Goal: Task Accomplishment & Management: Use online tool/utility

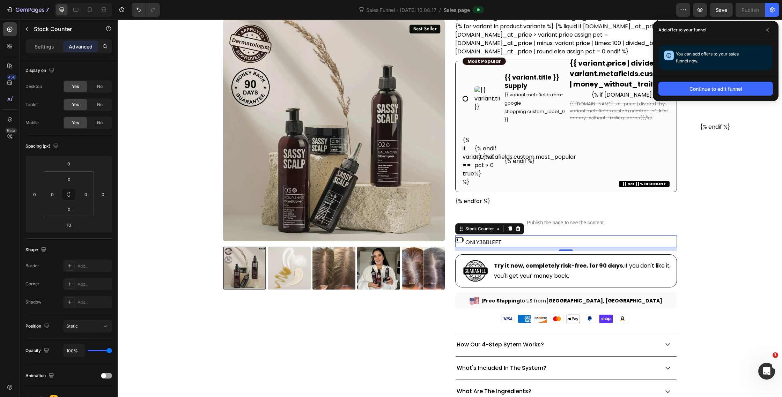
scroll to position [108, 0]
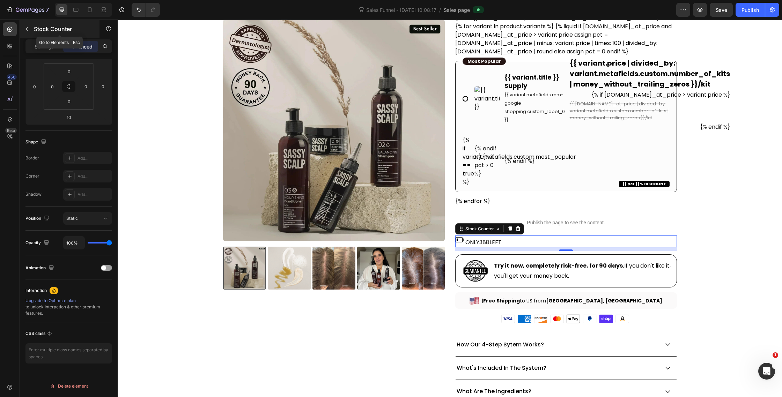
click at [24, 31] on icon "button" at bounding box center [27, 29] width 6 height 6
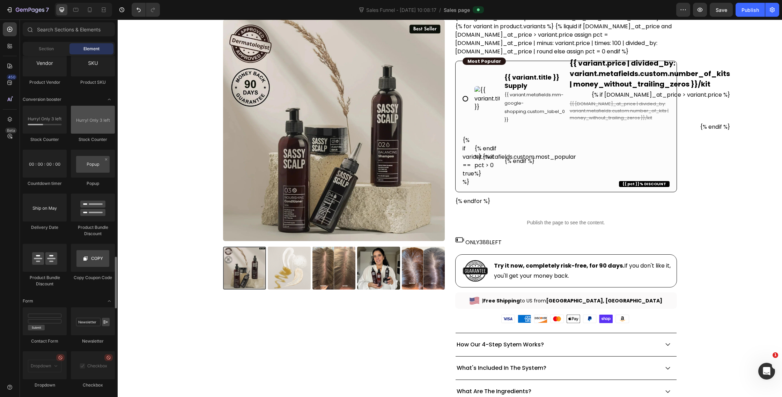
scroll to position [1359, 0]
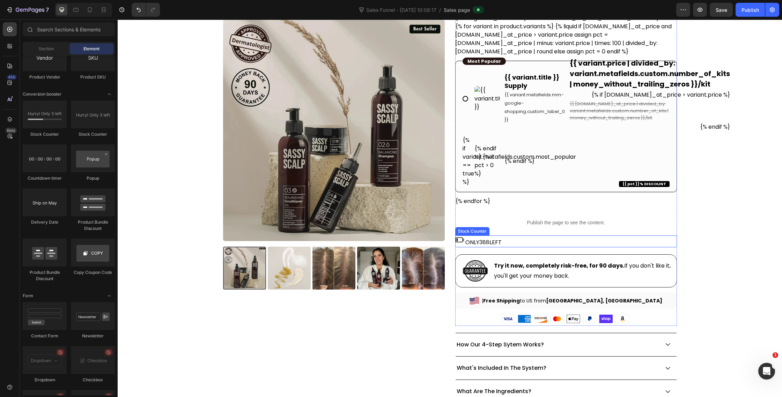
click at [509, 237] on div "Only 388 left" at bounding box center [566, 242] width 222 height 12
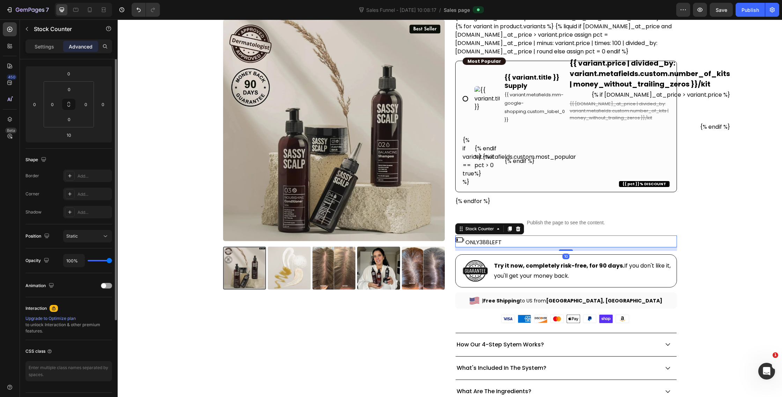
scroll to position [108, 0]
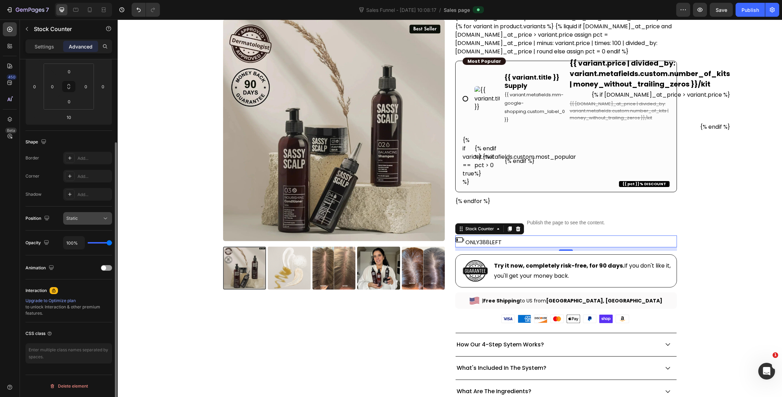
click at [92, 220] on div "Static" at bounding box center [84, 218] width 36 height 6
click at [56, 208] on div "Position Static" at bounding box center [68, 219] width 87 height 24
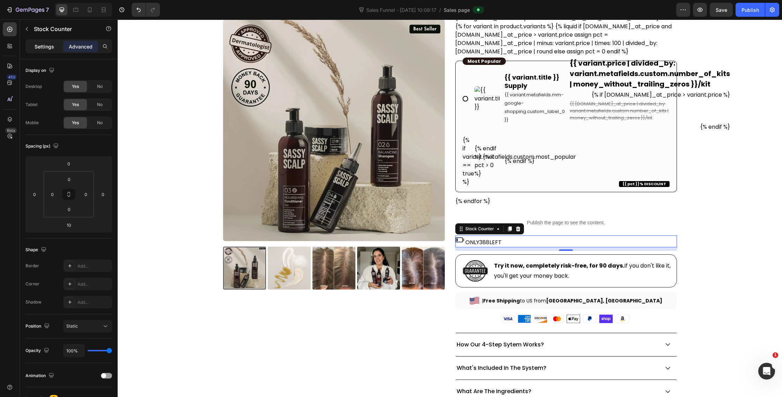
click at [48, 44] on p "Settings" at bounding box center [45, 46] width 20 height 7
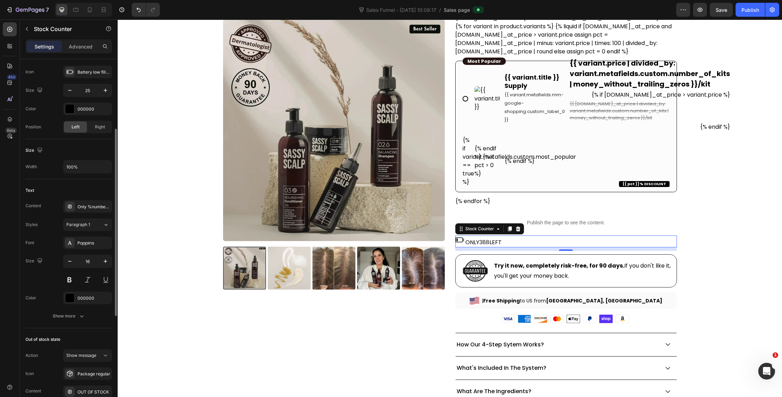
scroll to position [169, 0]
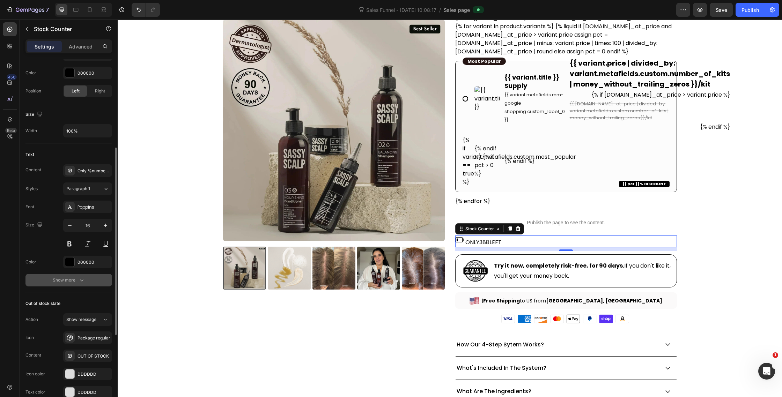
click at [73, 281] on div "Show more" at bounding box center [69, 280] width 32 height 7
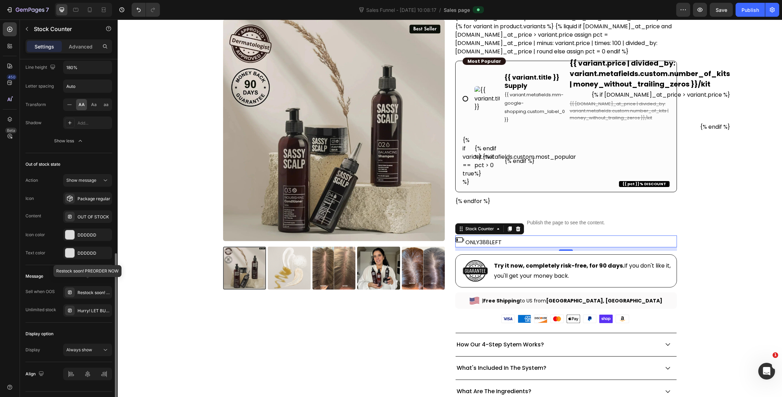
scroll to position [417, 0]
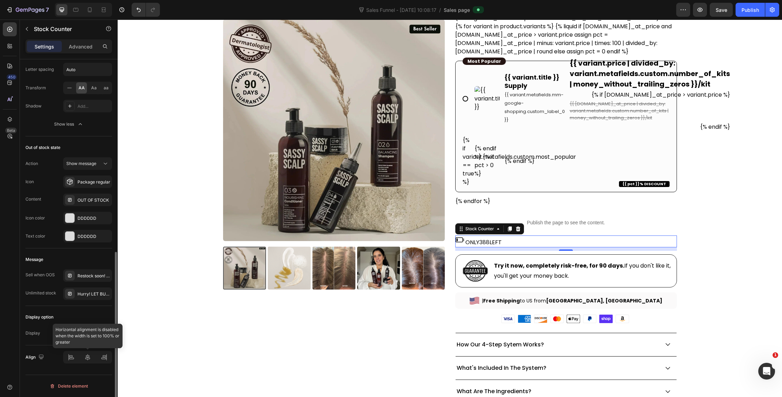
click at [89, 358] on div at bounding box center [87, 357] width 49 height 13
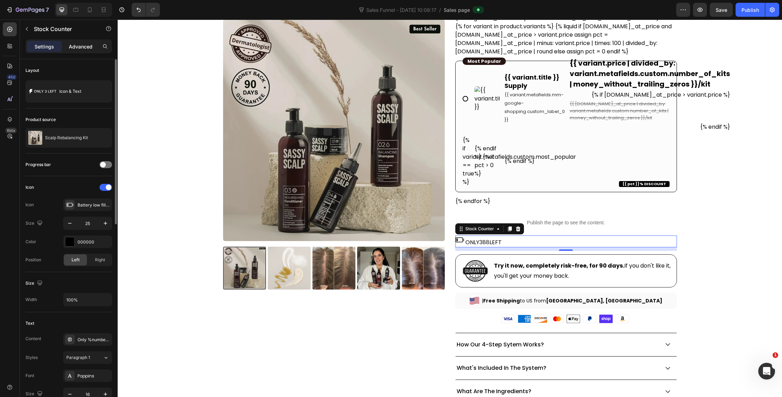
click at [82, 41] on div "Advanced" at bounding box center [80, 46] width 35 height 11
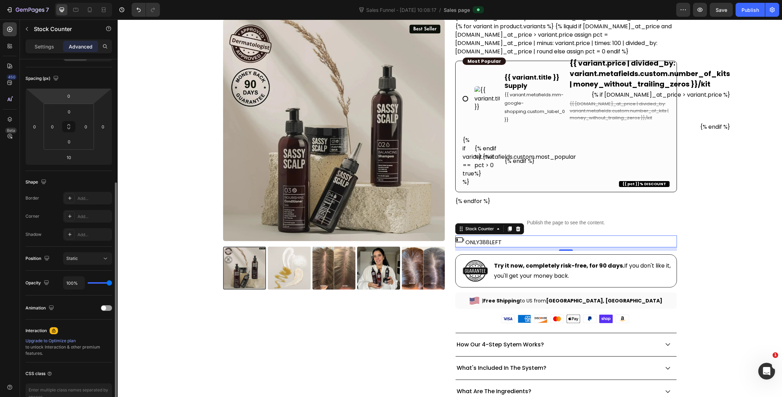
scroll to position [108, 0]
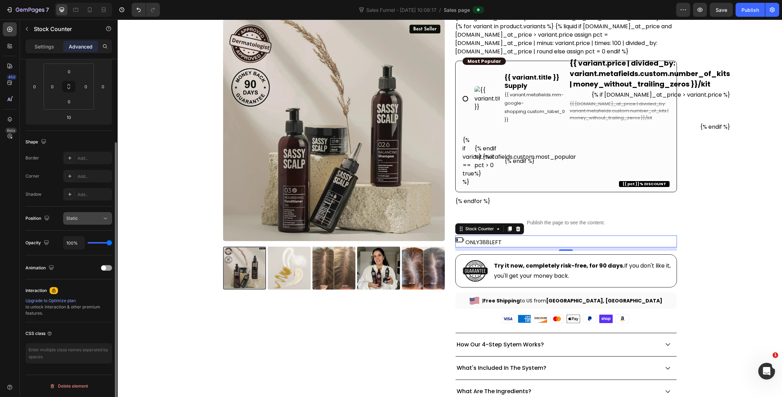
click at [96, 219] on div "Static" at bounding box center [84, 218] width 36 height 6
click at [62, 209] on div "Position Static" at bounding box center [68, 219] width 87 height 24
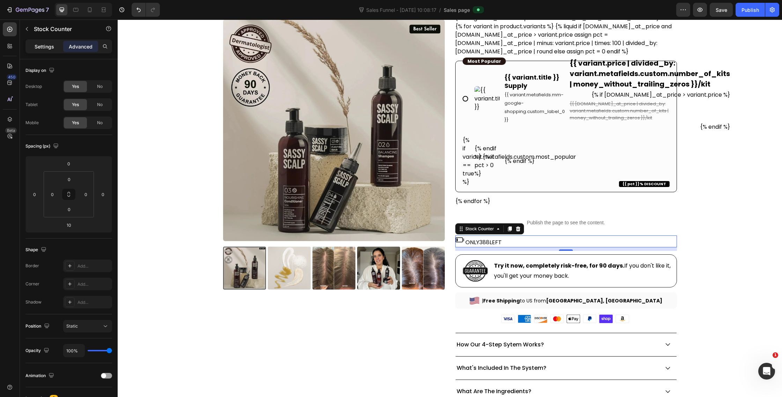
click at [45, 44] on p "Settings" at bounding box center [45, 46] width 20 height 7
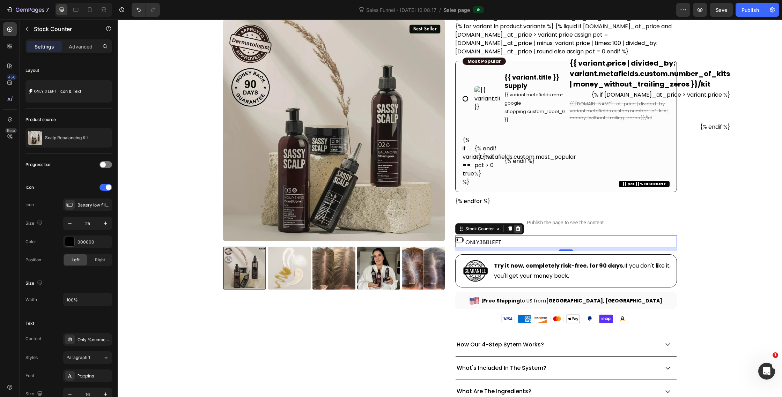
click at [519, 227] on icon at bounding box center [518, 229] width 5 height 5
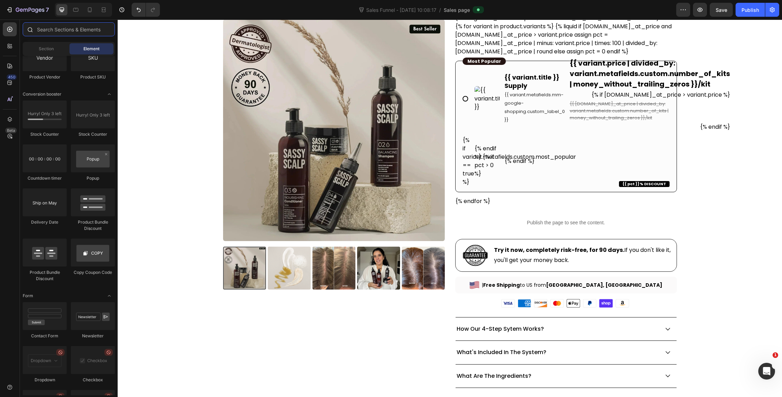
click at [57, 32] on input "text" at bounding box center [69, 29] width 92 height 14
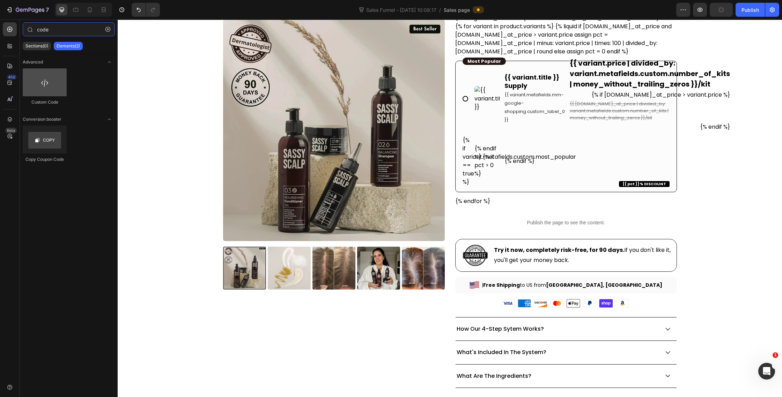
type input "code"
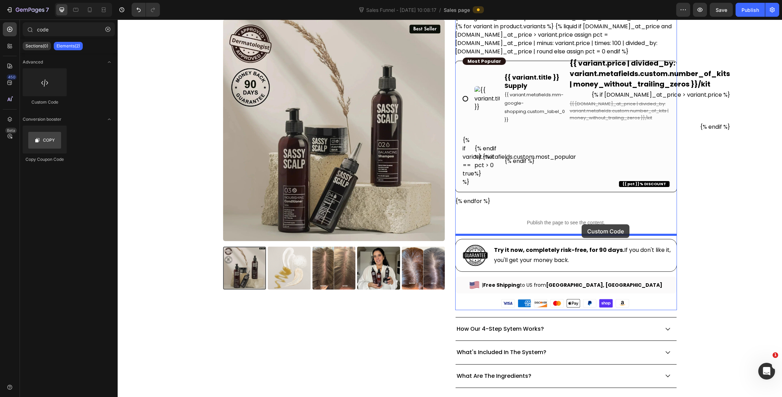
drag, startPoint x: 169, startPoint y: 108, endPoint x: 582, endPoint y: 225, distance: 429.3
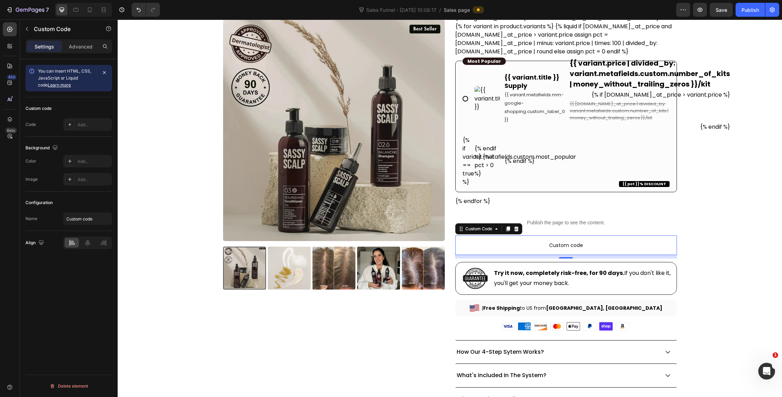
click at [67, 118] on div "Custom code Code Add..." at bounding box center [68, 116] width 87 height 39
click at [71, 121] on div at bounding box center [70, 125] width 10 height 10
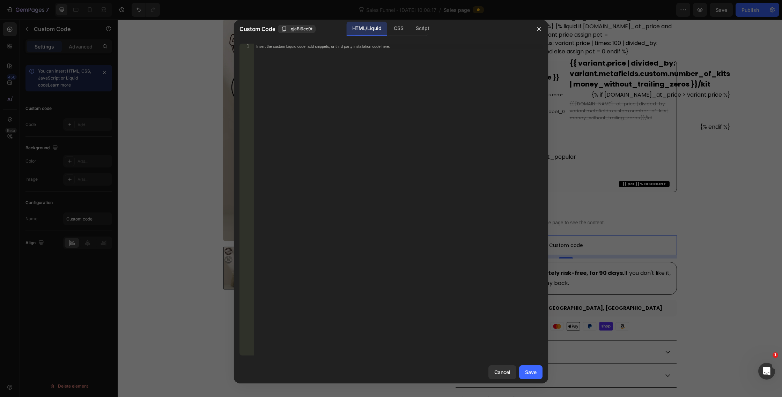
click at [318, 98] on div "Insert the custom Liquid code, add snippets, or third-party installation code h…" at bounding box center [397, 205] width 289 height 323
paste textarea "</div>"
type textarea "</div>"
click at [410, 25] on div "CSS" at bounding box center [422, 29] width 24 height 14
click at [409, 110] on div "Insert the CSS code to style your content here." at bounding box center [397, 205] width 289 height 323
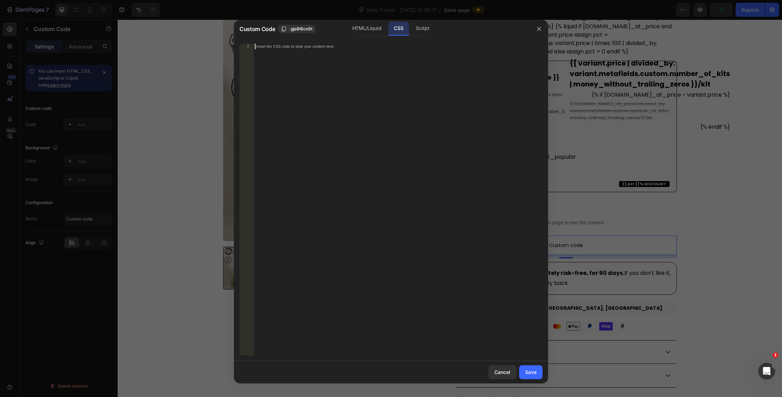
paste textarea "}"
type textarea "}"
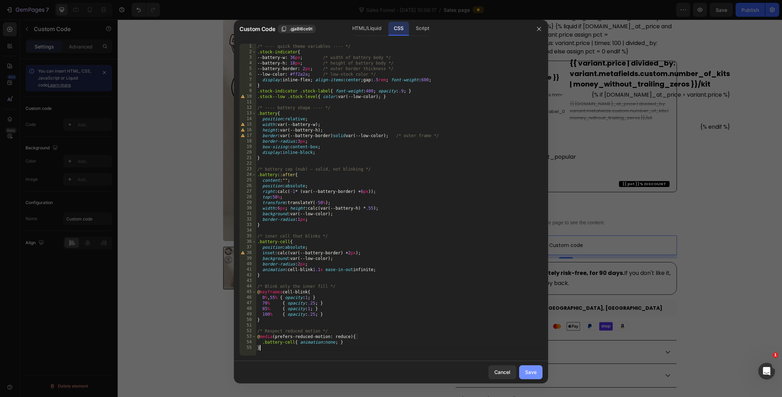
click at [531, 375] on div "Save" at bounding box center [531, 372] width 12 height 7
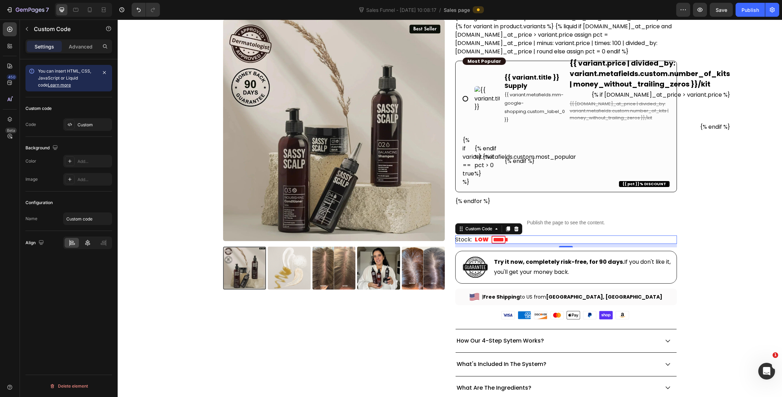
click at [83, 244] on div at bounding box center [87, 243] width 14 height 10
click at [597, 236] on div "Stock: LOW" at bounding box center [566, 240] width 222 height 8
click at [69, 128] on div at bounding box center [70, 125] width 10 height 10
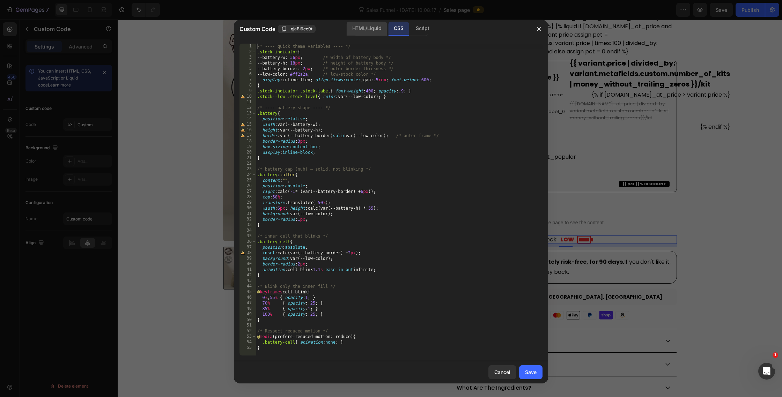
click at [367, 29] on div "HTML/Liquid" at bounding box center [367, 29] width 40 height 14
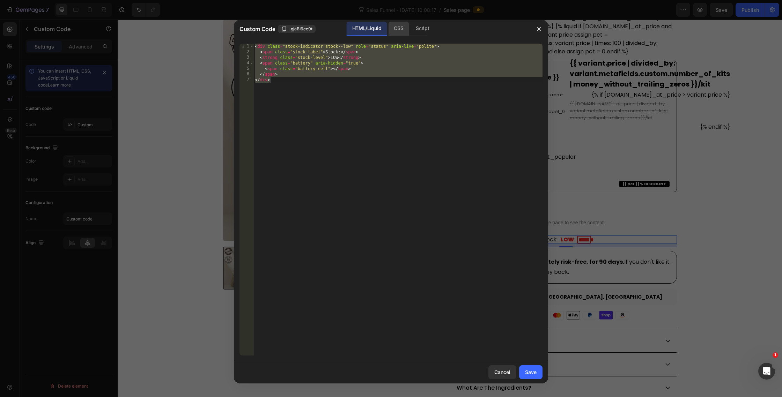
click at [410, 30] on div "CSS" at bounding box center [422, 29] width 24 height 14
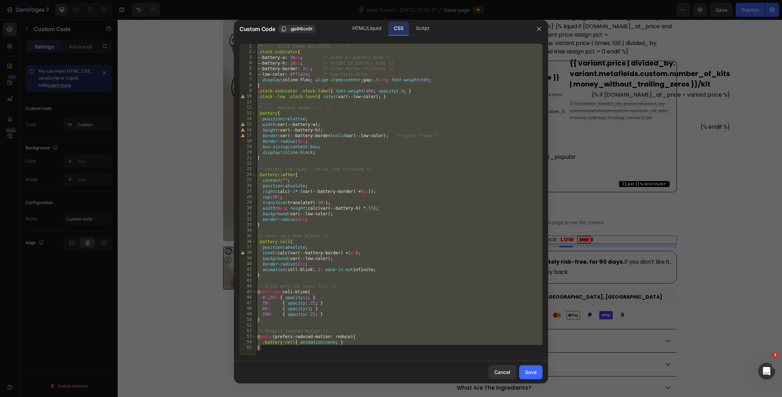
click at [309, 351] on div "/* ---- quick theme variables ---- */ .stock-indicator { --battery-w : 36 px ; …" at bounding box center [399, 205] width 287 height 323
drag, startPoint x: 309, startPoint y: 351, endPoint x: 222, endPoint y: -43, distance: 403.2
click at [222, 0] on html "7 Version history Sales Funnel - [DATE] 10:08:17 / Sales page Preview Save Publ…" at bounding box center [391, 0] width 782 height 0
paste textarea "}"
type textarea "}"
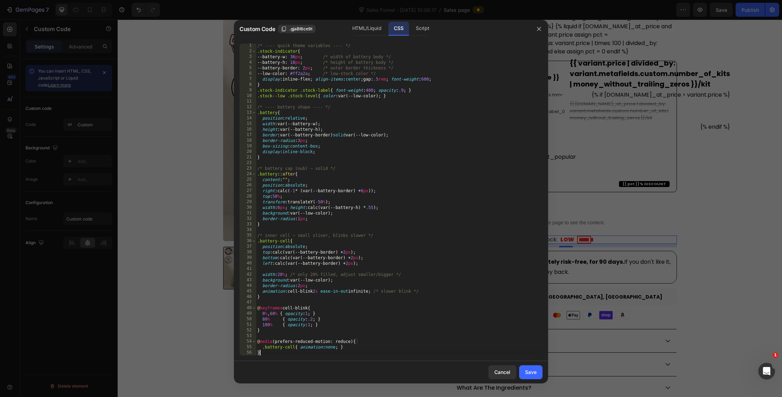
scroll to position [1, 0]
click at [529, 375] on div "Save" at bounding box center [531, 372] width 12 height 7
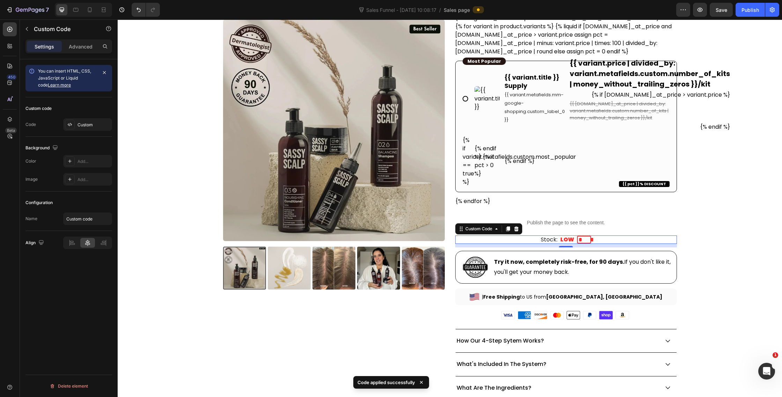
click at [500, 239] on div "Stock: LOW" at bounding box center [566, 240] width 222 height 8
click at [73, 125] on div at bounding box center [70, 125] width 10 height 10
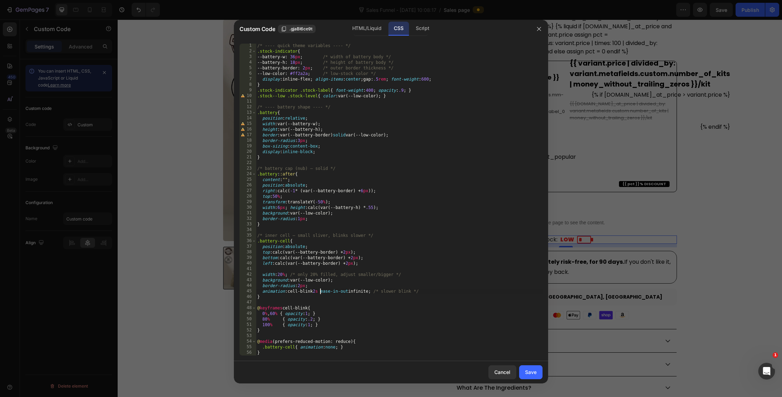
click at [321, 293] on div "/* ---- quick theme variables ---- */ .stock-indicator { --battery-w : 36 px ; …" at bounding box center [399, 204] width 287 height 323
click at [391, 280] on div "/* ---- quick theme variables ---- */ .stock-indicator { --battery-w : 36 px ; …" at bounding box center [399, 204] width 287 height 323
type textarea "background:var(--low-color);"
click at [533, 372] on div "Save" at bounding box center [531, 372] width 12 height 7
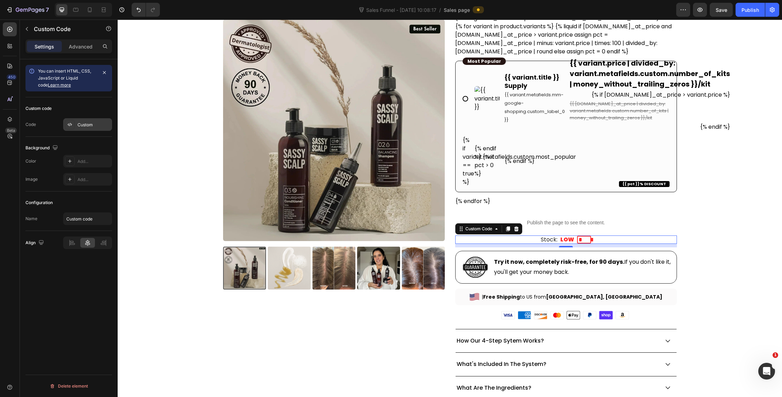
click at [69, 128] on div at bounding box center [70, 125] width 10 height 10
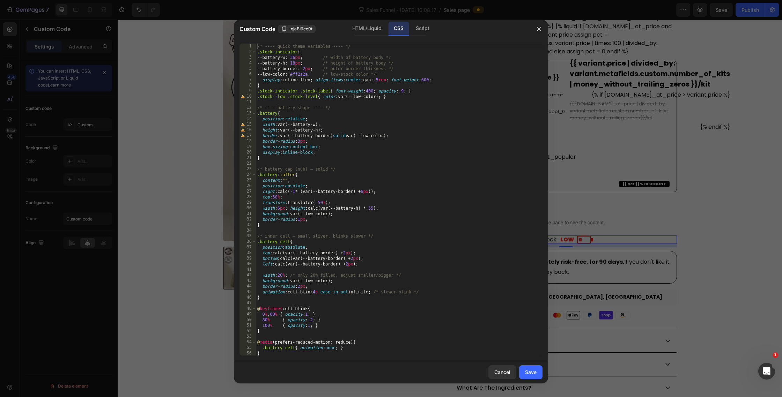
click at [427, 81] on div "/* ---- quick theme variables ---- */ .stock-indicator { --battery-w : 36 px ; …" at bounding box center [399, 205] width 287 height 323
click at [423, 67] on div "/* ---- quick theme variables ---- */ .stock-indicator { --battery-w : 36 px ; …" at bounding box center [399, 205] width 287 height 323
click at [320, 290] on div "/* ---- quick theme variables ---- */ .stock-indicator { --battery-w : 36 px ; …" at bounding box center [399, 204] width 287 height 323
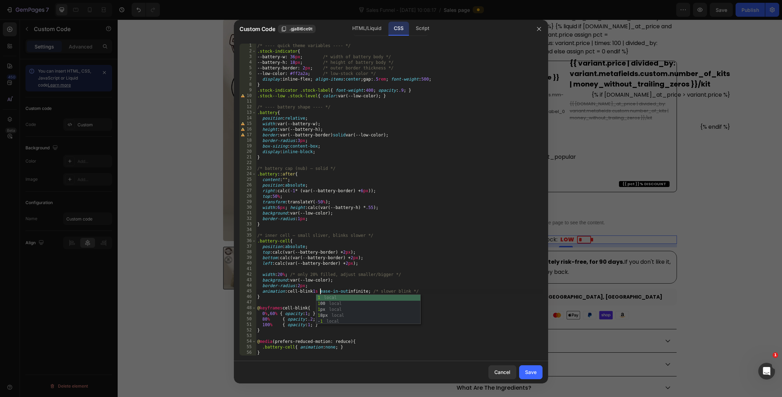
scroll to position [0, 5]
click at [414, 266] on div "/* ---- quick theme variables ---- */ .stock-indicator { --battery-w : 36 px ; …" at bounding box center [399, 204] width 287 height 323
type textarea "left:calc(var(--battery-border) + 2px);"
click at [538, 372] on button "Save" at bounding box center [530, 373] width 23 height 14
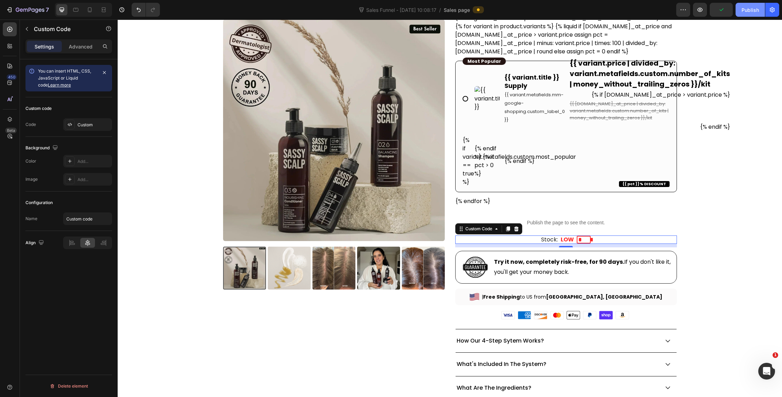
click at [751, 9] on div "Publish" at bounding box center [750, 9] width 17 height 7
click at [68, 126] on icon at bounding box center [70, 125] width 6 height 6
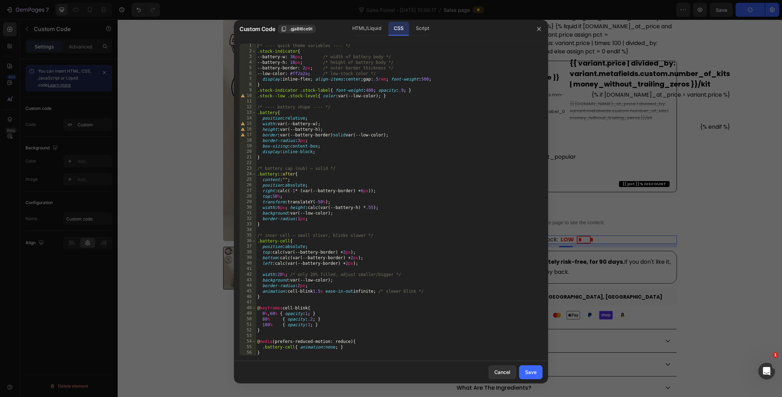
scroll to position [1, 0]
drag, startPoint x: 381, startPoint y: 292, endPoint x: 290, endPoint y: 293, distance: 90.1
click at [290, 293] on div "/* ---- quick theme variables ---- */ .stock-indicator { --battery-w : 36 px ; …" at bounding box center [399, 204] width 287 height 323
paste textarea
type textarea "animation: fading 1s infinite; /* slower blink */"
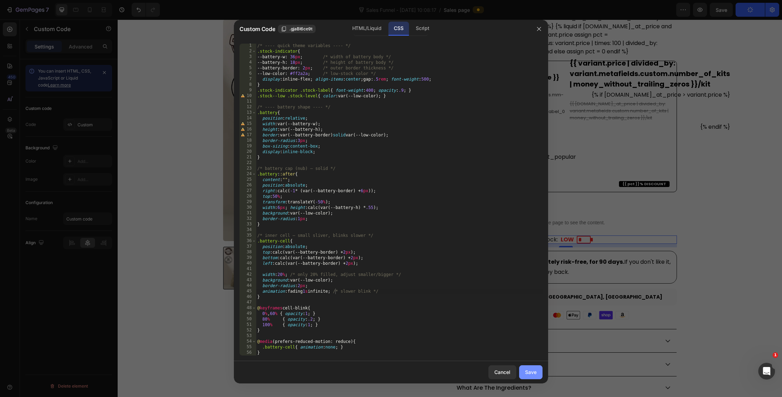
click at [532, 373] on div "Save" at bounding box center [531, 372] width 12 height 7
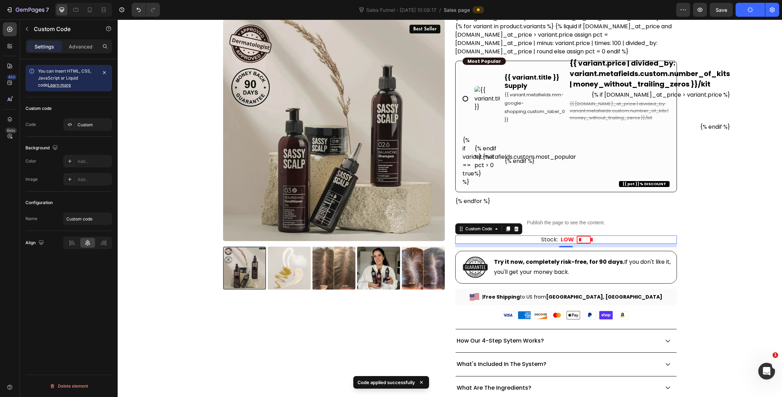
click at [588, 238] on span at bounding box center [584, 240] width 14 height 8
click at [71, 124] on icon at bounding box center [71, 125] width 1 height 2
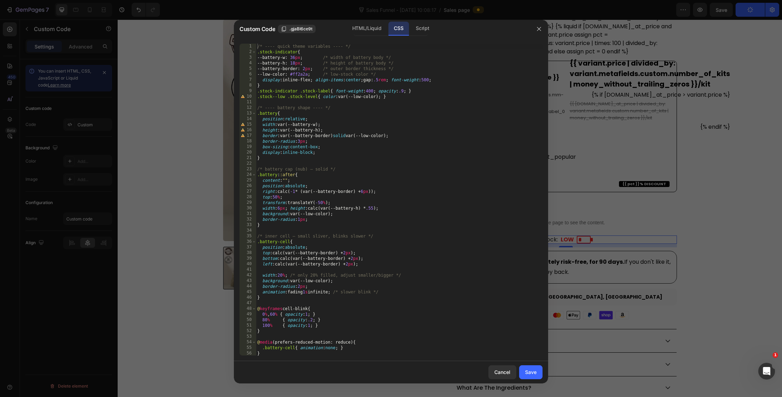
click at [301, 293] on div "/* ---- quick theme variables ---- */ .stock-indicator { --battery-w : 36 px ; …" at bounding box center [399, 205] width 287 height 323
paste textarea "cell-blink"
type textarea "animation: cell-blink 1s infinite; /* slower blink */"
click at [537, 379] on button "Save" at bounding box center [530, 373] width 23 height 14
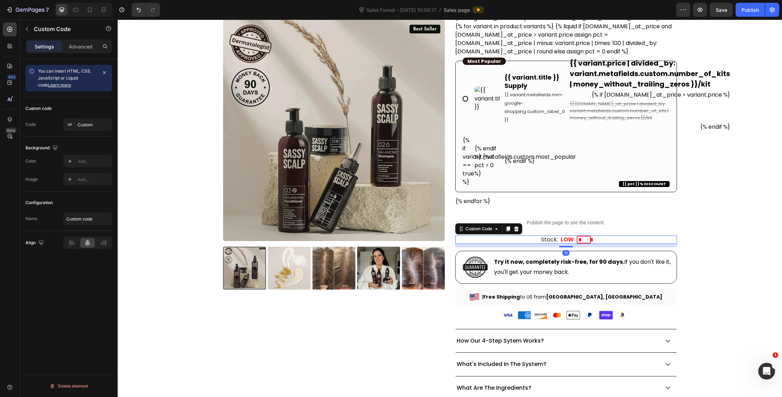
click at [587, 240] on span at bounding box center [584, 240] width 14 height 8
click at [66, 126] on div at bounding box center [70, 125] width 10 height 10
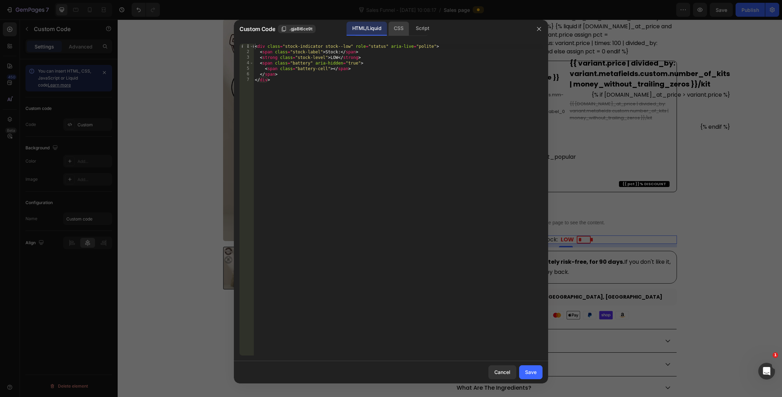
click at [410, 27] on div "CSS" at bounding box center [422, 29] width 24 height 14
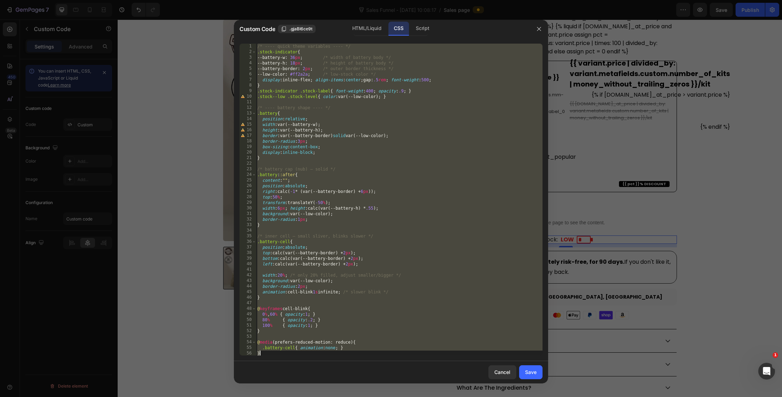
click at [366, 61] on div "/* ---- quick theme variables ---- */ .stock-indicator { --battery-w : 36 px ; …" at bounding box center [399, 205] width 287 height 323
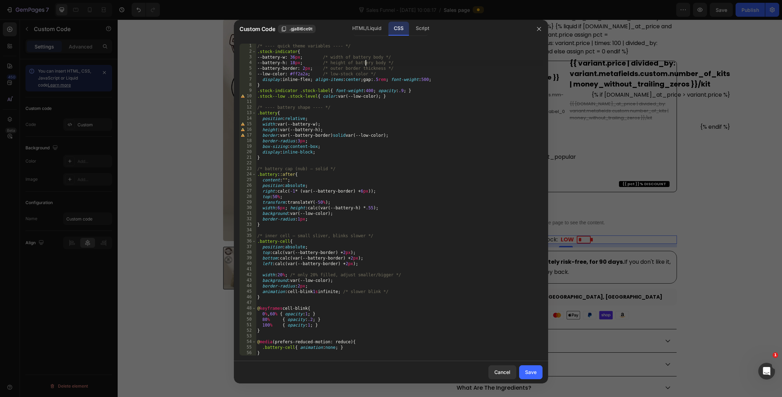
scroll to position [0, 0]
click at [337, 89] on div "/* ---- quick theme variables ---- */ .stock-indicator { --battery-w : 36 px ; …" at bounding box center [399, 204] width 287 height 323
drag, startPoint x: 377, startPoint y: 93, endPoint x: 335, endPoint y: 94, distance: 42.6
click at [335, 94] on div "/* ---- quick theme variables ---- */ .stock-indicator { --battery-w : 36 px ; …" at bounding box center [399, 204] width 287 height 323
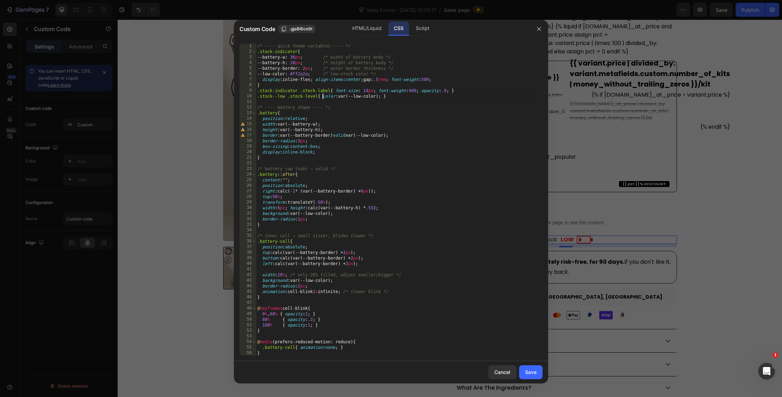
click at [323, 98] on div "/* ---- quick theme variables ---- */ .stock-indicator { --battery-w : 36 px ; …" at bounding box center [399, 204] width 287 height 323
paste textarea "font-size: 14px;"
type textarea ".stock--low .stock-level{ font-size: 14px; color:var(--low-color); }"
click at [530, 371] on div "Save" at bounding box center [531, 372] width 12 height 7
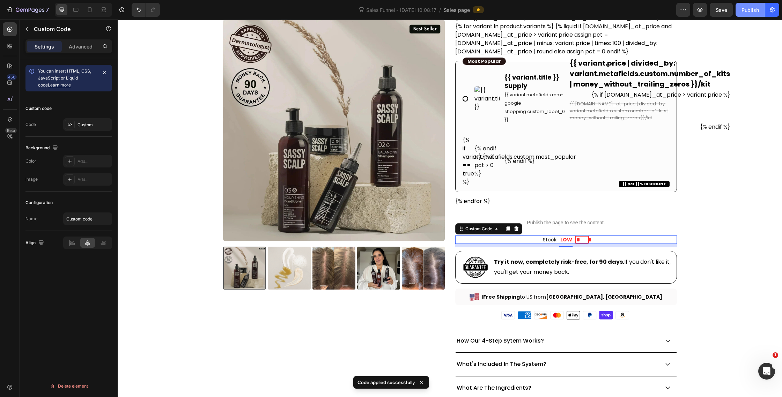
click at [746, 10] on div "Publish" at bounding box center [750, 9] width 17 height 7
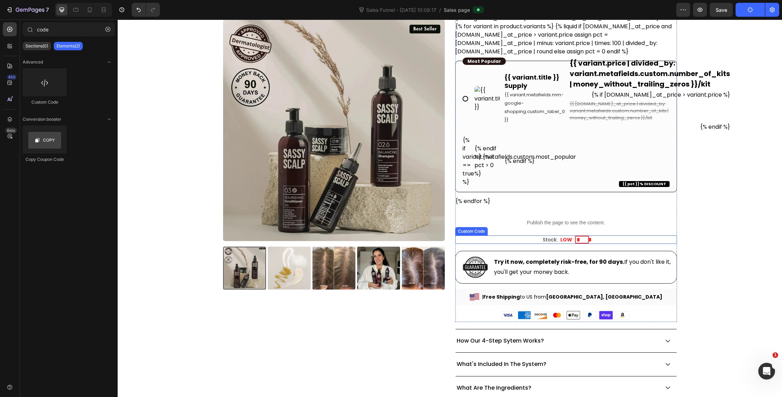
click at [583, 240] on span at bounding box center [582, 240] width 14 height 8
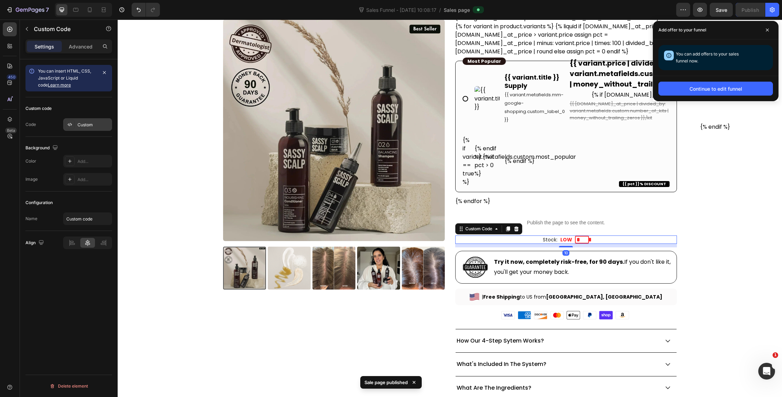
click at [70, 124] on icon at bounding box center [70, 125] width 6 height 6
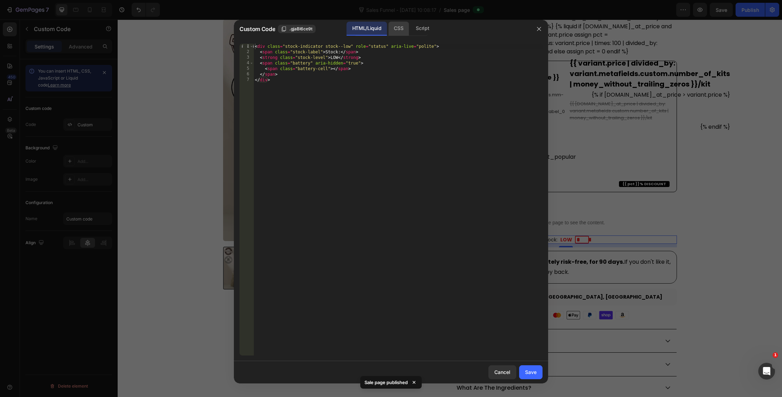
click at [410, 26] on div "CSS" at bounding box center [422, 29] width 24 height 14
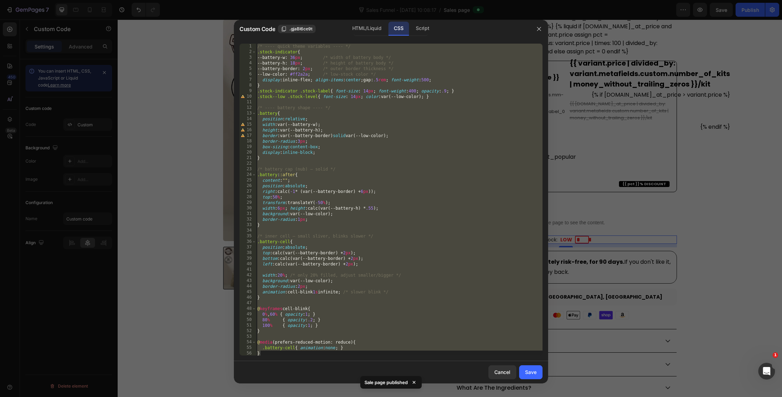
click at [375, 91] on div "/* ---- quick theme variables ---- */ .stock-indicator { --battery-w : 36 px ; …" at bounding box center [399, 205] width 287 height 323
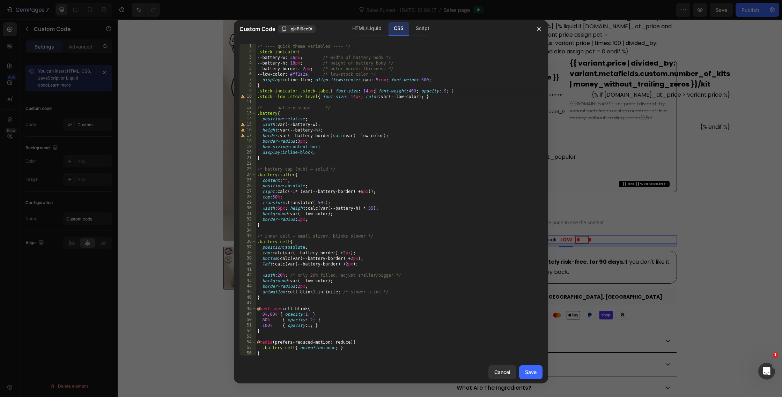
click at [301, 66] on div "/* ---- quick theme variables ---- */ .stock-indicator { --battery-w : 36 px ; …" at bounding box center [399, 205] width 287 height 323
click at [301, 59] on div "/* ---- quick theme variables ---- */ .stock-indicator { --battery-w : 36 px ; …" at bounding box center [399, 205] width 287 height 323
click at [310, 69] on div "/* ---- quick theme variables ---- */ .stock-indicator { --battery-w : 24 px ; …" at bounding box center [399, 205] width 287 height 323
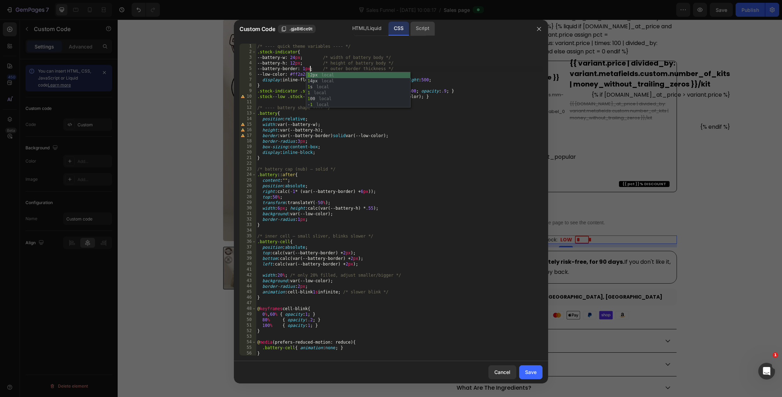
click at [431, 23] on div "Script" at bounding box center [422, 29] width 24 height 14
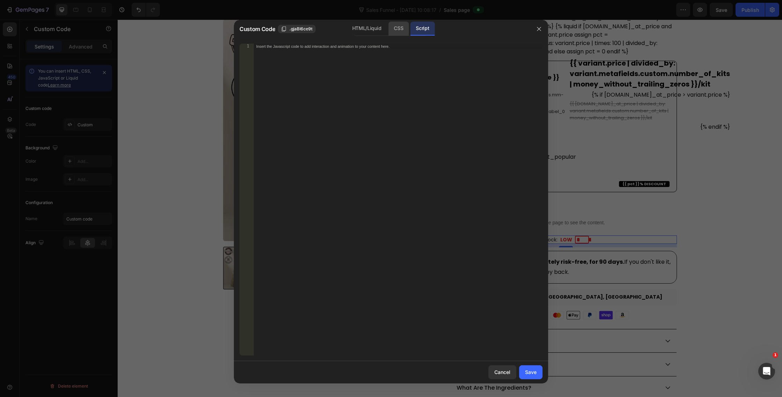
click at [392, 28] on div "CSS" at bounding box center [398, 29] width 21 height 14
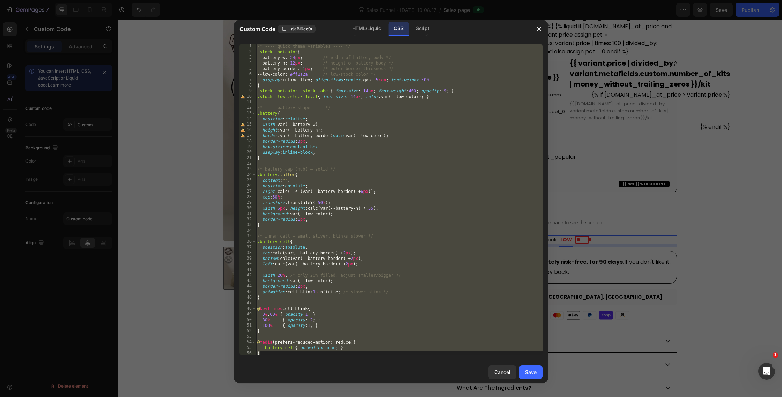
click at [367, 73] on div "/* ---- quick theme variables ---- */ .stock-indicator { --battery-w : 24 px ; …" at bounding box center [399, 205] width 287 height 323
type textarea "--low-color: #ff2a2a; /* low-stock color */"
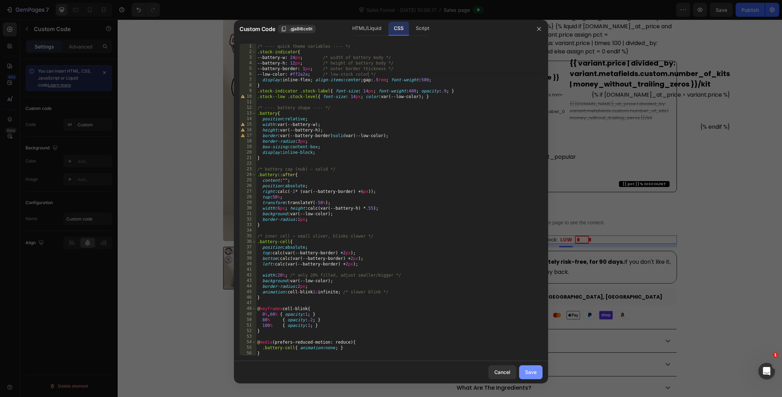
click at [537, 374] on button "Save" at bounding box center [530, 373] width 23 height 14
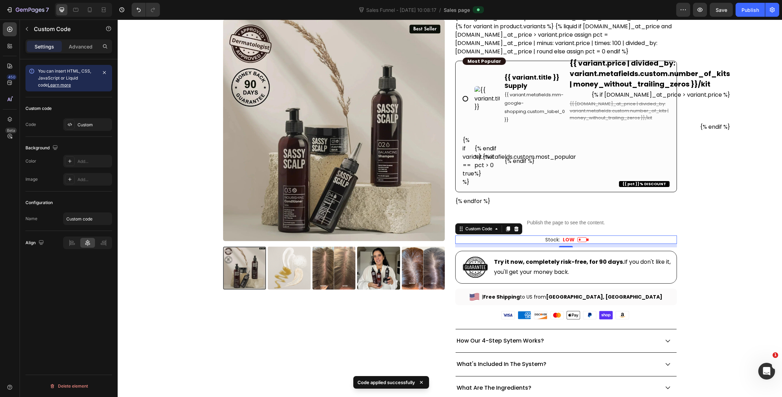
click at [560, 237] on div "Stock: LOW" at bounding box center [565, 239] width 41 height 7
click at [466, 229] on div "Custom Code" at bounding box center [479, 229] width 30 height 6
click at [78, 125] on div "Custom" at bounding box center [94, 125] width 33 height 6
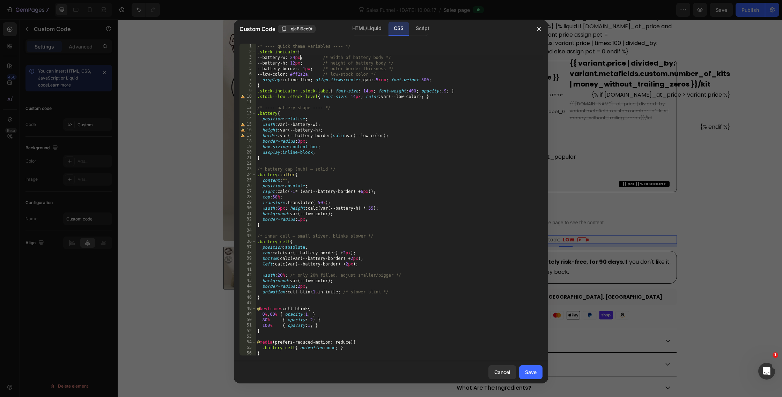
click at [301, 58] on div "/* ---- quick theme variables ---- */ .stock-indicator { --battery-w : 24 px ; …" at bounding box center [399, 205] width 287 height 323
click at [300, 64] on div "/* ---- quick theme variables ---- */ .stock-indicator { --battery-w : 24 px ; …" at bounding box center [399, 205] width 287 height 323
click at [300, 58] on div "/* ---- quick theme variables ---- */ .stock-indicator { --battery-w : 24 px ; …" at bounding box center [399, 205] width 287 height 323
type textarea "--battery-w: 26px; /* width of battery body */"
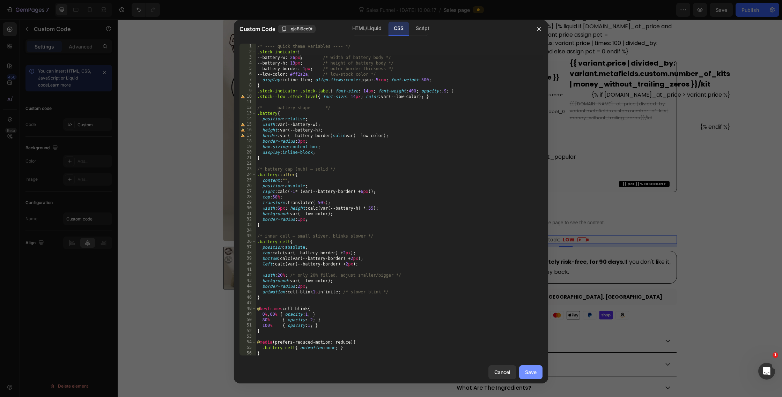
click at [531, 374] on div "Save" at bounding box center [531, 372] width 12 height 7
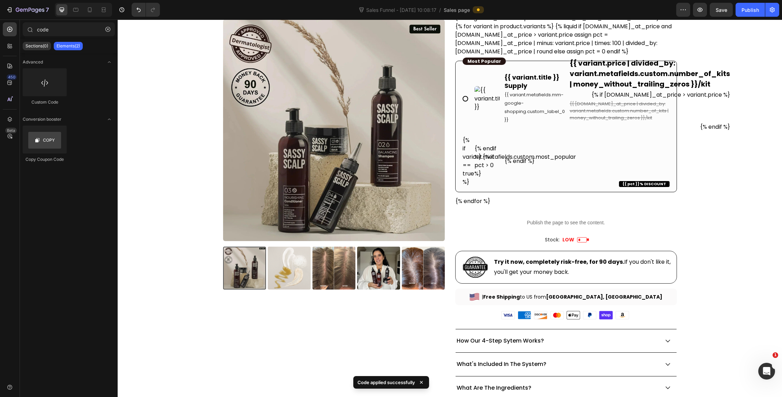
click at [587, 239] on span at bounding box center [582, 239] width 10 height 5
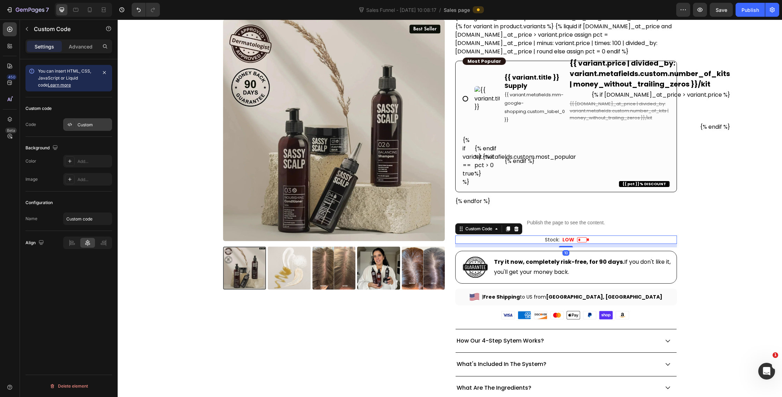
click at [69, 125] on icon at bounding box center [70, 125] width 6 height 6
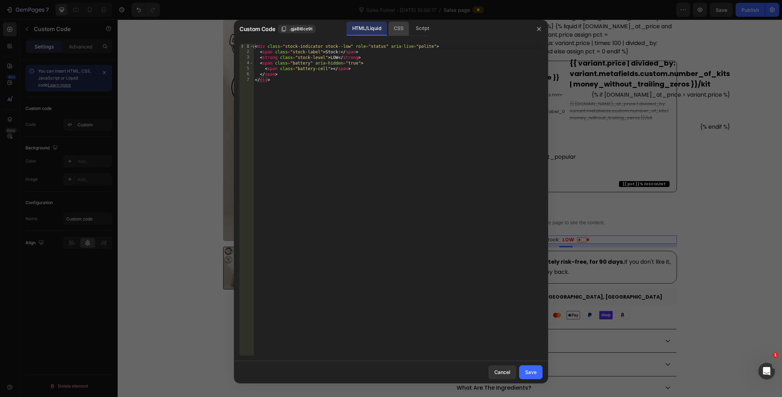
click at [410, 31] on div "CSS" at bounding box center [422, 29] width 24 height 14
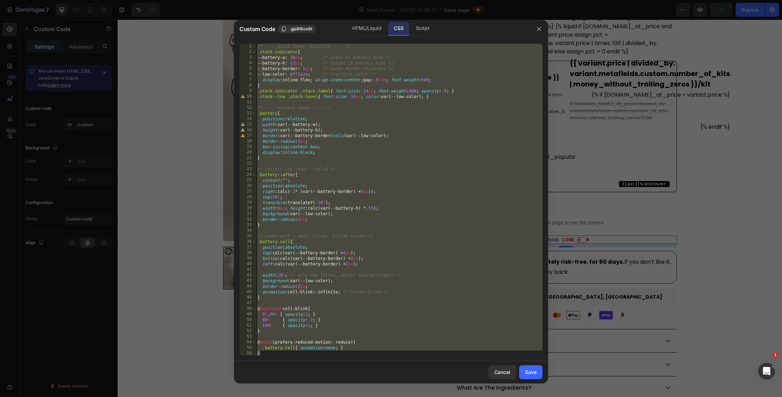
click at [310, 72] on div "/* ---- quick theme variables ---- */ .stock-indicator { --battery-w : 26 px ; …" at bounding box center [399, 205] width 287 height 323
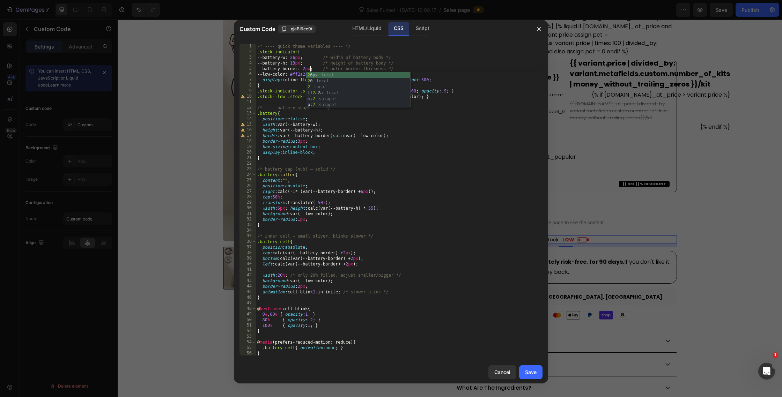
scroll to position [0, 4]
click at [493, 299] on div "/* ---- quick theme variables ---- */ .stock-indicator { --battery-w : 26 px ; …" at bounding box center [399, 205] width 287 height 323
type textarea "}"
click at [526, 371] on div "Save" at bounding box center [531, 372] width 12 height 7
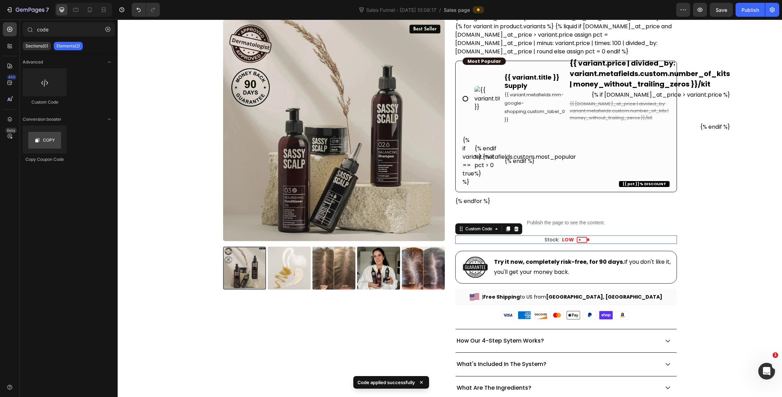
click at [581, 239] on span at bounding box center [582, 240] width 10 height 6
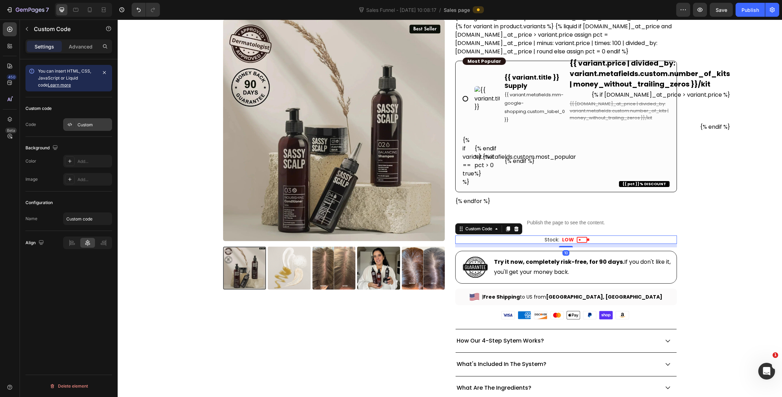
click at [71, 125] on icon at bounding box center [70, 125] width 6 height 6
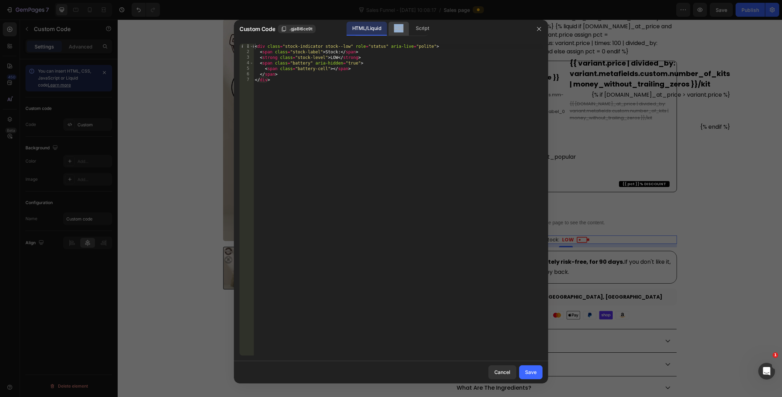
click at [410, 24] on div "CSS" at bounding box center [422, 29] width 24 height 14
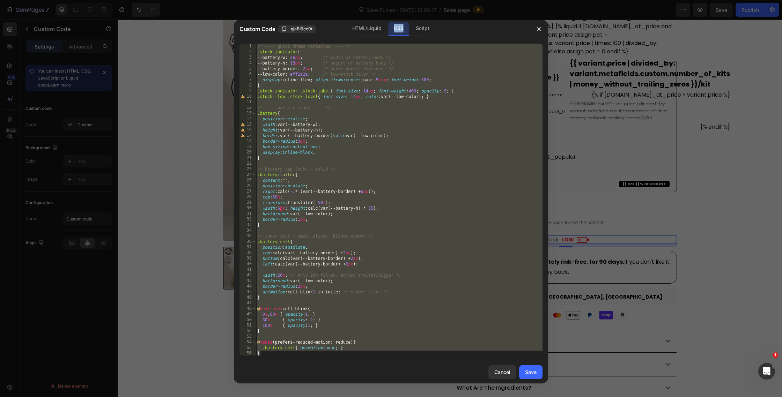
type textarea "/* ---- quick theme variables ---- */"
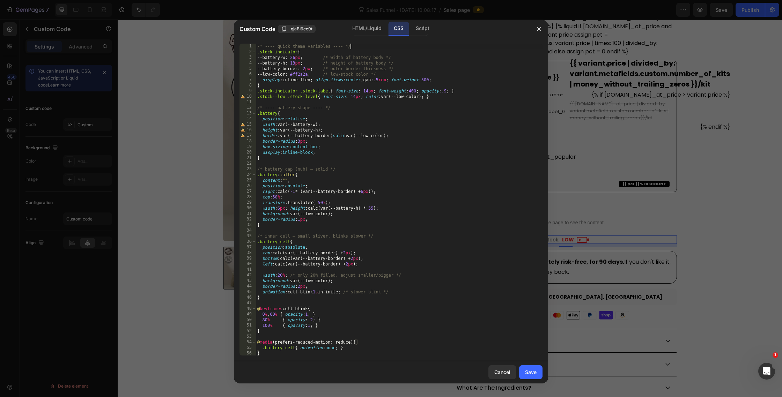
click at [423, 45] on div "/* ---- quick theme variables ---- */ .stock-indicator { --battery-w : 26 px ; …" at bounding box center [399, 205] width 287 height 323
click at [532, 374] on div "Save" at bounding box center [531, 372] width 12 height 7
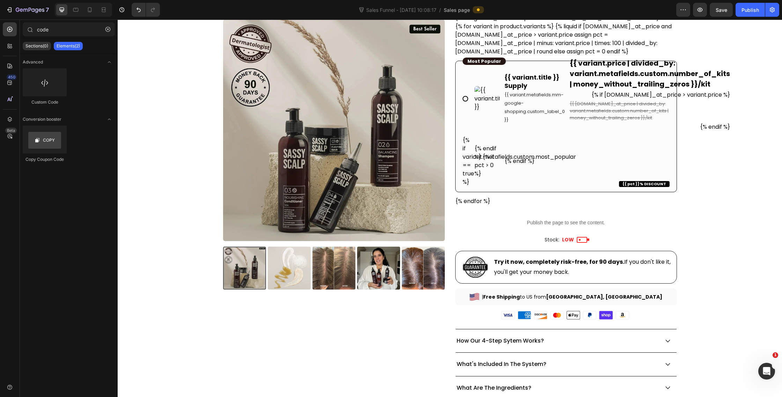
click at [749, 16] on button "Publish" at bounding box center [750, 10] width 29 height 14
click at [503, 297] on div "| Free Shipping to [GEOGRAPHIC_DATA] from [GEOGRAPHIC_DATA], [GEOGRAPHIC_DATA]" at bounding box center [566, 297] width 222 height 16
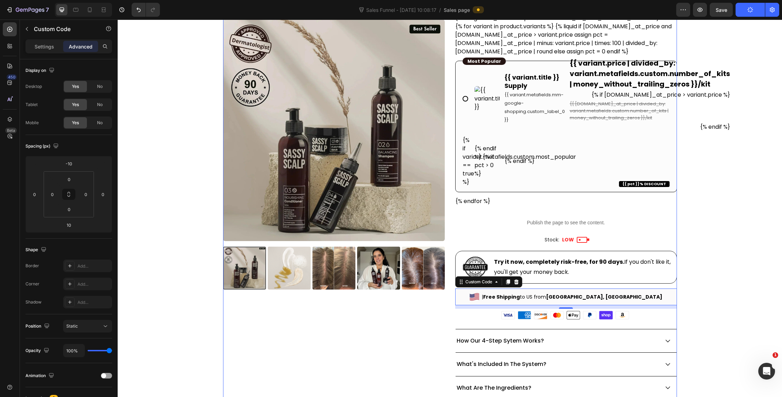
click at [483, 324] on div "Icon Icon Icon Icon Icon Icon List Excellent 4.95 | 569 Reviews Text Block Row …" at bounding box center [566, 173] width 222 height 631
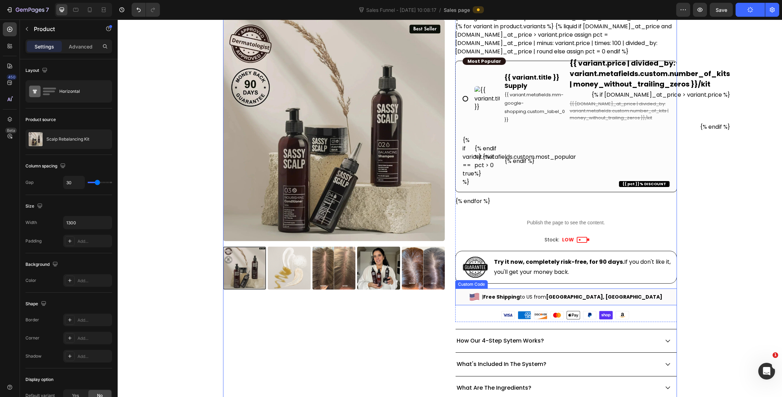
click at [502, 294] on div "| Free Shipping to [GEOGRAPHIC_DATA] from [GEOGRAPHIC_DATA], [GEOGRAPHIC_DATA]" at bounding box center [566, 297] width 222 height 16
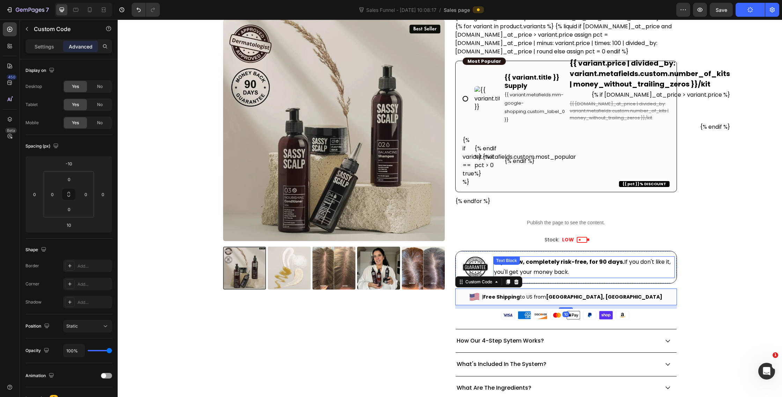
click at [542, 277] on div "Try it now, completely risk-free, for 90 days. If you don't like it, you'll get…" at bounding box center [583, 268] width 181 height 22
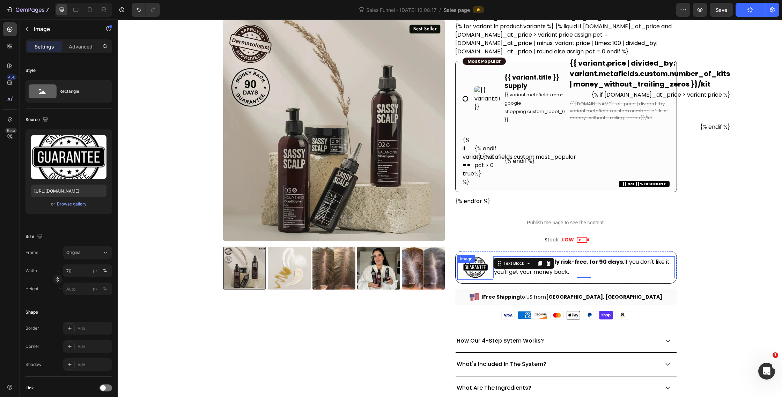
click at [461, 272] on div at bounding box center [475, 267] width 36 height 25
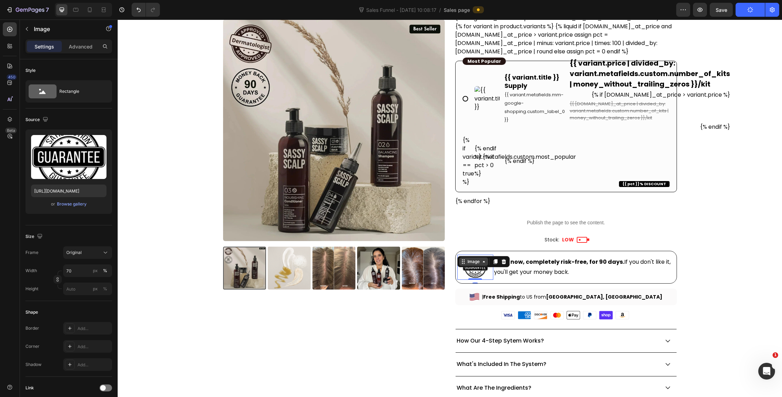
click at [469, 262] on div "Image" at bounding box center [473, 262] width 15 height 6
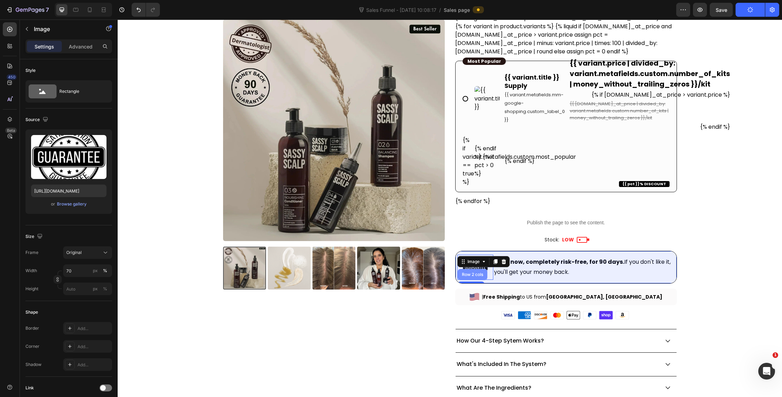
click at [473, 277] on div "Row 2 cols" at bounding box center [473, 274] width 30 height 11
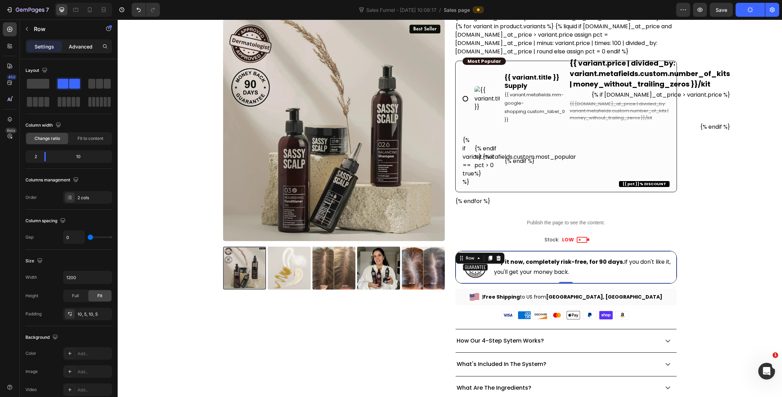
click at [85, 49] on p "Advanced" at bounding box center [81, 46] width 24 height 7
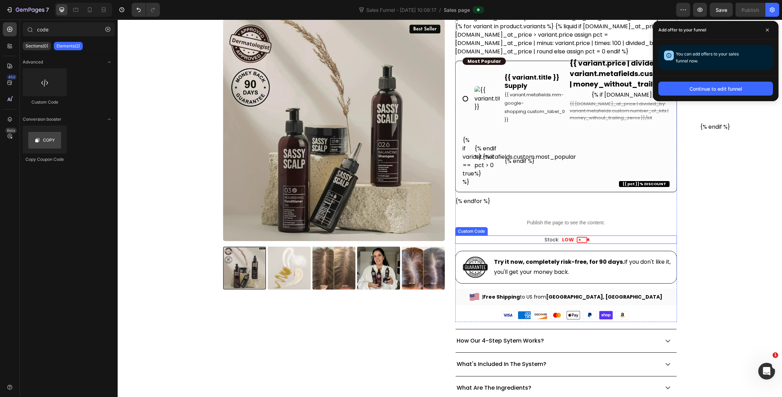
click at [567, 240] on strong "LOW" at bounding box center [568, 239] width 12 height 7
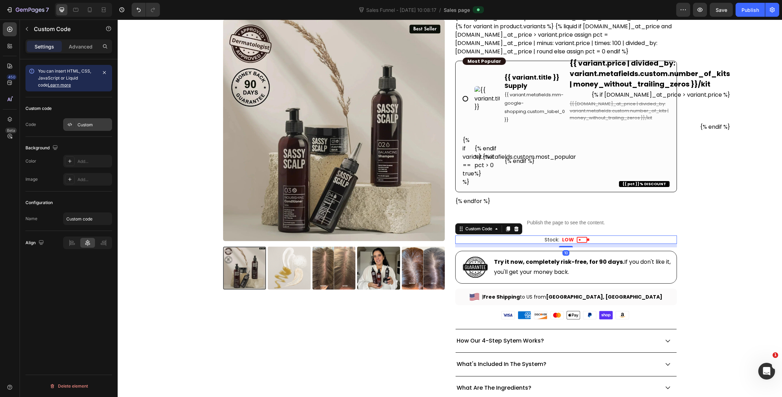
click at [69, 124] on icon at bounding box center [70, 125] width 6 height 6
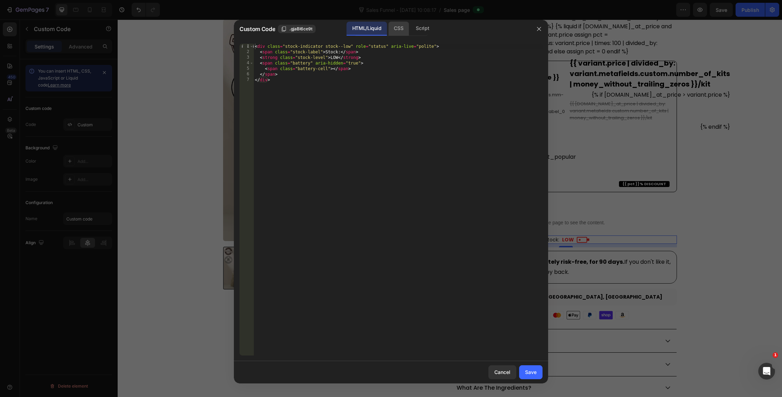
click at [410, 30] on div "CSS" at bounding box center [422, 29] width 24 height 14
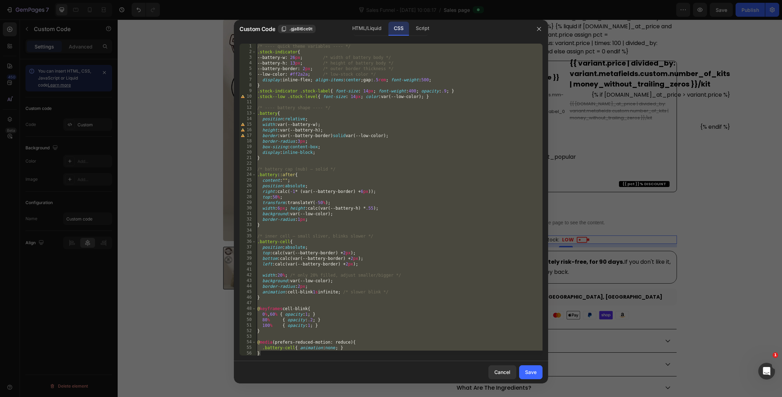
click at [387, 95] on div "/* ---- quick theme variables ---- */ .stock-indicator { --battery-w : 26 px ; …" at bounding box center [399, 205] width 287 height 323
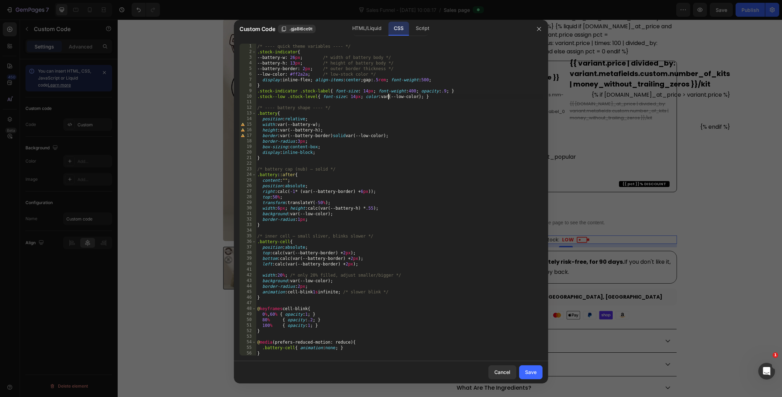
scroll to position [0, 0]
click at [368, 92] on div "/* ---- quick theme variables ---- */ .stock-indicator { --battery-w : 26 px ; …" at bounding box center [399, 204] width 287 height 323
type textarea ".stock-indicator .stock-label{ font-size: 16px; font-weight:400; opacity:.9; }"
click at [354, 99] on div "/* ---- quick theme variables ---- */ .stock-indicator { --battery-w : 26 px ; …" at bounding box center [399, 204] width 287 height 323
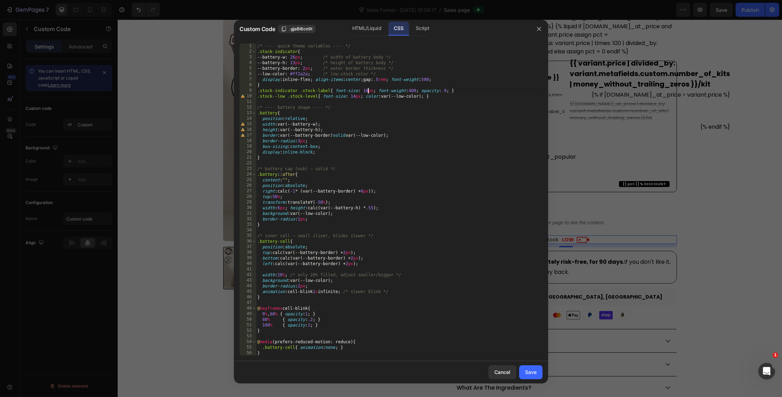
scroll to position [0, 0]
click at [355, 98] on div "/* ---- quick theme variables ---- */ .stock-indicator { --battery-w : 26 px ; …" at bounding box center [399, 204] width 287 height 323
type textarea ".stock--low .stock-level{ font-size: 16px; color:var(--low-color); }"
click at [532, 373] on div "Save" at bounding box center [531, 372] width 12 height 7
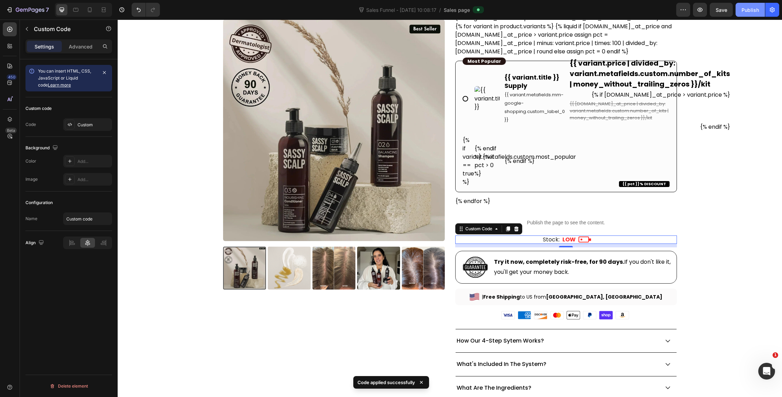
click at [745, 8] on div "Publish" at bounding box center [750, 9] width 17 height 7
click at [90, 11] on icon at bounding box center [90, 9] width 4 height 5
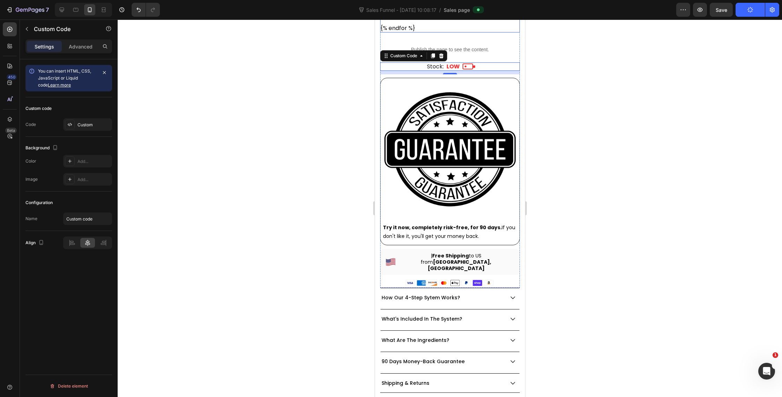
scroll to position [628, 0]
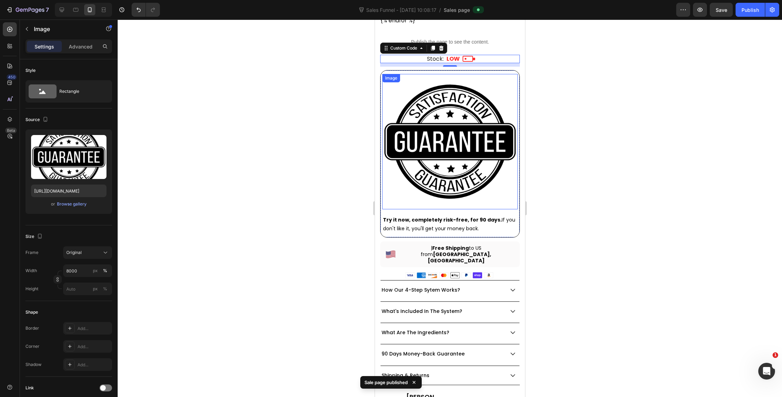
click at [457, 142] on img at bounding box center [449, 141] width 135 height 135
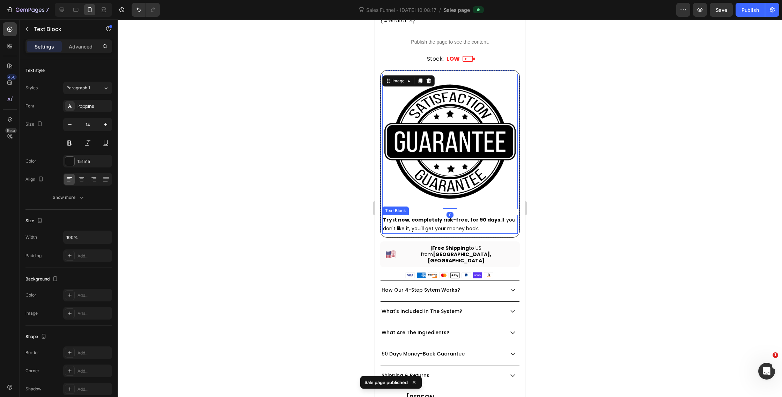
click at [510, 216] on p "Try it now, completely risk-free, for 90 days. If you don't like it, you'll get…" at bounding box center [450, 224] width 134 height 17
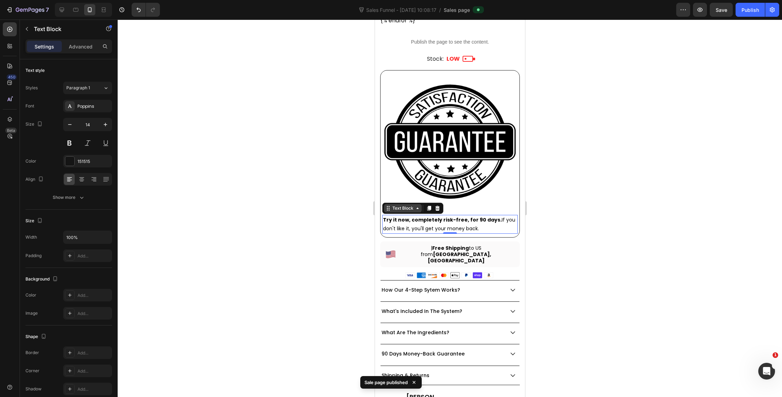
click at [400, 205] on div "Text Block" at bounding box center [403, 208] width 24 height 6
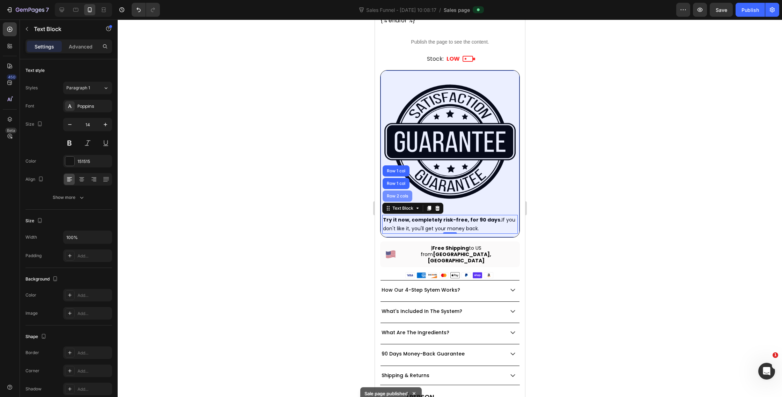
click at [404, 191] on div "Row 2 cols" at bounding box center [397, 196] width 30 height 11
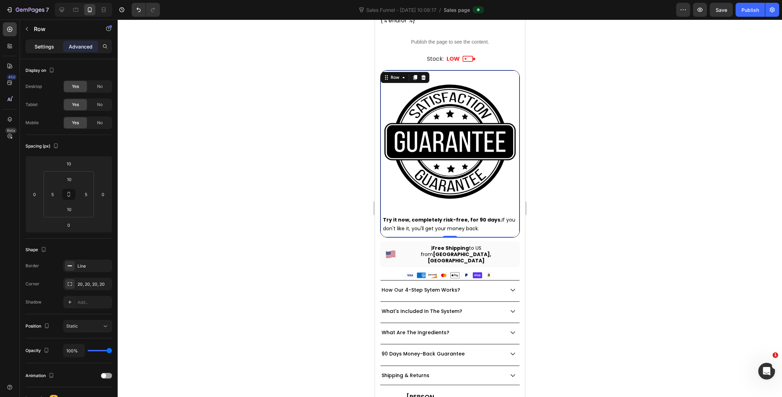
click at [37, 47] on p "Settings" at bounding box center [45, 46] width 20 height 7
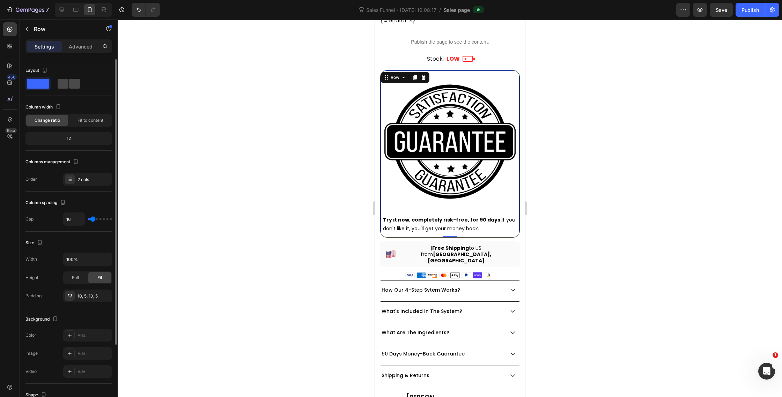
click at [69, 80] on span at bounding box center [74, 84] width 11 height 10
type input "0"
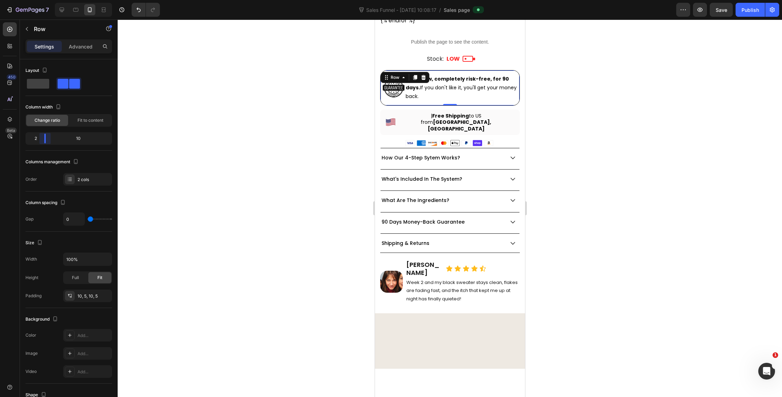
drag, startPoint x: 72, startPoint y: 138, endPoint x: 41, endPoint y: 138, distance: 30.7
click at [41, 0] on body "7 Version history Sales Funnel - [DATE] 10:08:17 / Sales page Preview Save Publ…" at bounding box center [391, 0] width 782 height 0
click at [72, 222] on input "0" at bounding box center [74, 219] width 21 height 13
type input "1"
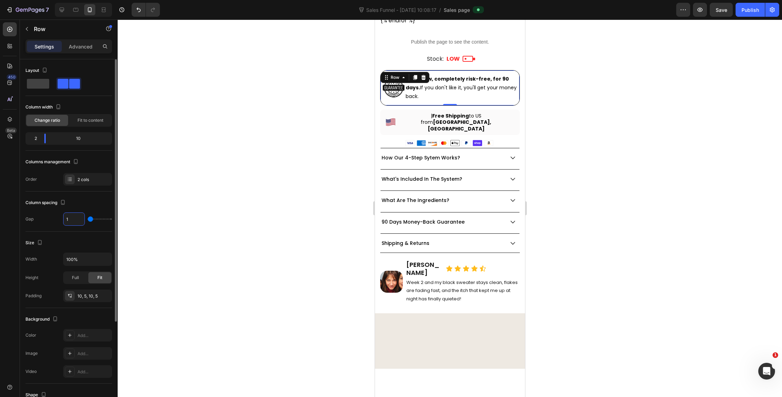
type input "10"
click at [677, 173] on div at bounding box center [450, 209] width 664 height 378
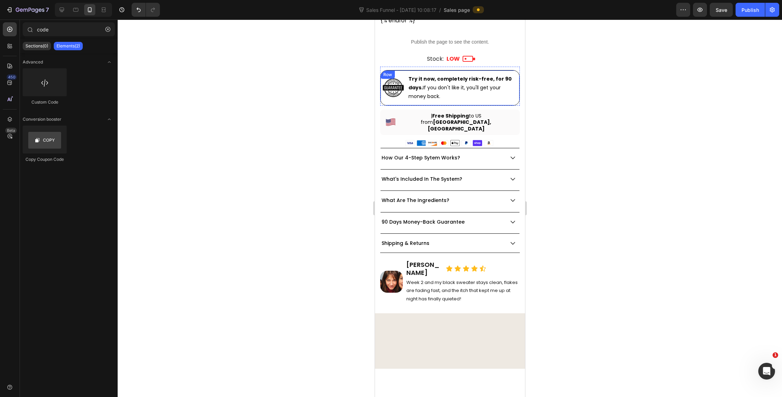
click at [399, 93] on div "Image Try it now, completely risk-free, for 90 days. If you don't like it, you'…" at bounding box center [450, 88] width 140 height 36
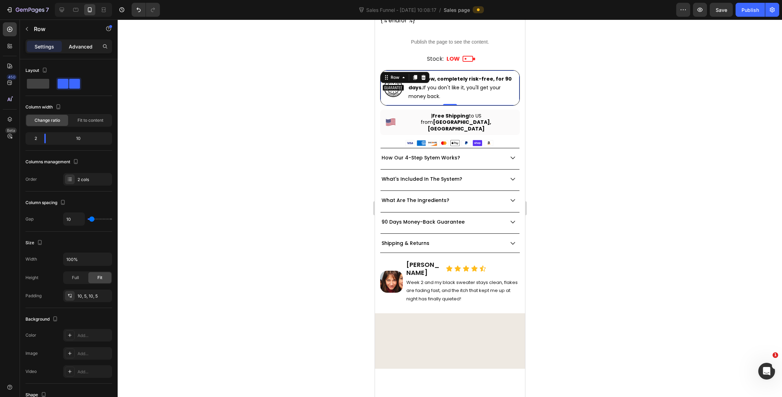
click at [89, 51] on div "Advanced" at bounding box center [80, 46] width 35 height 11
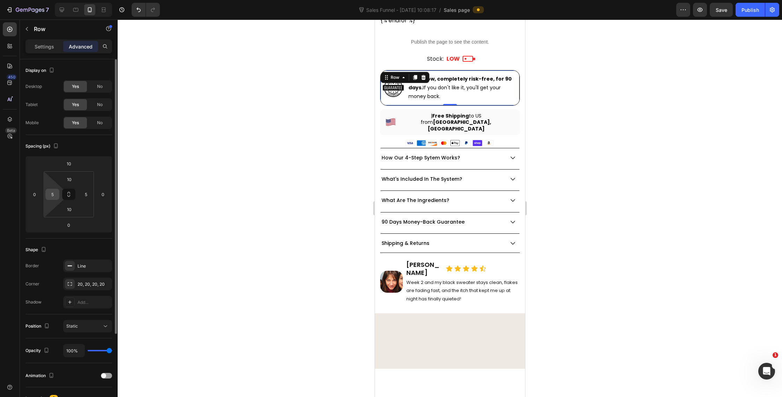
click at [54, 196] on input "5" at bounding box center [52, 194] width 10 height 10
click at [86, 193] on input "5" at bounding box center [86, 194] width 10 height 10
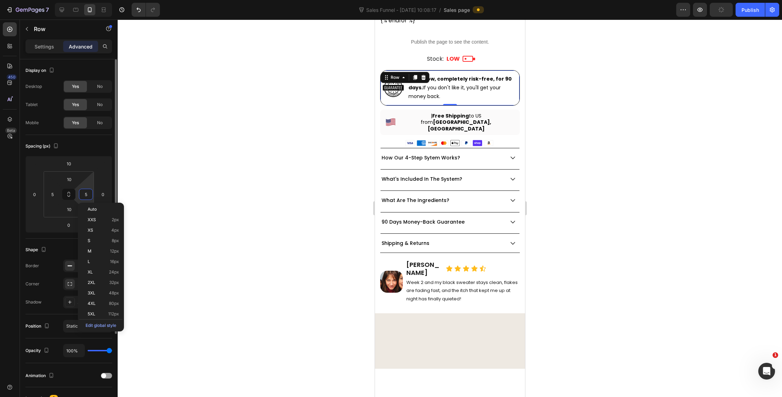
type input "0"
type input "2"
type input "5"
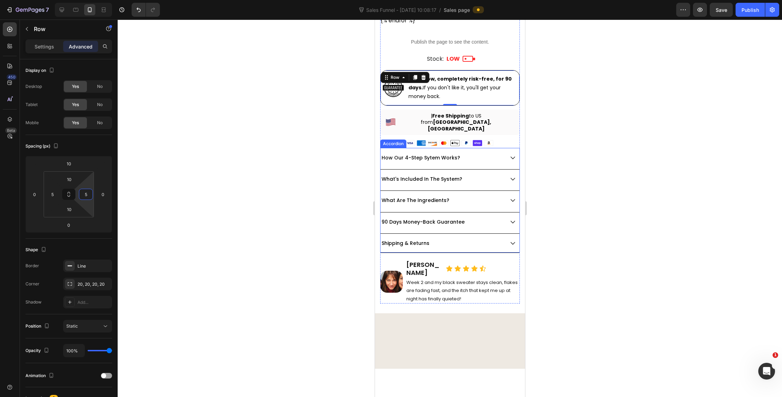
click at [554, 121] on div at bounding box center [450, 209] width 664 height 378
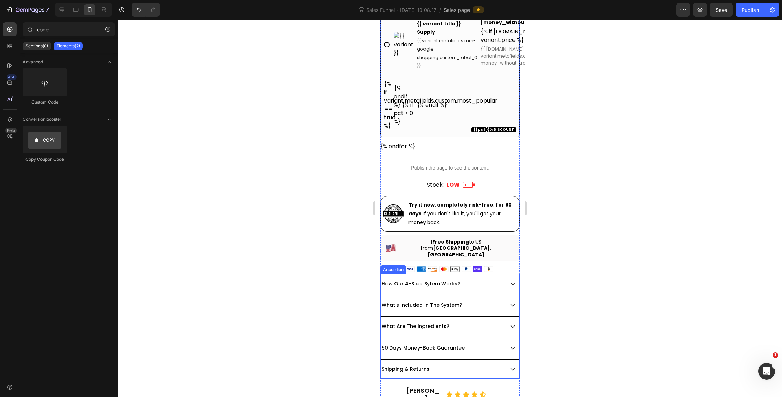
scroll to position [496, 0]
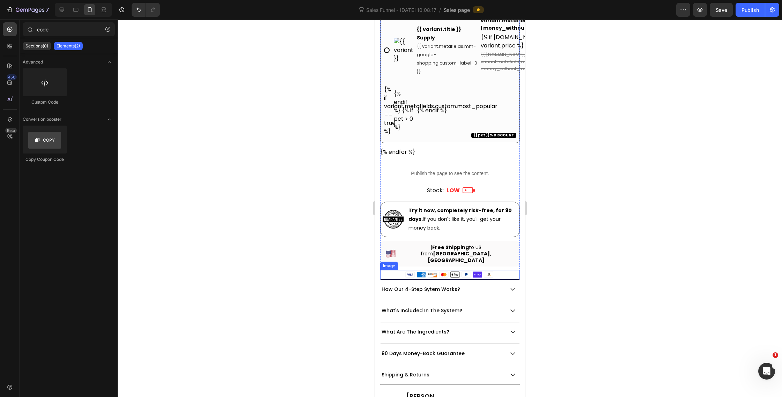
click at [507, 270] on div at bounding box center [450, 274] width 140 height 9
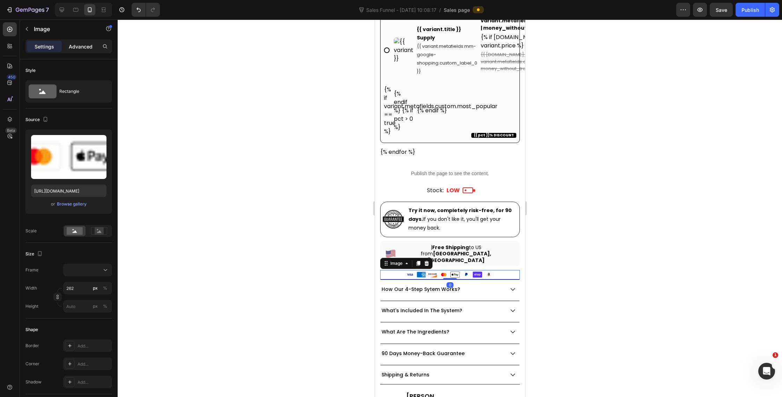
click at [82, 49] on p "Advanced" at bounding box center [81, 46] width 24 height 7
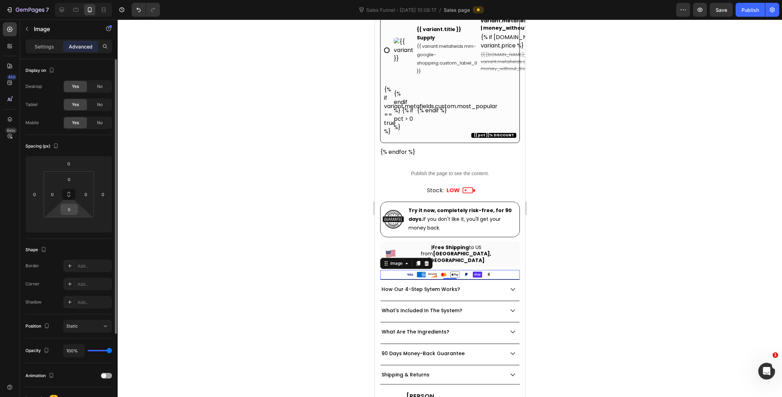
click at [73, 214] on input "0" at bounding box center [69, 209] width 14 height 10
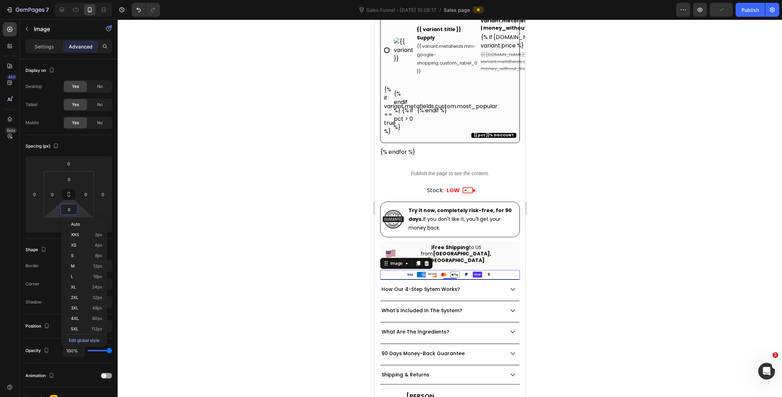
click at [57, 0] on html "7 Version history Sales Funnel - [DATE] 10:08:17 / Sales page Preview Publish 4…" at bounding box center [391, 0] width 782 height 0
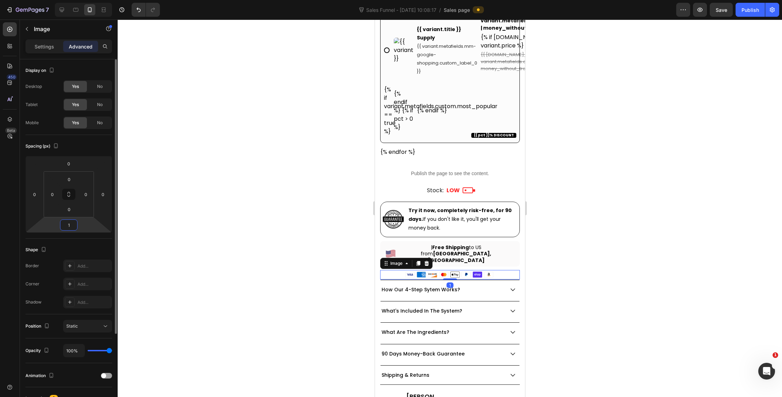
type input "10"
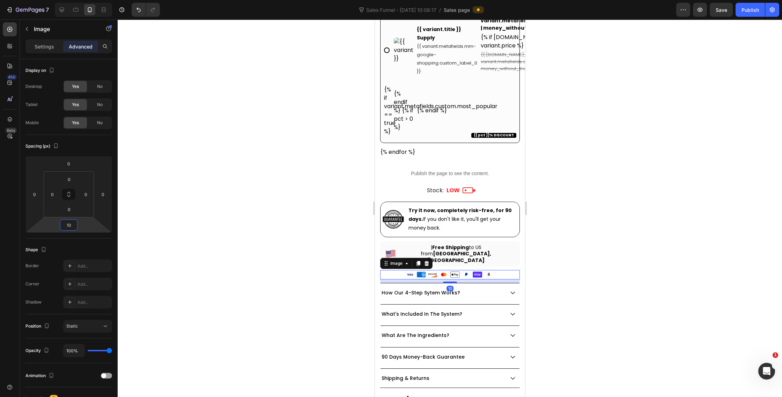
click at [566, 247] on div at bounding box center [450, 209] width 664 height 378
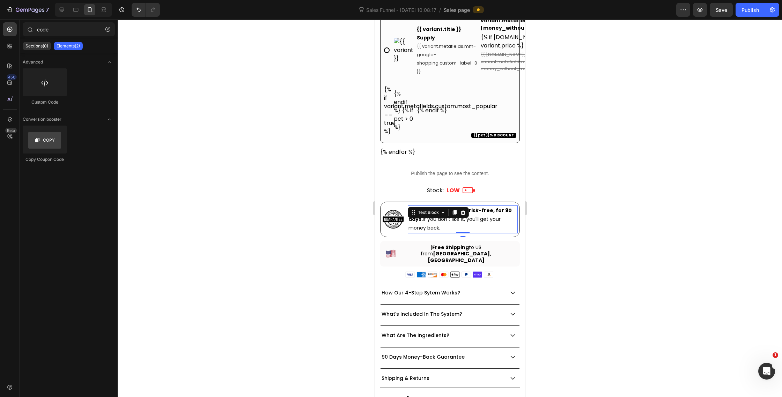
click at [489, 208] on span "Try it now, completely risk-free, for 90 days. If you don't like it, you'll get…" at bounding box center [459, 219] width 103 height 24
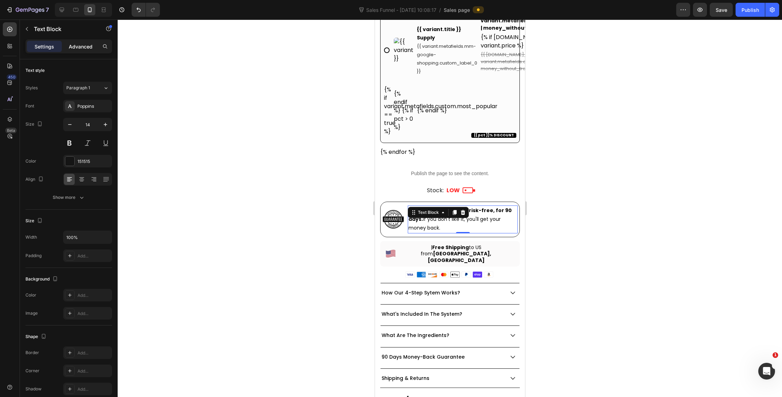
click at [82, 50] on div "Advanced" at bounding box center [80, 46] width 35 height 11
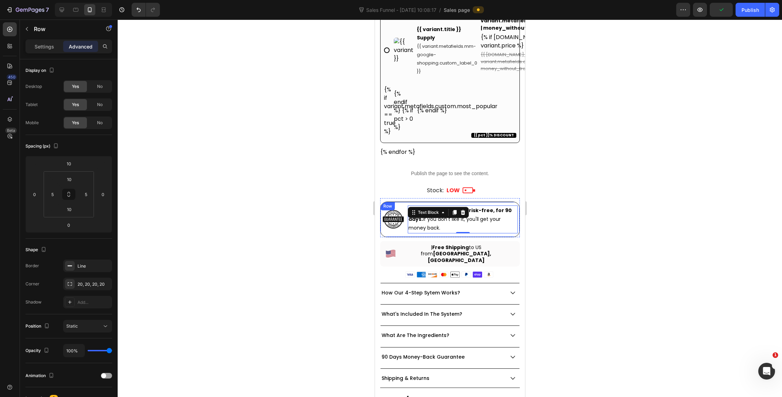
click at [400, 223] on div "Image Try it now, completely risk-free, for 90 days. If you don't like it, you'…" at bounding box center [450, 220] width 140 height 36
click at [46, 44] on p "Settings" at bounding box center [45, 46] width 20 height 7
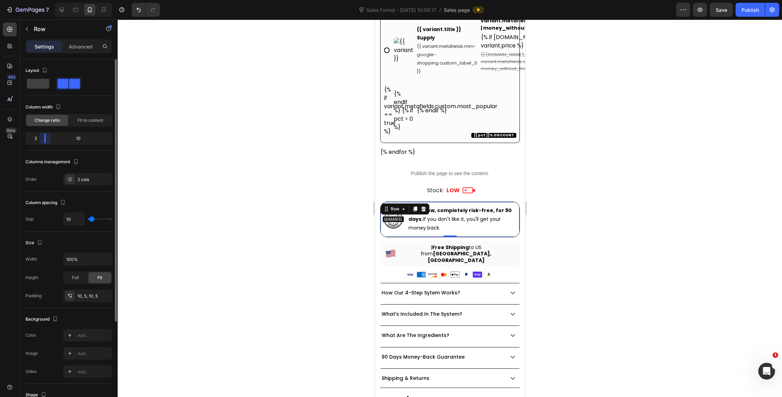
drag, startPoint x: 45, startPoint y: 142, endPoint x: 37, endPoint y: 143, distance: 7.7
click at [38, 143] on div "2 10" at bounding box center [68, 138] width 87 height 13
type input "0"
drag, startPoint x: 90, startPoint y: 221, endPoint x: 80, endPoint y: 220, distance: 10.8
type input "0"
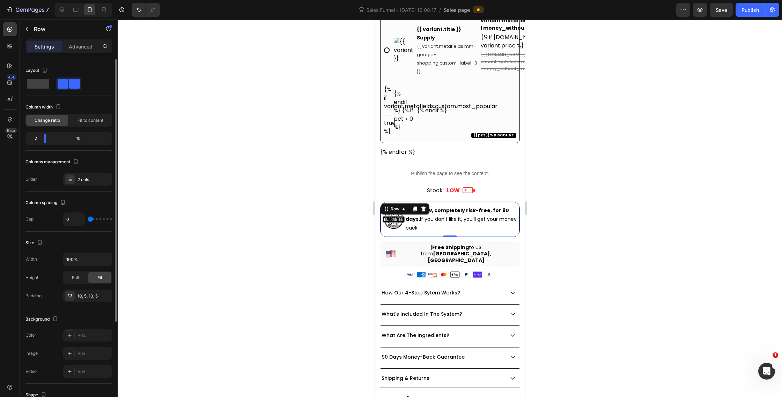
click at [88, 220] on input "range" at bounding box center [100, 219] width 24 height 1
click at [588, 238] on div at bounding box center [450, 209] width 664 height 378
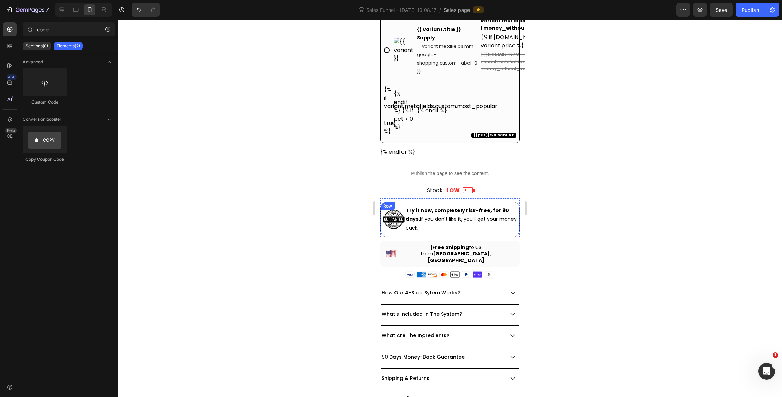
click at [399, 220] on div "Image Try it now, completely risk-free, for 90 days. If you don't like it, you'…" at bounding box center [450, 220] width 140 height 36
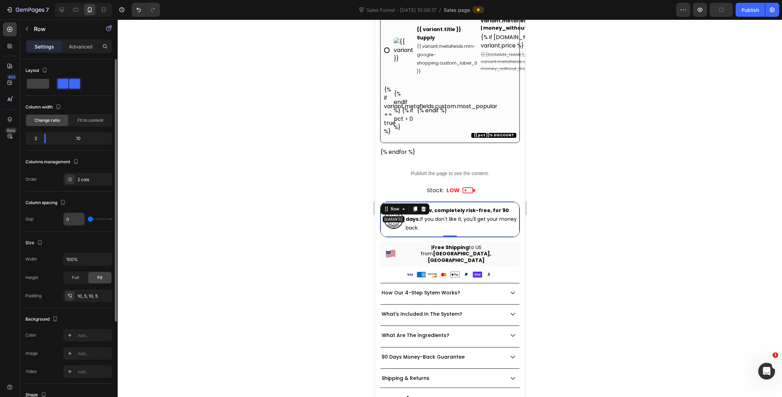
click at [71, 216] on input "0" at bounding box center [74, 219] width 21 height 13
type input "5"
click at [546, 165] on div at bounding box center [450, 209] width 664 height 378
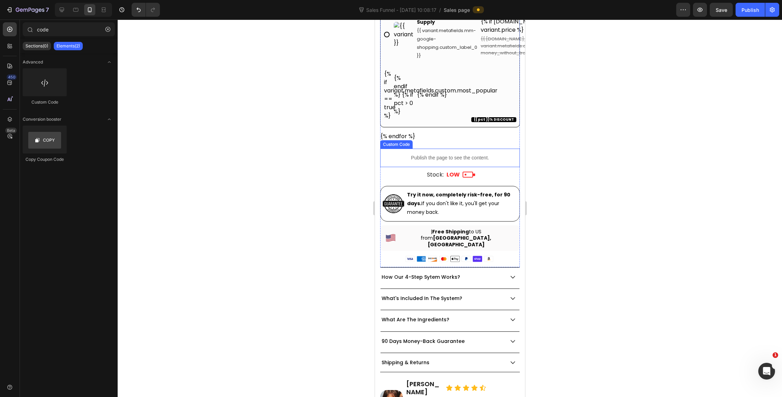
scroll to position [535, 0]
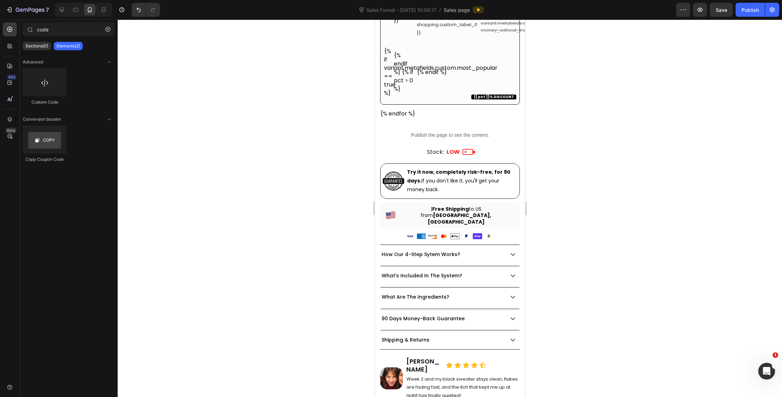
click at [620, 154] on div at bounding box center [450, 209] width 664 height 378
click at [472, 206] on span "| Free Shipping to [GEOGRAPHIC_DATA] from [GEOGRAPHIC_DATA], [GEOGRAPHIC_DATA]" at bounding box center [455, 215] width 117 height 19
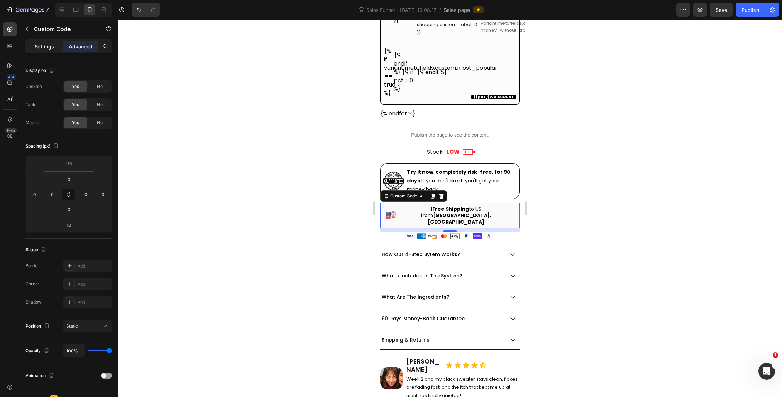
click at [36, 44] on p "Settings" at bounding box center [45, 46] width 20 height 7
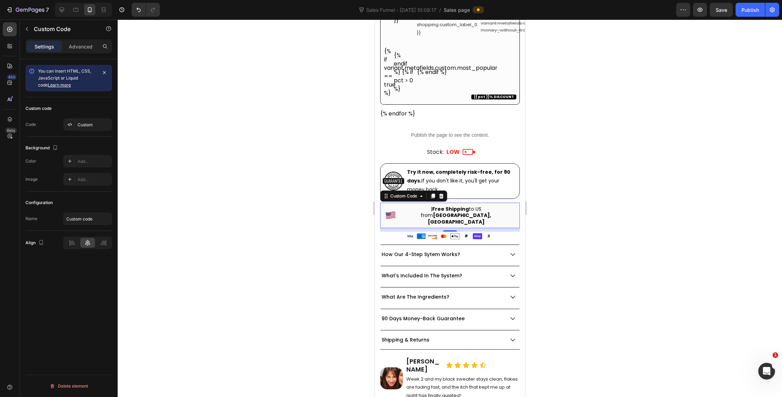
click at [586, 132] on div at bounding box center [450, 209] width 664 height 378
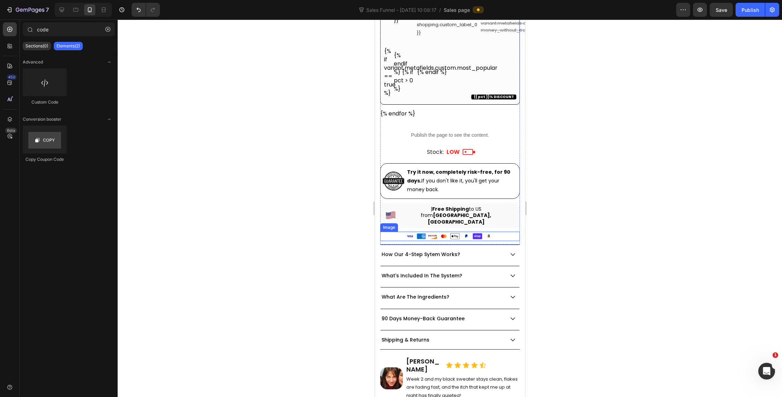
click at [499, 232] on div at bounding box center [450, 236] width 140 height 9
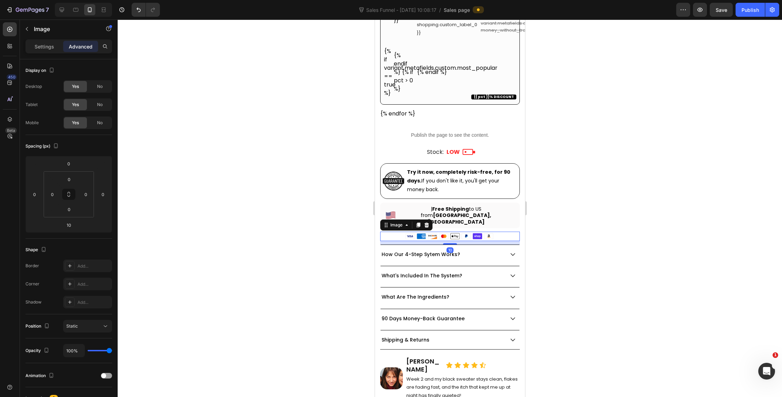
click at [627, 211] on div at bounding box center [450, 209] width 664 height 378
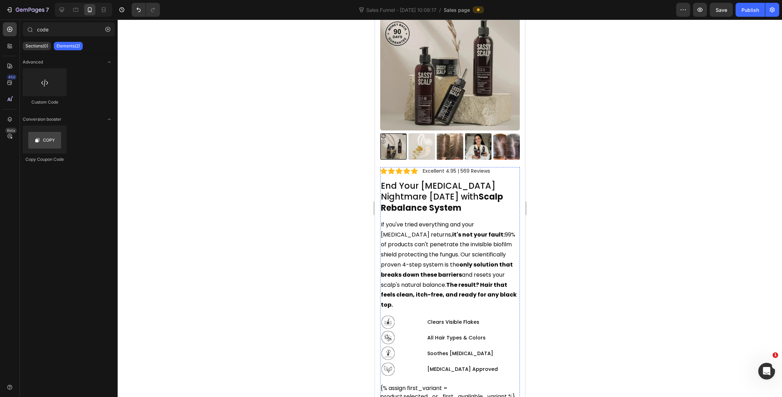
scroll to position [0, 0]
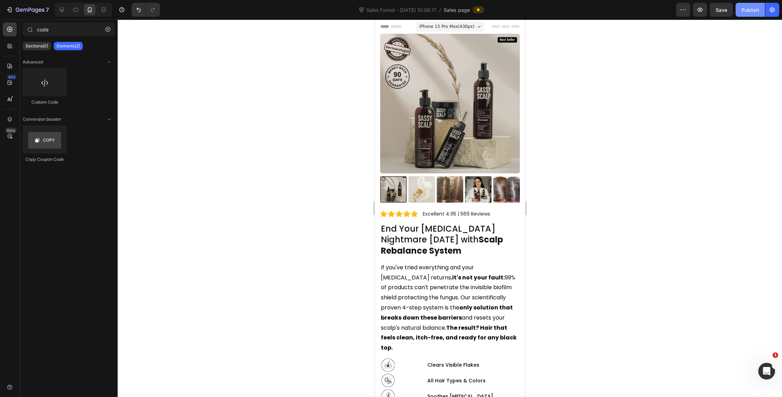
click at [749, 12] on div "Publish" at bounding box center [750, 9] width 17 height 7
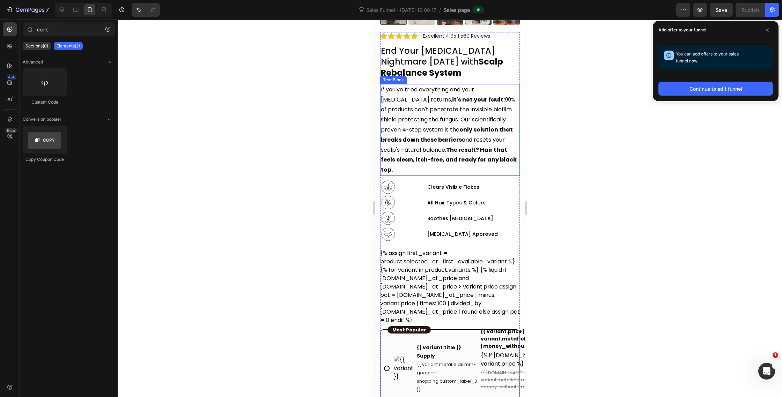
scroll to position [265, 0]
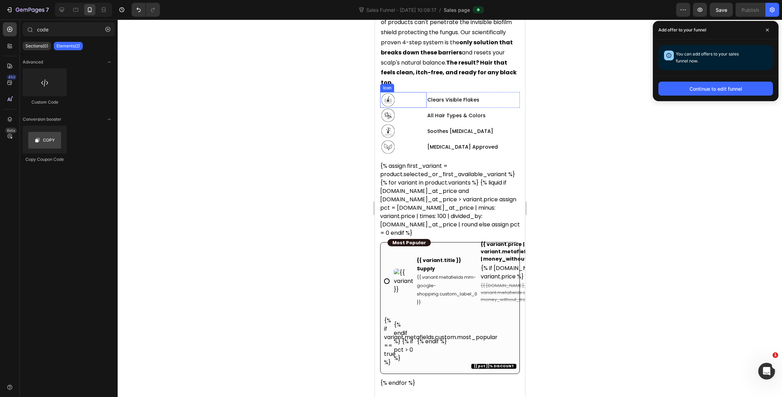
click at [400, 92] on div ".id576960165178245650 .B{clip-rule:nonzero} Icon" at bounding box center [403, 100] width 46 height 16
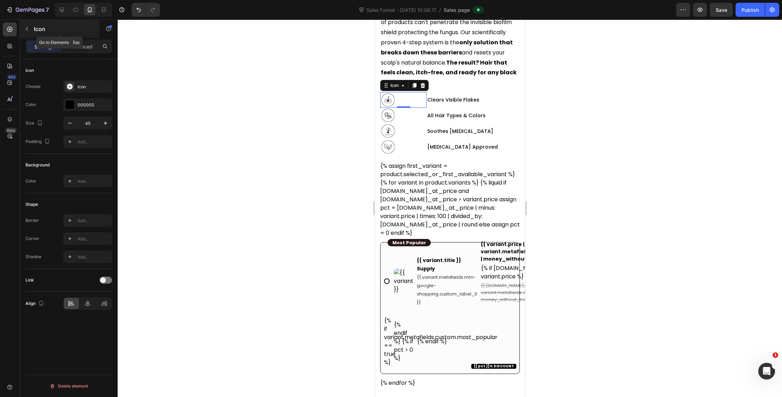
click at [26, 28] on icon "button" at bounding box center [27, 29] width 6 height 6
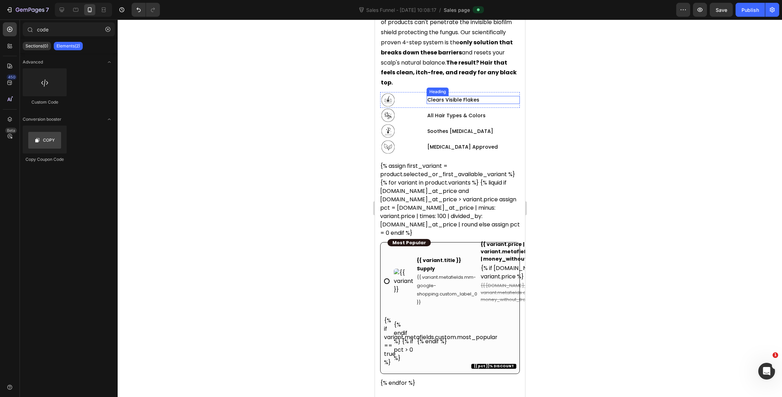
click at [461, 96] on h2 "Clears Visible Flakes" at bounding box center [472, 100] width 93 height 8
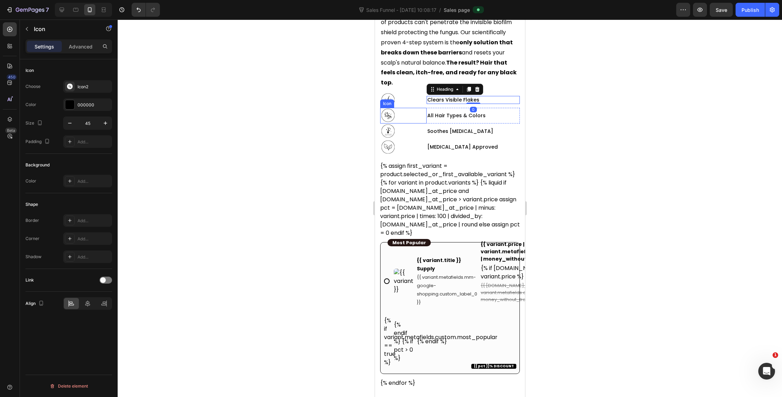
click at [421, 108] on div "Icon" at bounding box center [403, 116] width 46 height 16
click at [462, 96] on h2 "Clears Visible Flakes" at bounding box center [472, 100] width 93 height 8
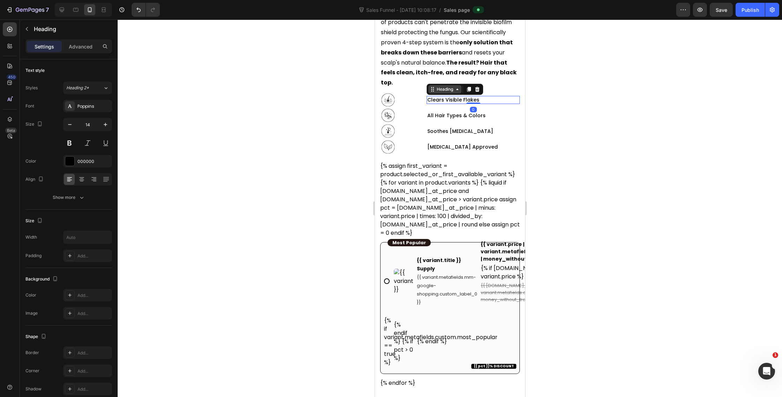
click at [437, 86] on div "Heading" at bounding box center [444, 89] width 19 height 6
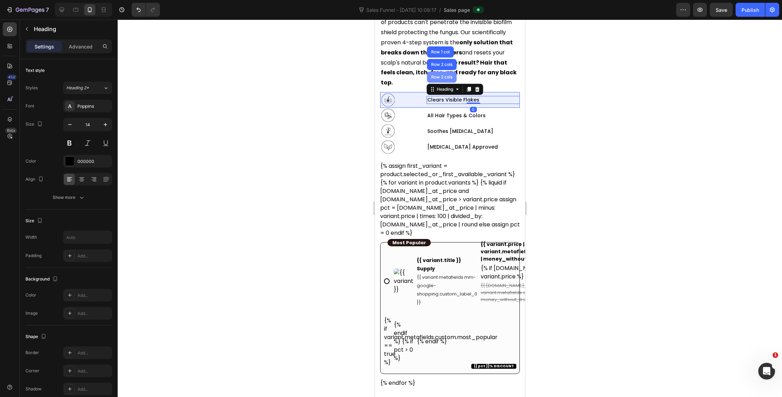
click at [437, 72] on div "Row 2 cols" at bounding box center [442, 77] width 30 height 11
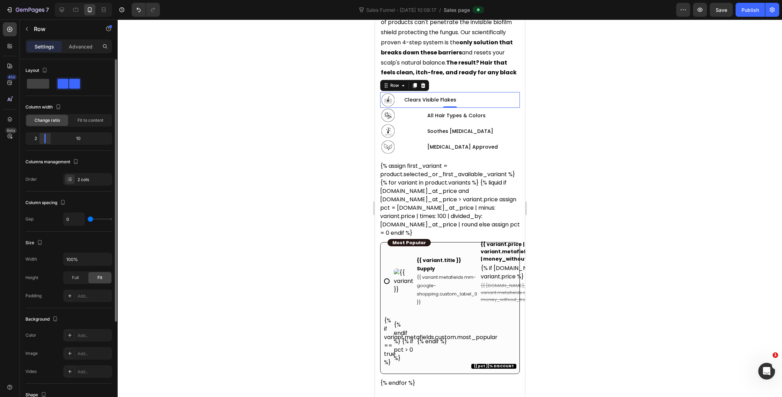
drag, startPoint x: 57, startPoint y: 140, endPoint x: 39, endPoint y: 140, distance: 18.2
click at [39, 140] on div at bounding box center [45, 139] width 13 height 10
click at [417, 108] on div "Icon" at bounding box center [403, 116] width 46 height 16
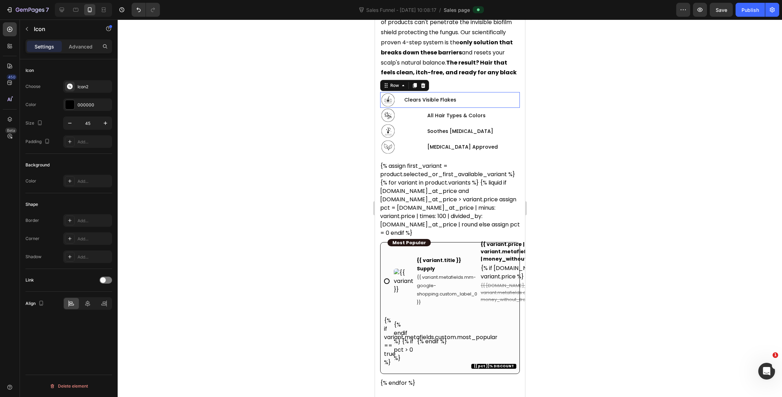
click at [452, 95] on div "Clears Visible Flakes Heading" at bounding box center [461, 100] width 116 height 16
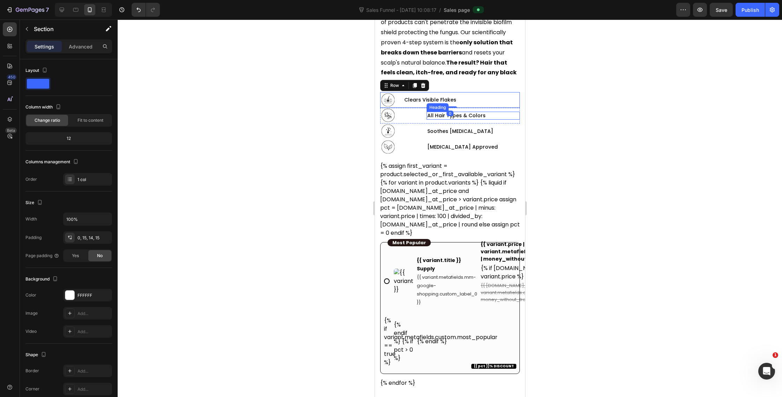
click at [522, 108] on div "Product Images Icon Icon Icon Icon Icon Icon List Excellent 4.95 | 569 Reviews …" at bounding box center [450, 224] width 150 height 911
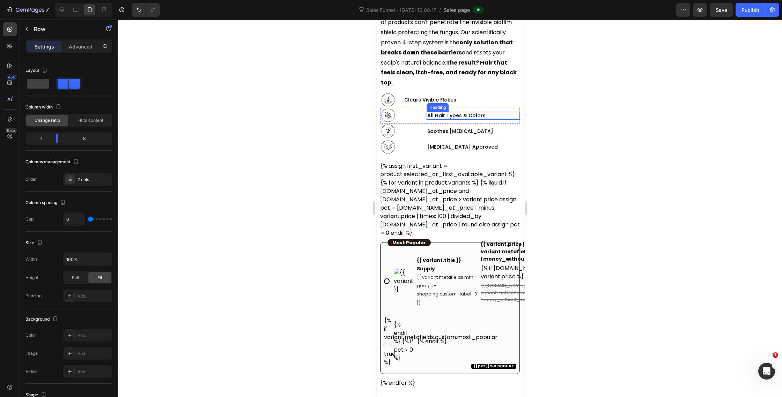
click at [515, 110] on div "All Hair Types & Colors Heading" at bounding box center [472, 116] width 93 height 16
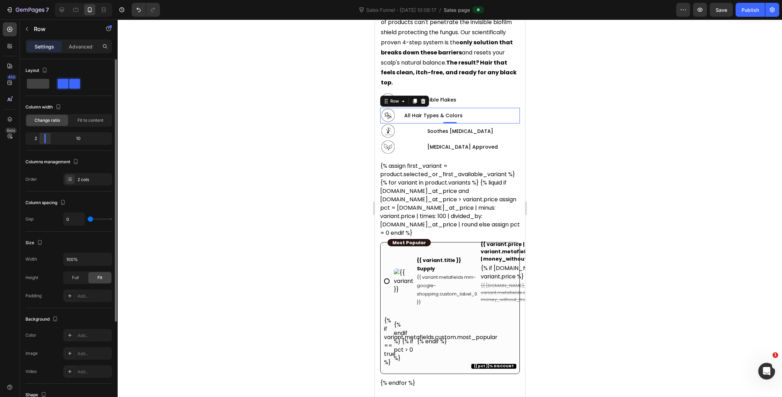
drag, startPoint x: 54, startPoint y: 142, endPoint x: 43, endPoint y: 141, distance: 11.2
click at [43, 141] on div at bounding box center [45, 139] width 13 height 10
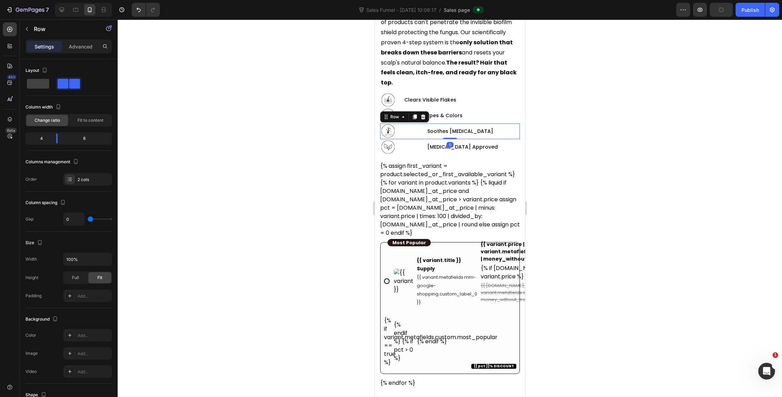
click at [513, 126] on div "Soothes [MEDICAL_DATA] Heading" at bounding box center [472, 132] width 93 height 16
drag, startPoint x: 58, startPoint y: 142, endPoint x: 42, endPoint y: 142, distance: 15.4
click at [42, 142] on div at bounding box center [45, 139] width 13 height 10
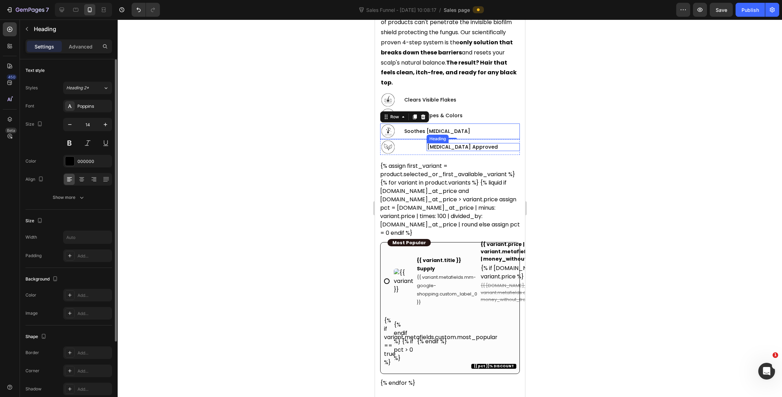
click at [508, 143] on h2 "[MEDICAL_DATA] Approved" at bounding box center [472, 147] width 93 height 8
click at [512, 144] on div "[MEDICAL_DATA] Approved Heading 0" at bounding box center [472, 147] width 93 height 16
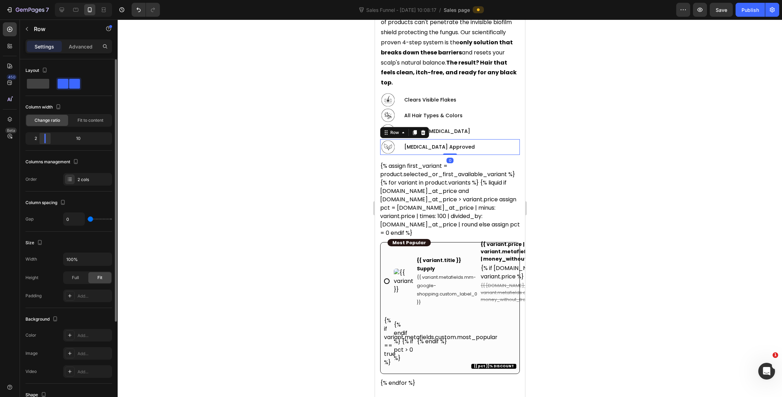
drag, startPoint x: 54, startPoint y: 141, endPoint x: 42, endPoint y: 141, distance: 12.2
click at [42, 141] on div at bounding box center [45, 139] width 13 height 10
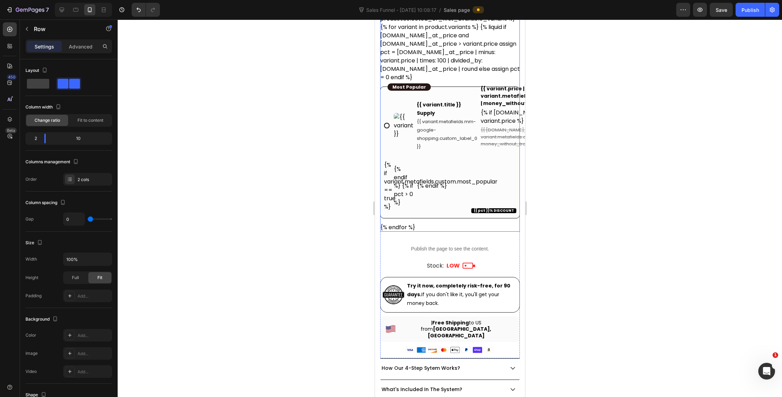
scroll to position [458, 0]
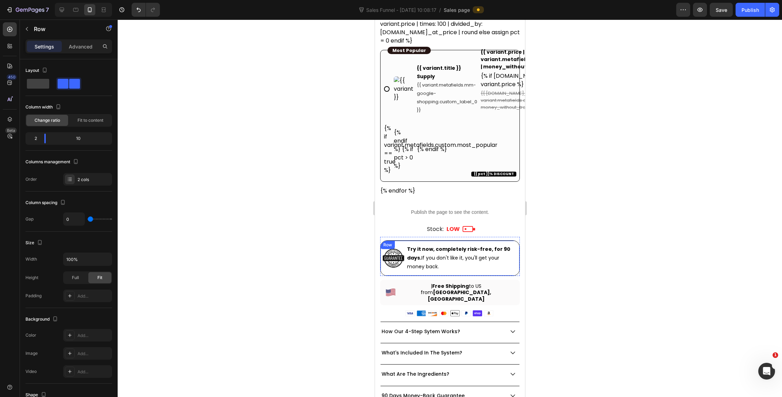
click at [472, 244] on div "Try it now, completely risk-free, for 90 days. If you don't like it, you'll get…" at bounding box center [461, 258] width 111 height 28
click at [466, 237] on div "Image Try it now, completely risk-free, for 90 days. If you don't like it, you'…" at bounding box center [450, 256] width 140 height 39
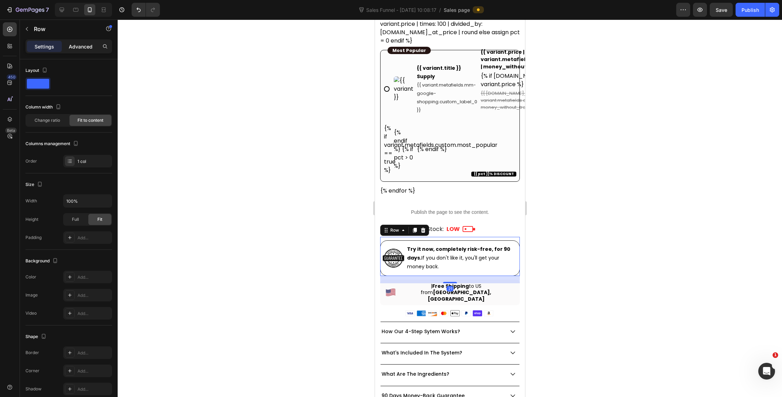
click at [81, 43] on p "Advanced" at bounding box center [81, 46] width 24 height 7
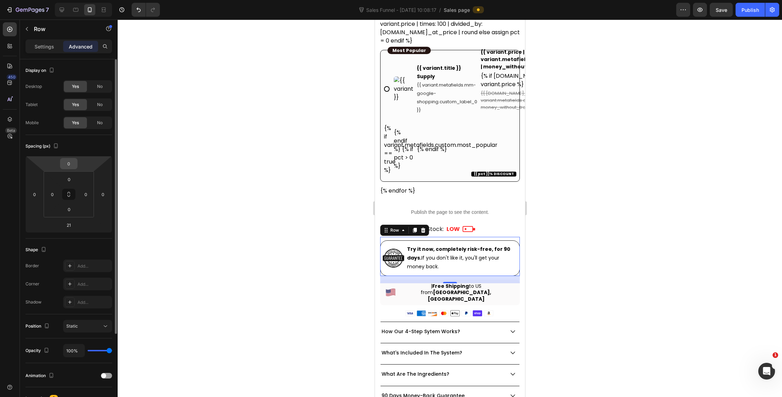
click at [74, 162] on input "0" at bounding box center [69, 164] width 14 height 10
click at [99, 142] on div "Spacing (px)" at bounding box center [68, 146] width 87 height 11
click at [74, 223] on input "21" at bounding box center [69, 225] width 14 height 10
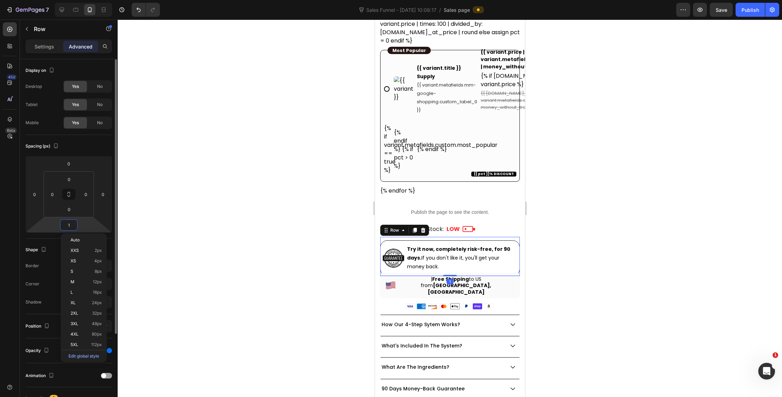
type input "15"
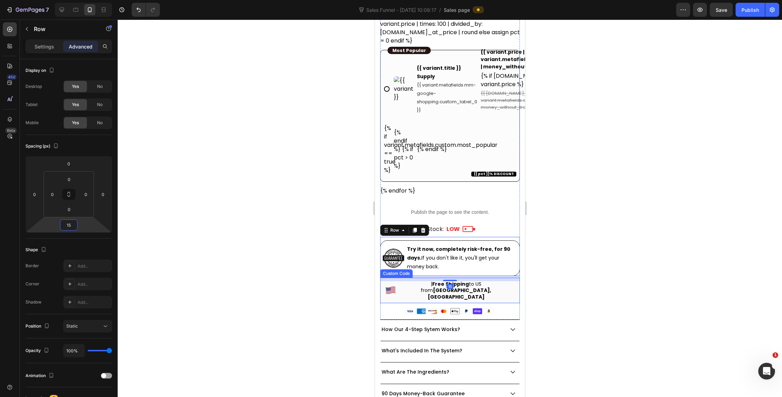
click at [432, 278] on div "| Free Shipping to [GEOGRAPHIC_DATA] from [GEOGRAPHIC_DATA], [GEOGRAPHIC_DATA]" at bounding box center [450, 291] width 140 height 26
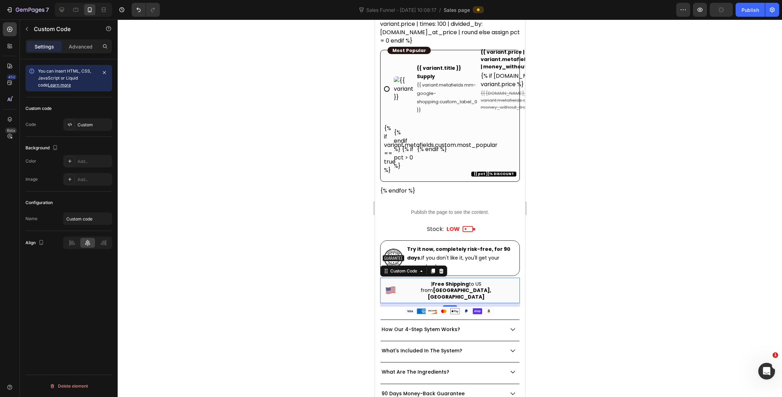
click at [595, 257] on div at bounding box center [450, 209] width 664 height 378
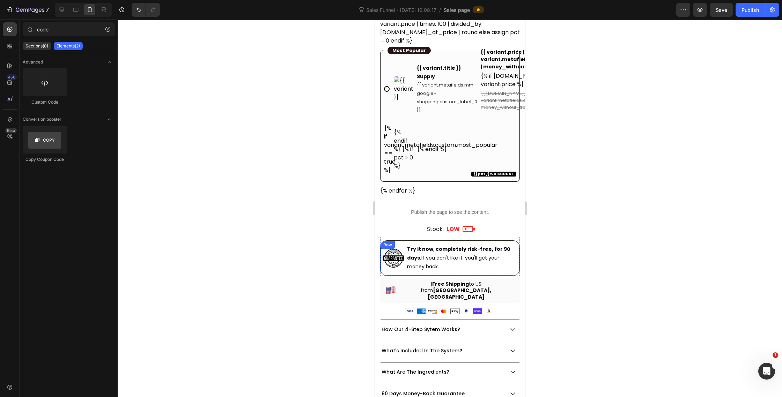
click at [502, 257] on div "Image Try it now, completely risk-free, for 90 days. If you don't like it, you'…" at bounding box center [450, 259] width 140 height 36
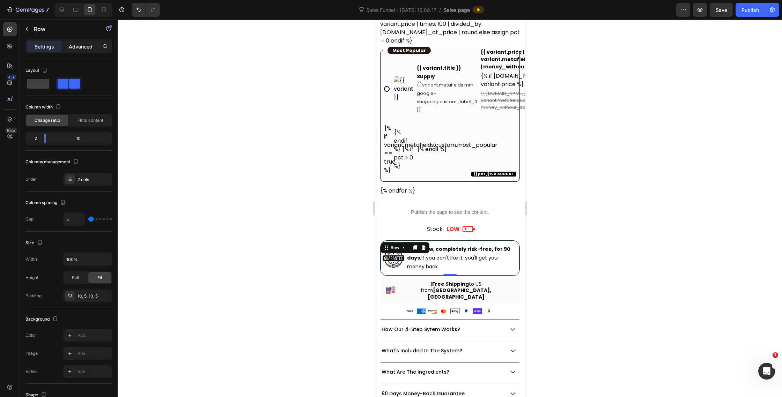
click at [74, 46] on p "Advanced" at bounding box center [81, 46] width 24 height 7
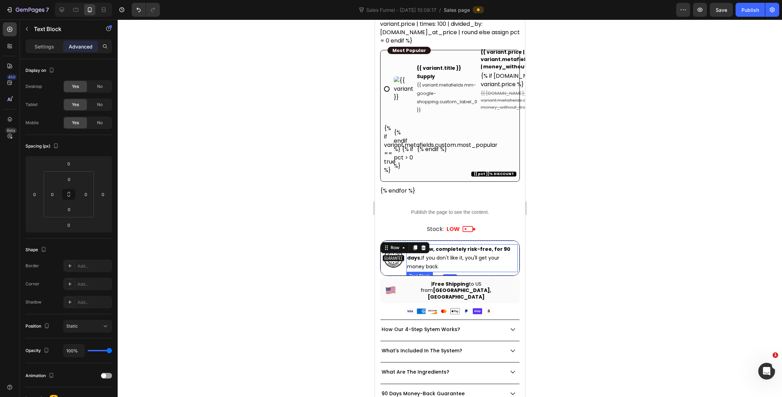
click at [432, 247] on span "Try it now, completely risk-free, for 90 days. If you don't like it, you'll get…" at bounding box center [458, 258] width 103 height 24
click at [396, 254] on img at bounding box center [393, 258] width 22 height 22
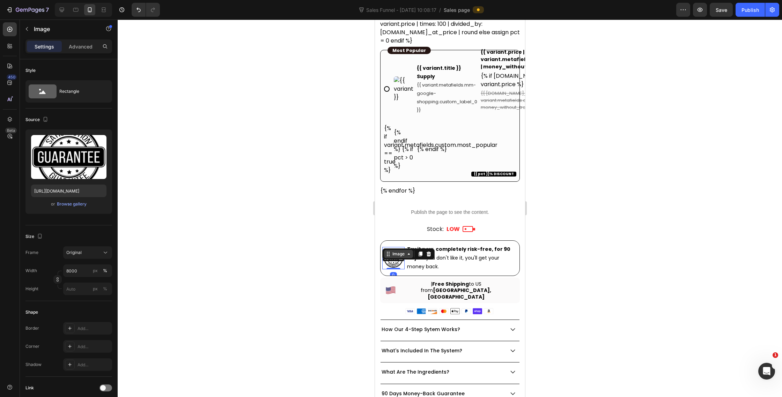
click at [392, 251] on div "Image" at bounding box center [398, 254] width 15 height 6
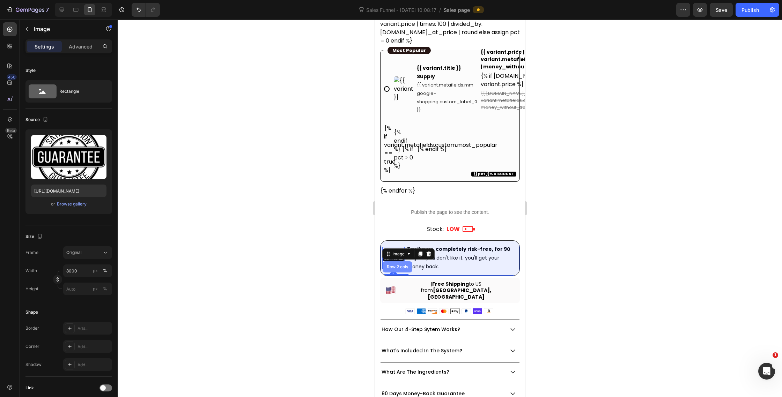
click at [397, 265] on div "Row 2 cols" at bounding box center [397, 267] width 24 height 4
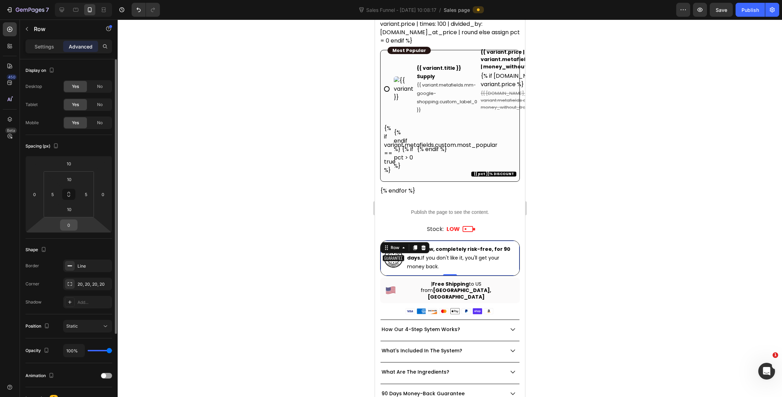
click at [72, 222] on input "0" at bounding box center [69, 225] width 14 height 10
type input "5"
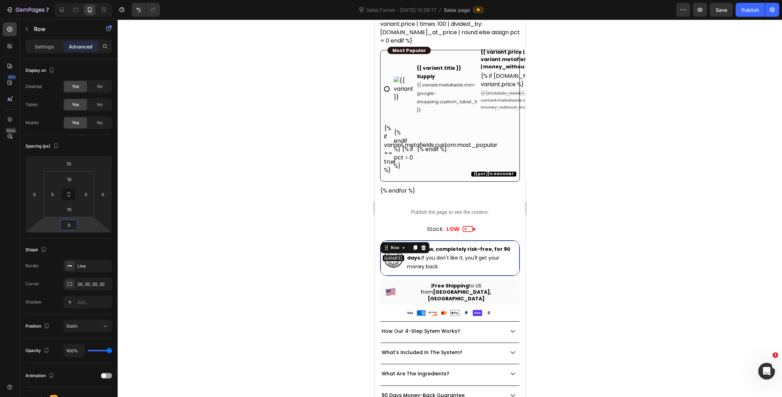
click at [645, 258] on div at bounding box center [450, 209] width 664 height 378
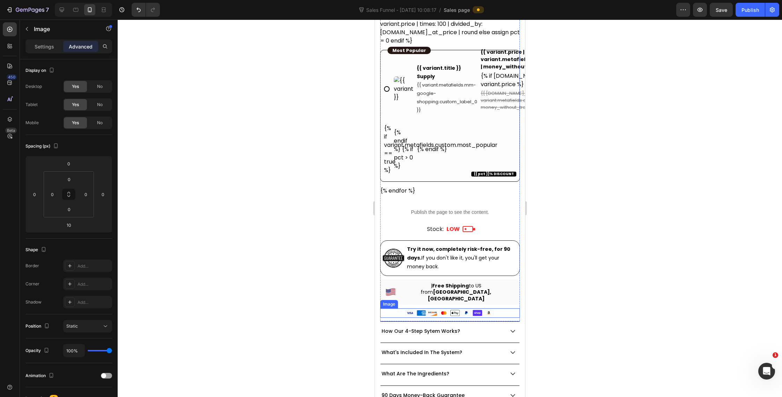
click at [506, 309] on div at bounding box center [450, 313] width 140 height 9
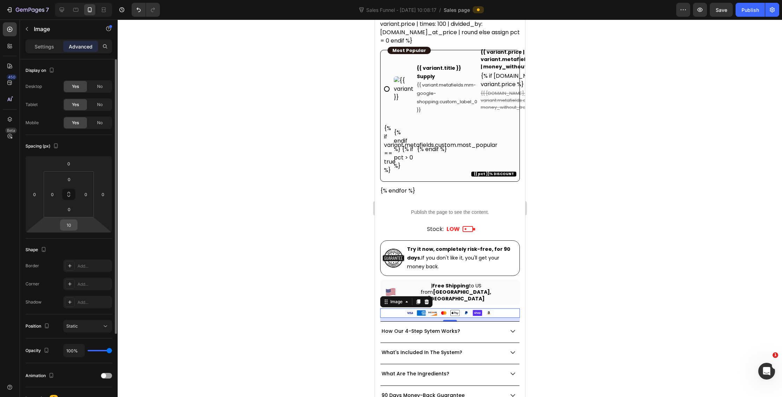
click at [73, 223] on input "10" at bounding box center [69, 225] width 14 height 10
type input "15"
click at [654, 237] on div at bounding box center [450, 209] width 664 height 378
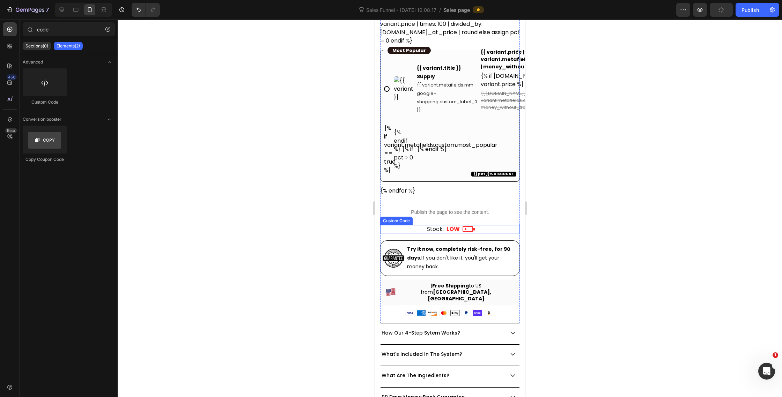
click at [481, 225] on div "Stock: LOW" at bounding box center [450, 229] width 140 height 8
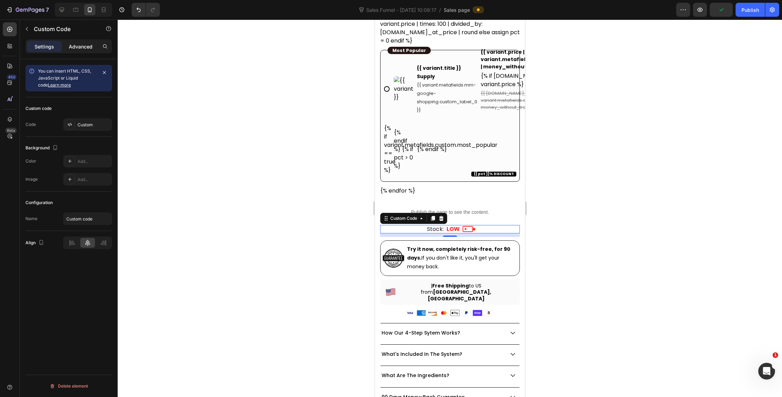
click at [86, 46] on p "Advanced" at bounding box center [81, 46] width 24 height 7
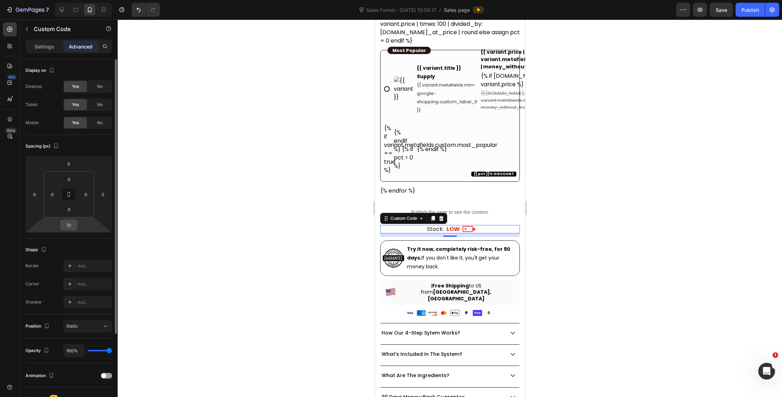
click at [70, 228] on input "10" at bounding box center [69, 225] width 14 height 10
type input "5"
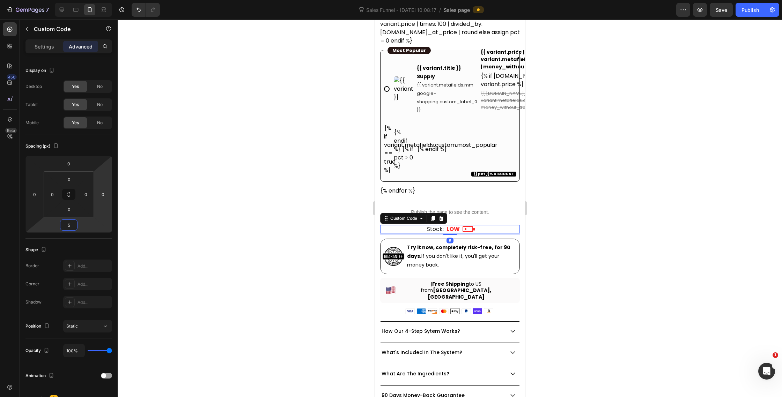
click at [619, 155] on div at bounding box center [450, 209] width 664 height 378
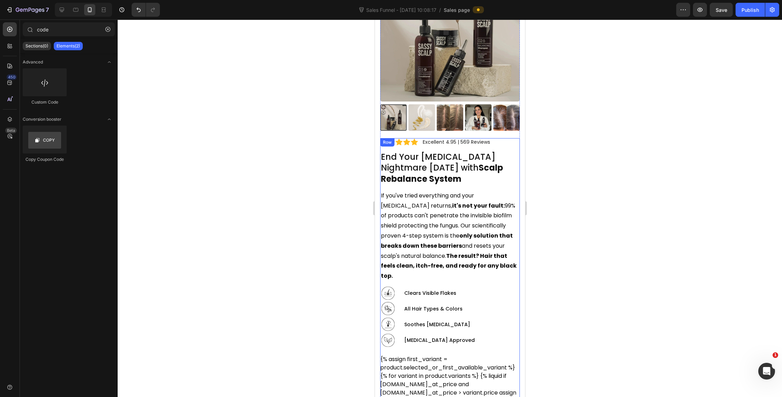
scroll to position [66, 0]
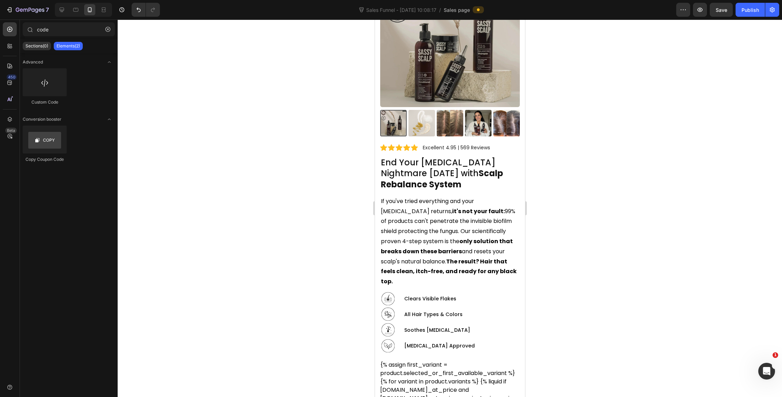
click at [655, 179] on div at bounding box center [450, 209] width 664 height 378
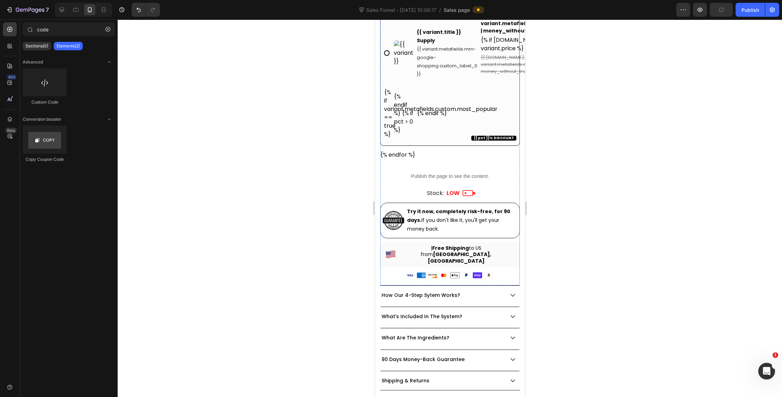
scroll to position [556, 0]
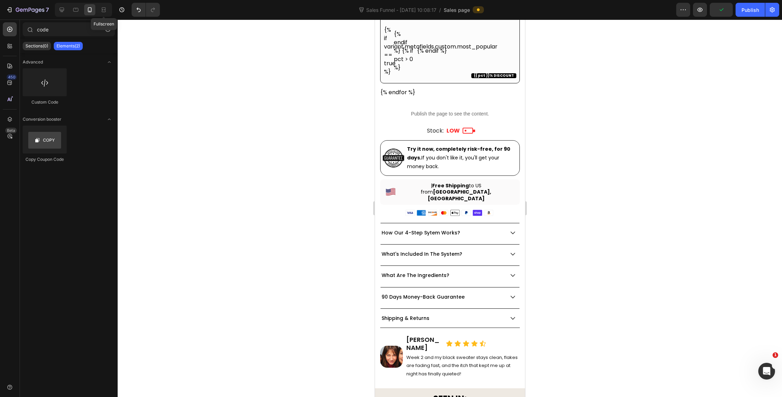
drag, startPoint x: 101, startPoint y: 12, endPoint x: 151, endPoint y: 8, distance: 49.7
click at [101, 12] on icon at bounding box center [103, 9] width 7 height 7
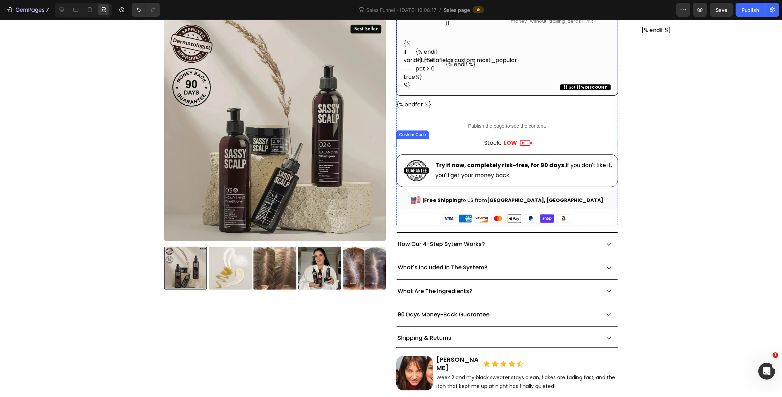
scroll to position [278, 0]
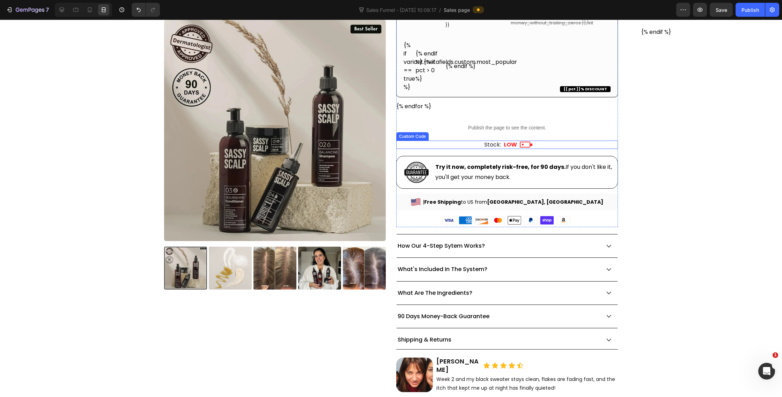
click at [555, 145] on div "Stock: LOW" at bounding box center [507, 145] width 222 height 8
click at [508, 149] on div "10" at bounding box center [507, 150] width 222 height 3
click at [59, 10] on icon at bounding box center [61, 9] width 7 height 7
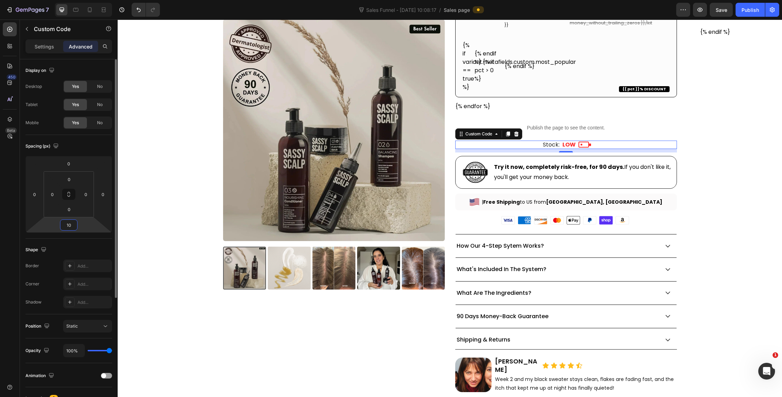
click at [67, 228] on input "10" at bounding box center [69, 225] width 14 height 10
type input "5"
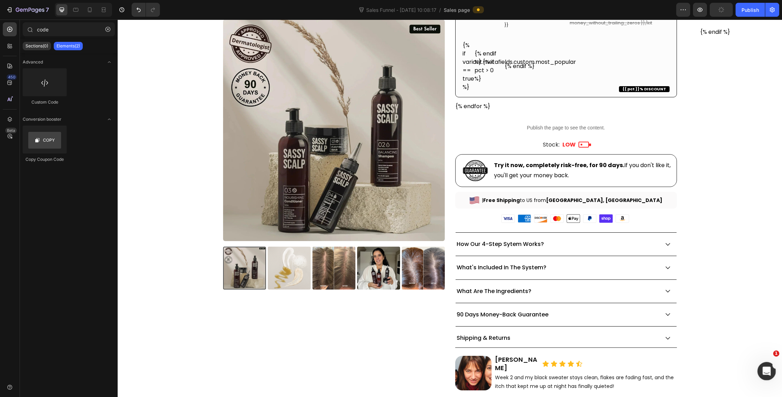
click at [773, 375] on div "Open Intercom Messenger" at bounding box center [765, 370] width 23 height 23
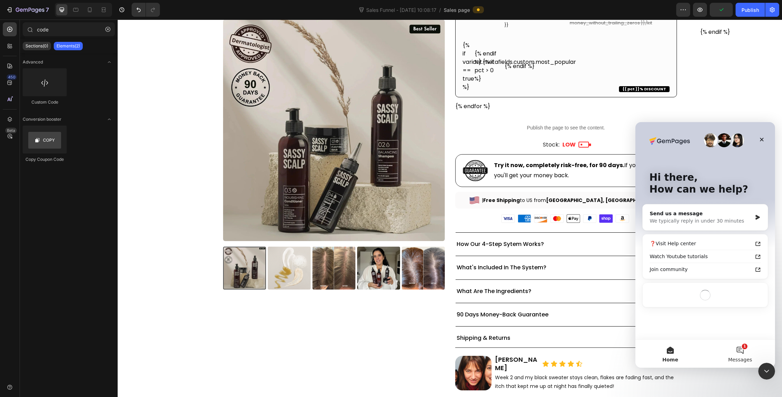
click at [745, 354] on button "1 Messages" at bounding box center [740, 354] width 70 height 28
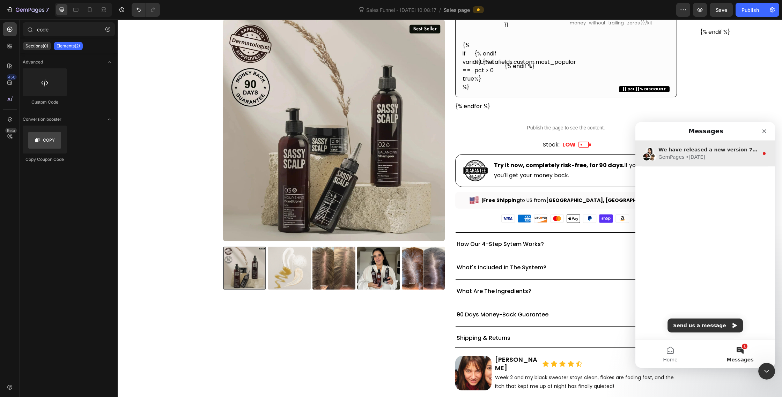
click at [741, 150] on span "We have released a new version 7.5!" at bounding box center [709, 150] width 102 height 6
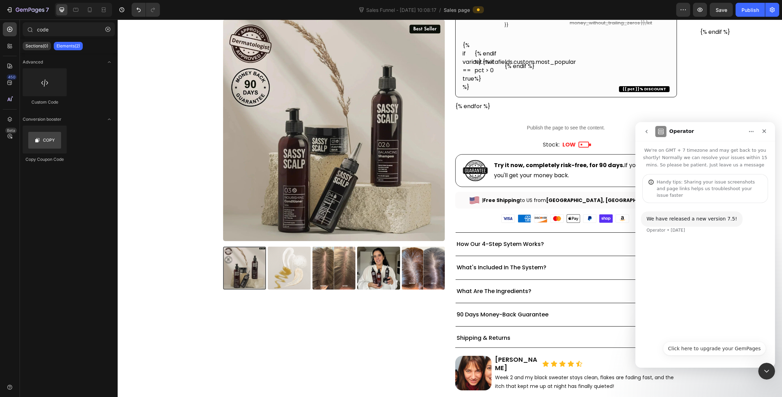
click at [766, 371] on icon "Close Intercom Messenger" at bounding box center [765, 370] width 8 height 8
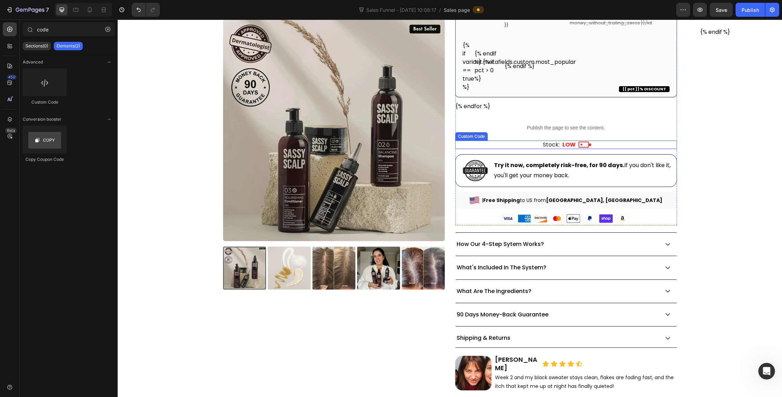
click at [559, 144] on span "Stock:" at bounding box center [551, 145] width 17 height 8
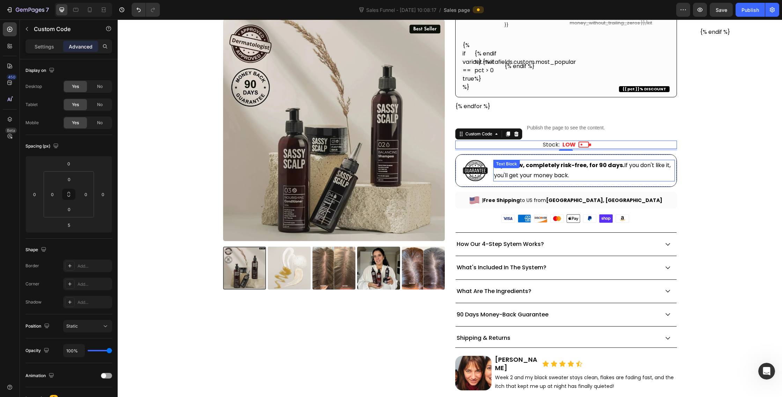
scroll to position [277, 0]
click at [523, 172] on div "Try it now, completely risk-free, for 90 days. If you don't like it, you'll get…" at bounding box center [583, 172] width 181 height 22
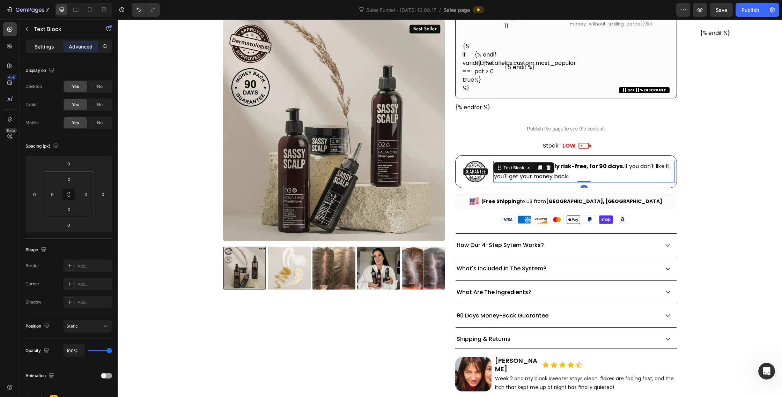
click at [36, 45] on p "Settings" at bounding box center [45, 46] width 20 height 7
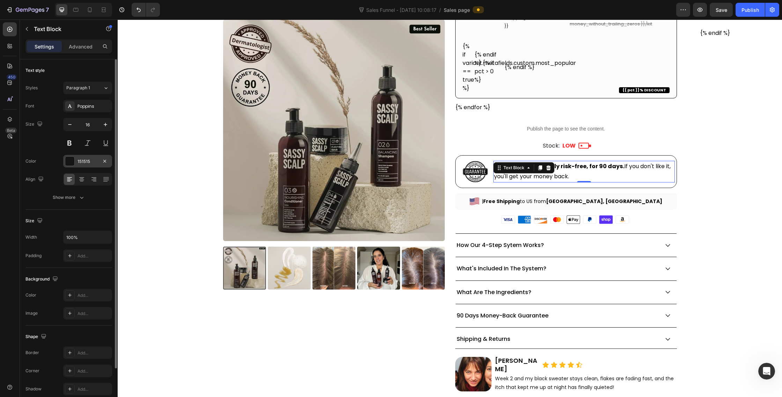
click at [71, 163] on div at bounding box center [69, 161] width 9 height 9
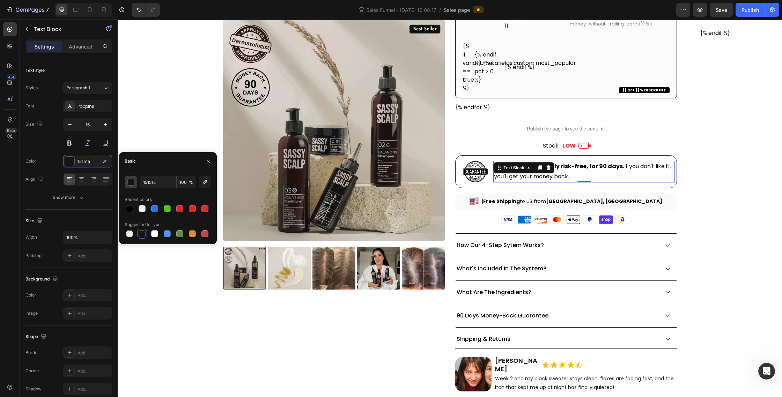
click at [131, 184] on div "button" at bounding box center [131, 182] width 7 height 7
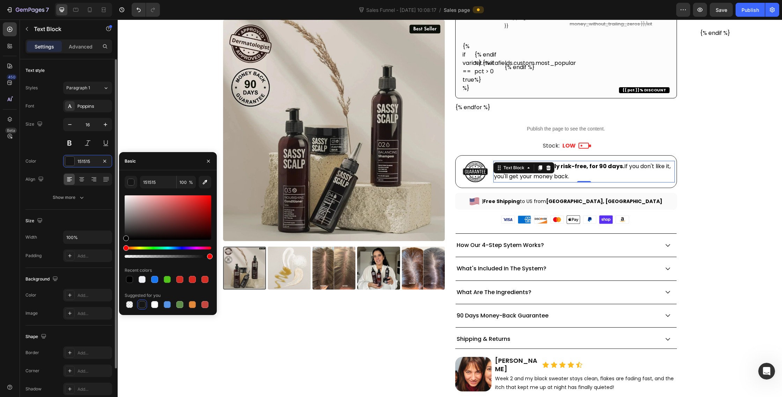
drag, startPoint x: 178, startPoint y: 218, endPoint x: 95, endPoint y: 280, distance: 103.3
click at [95, 280] on div "450 Beta code Sections(0) Elements(2) We couldn’t find any matches for “code” S…" at bounding box center [59, 209] width 118 height 378
type input "000000"
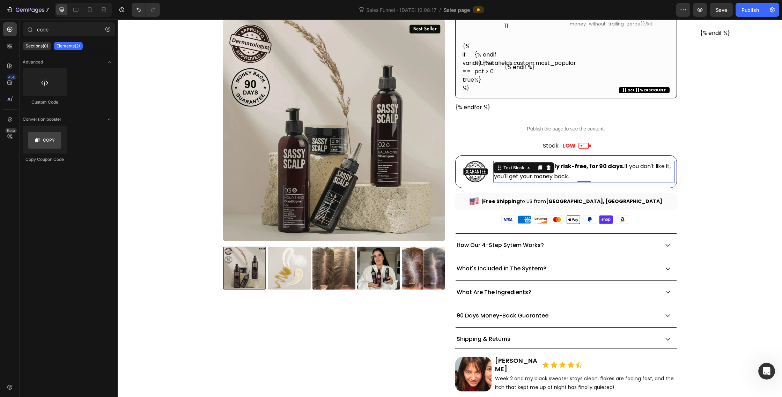
click at [550, 149] on span "Stock:" at bounding box center [551, 146] width 17 height 8
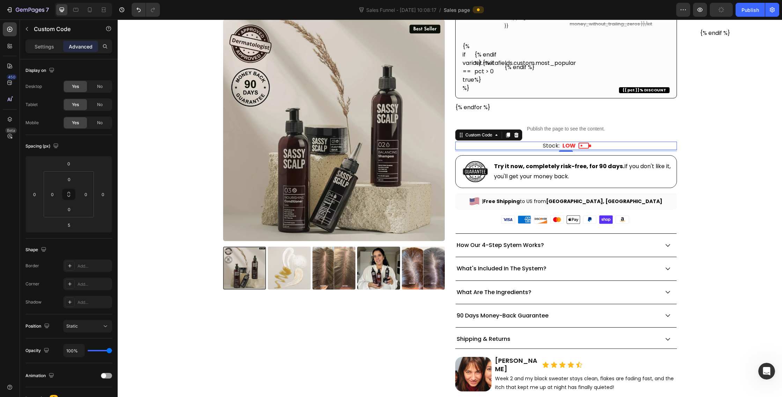
click at [559, 143] on span "Stock:" at bounding box center [551, 146] width 17 height 8
click at [744, 13] on button "Publish" at bounding box center [750, 10] width 29 height 14
click at [552, 124] on div "Publish the page to see the content." at bounding box center [566, 129] width 222 height 19
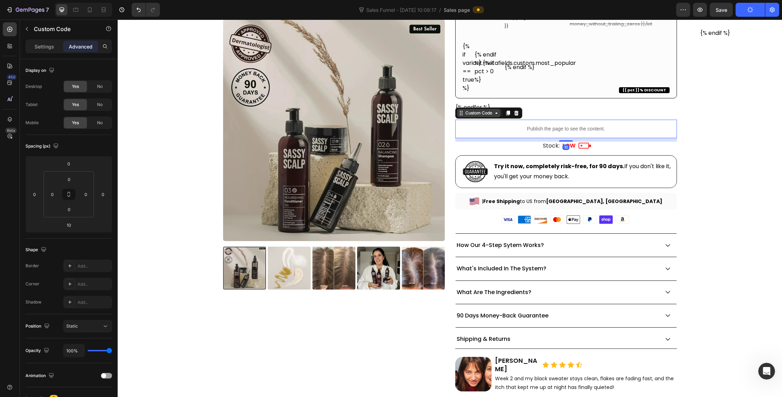
click at [462, 112] on icon at bounding box center [462, 112] width 1 height 1
click at [558, 131] on p "Publish the page to see the content." at bounding box center [566, 128] width 222 height 7
click at [46, 47] on p "Settings" at bounding box center [45, 46] width 20 height 7
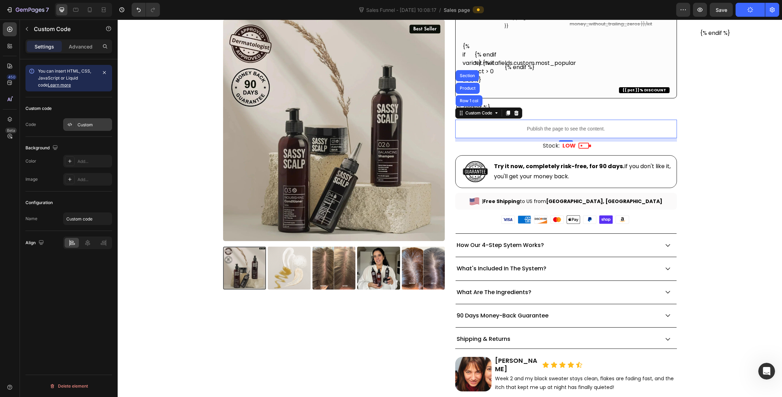
click at [72, 126] on icon at bounding box center [70, 125] width 6 height 6
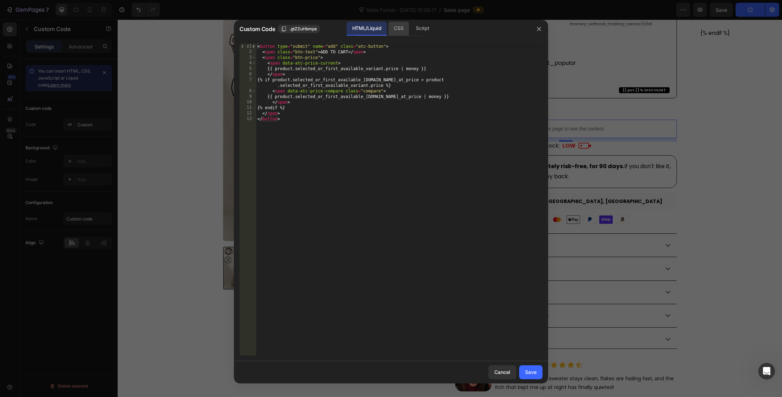
click at [410, 30] on div "CSS" at bounding box center [422, 29] width 24 height 14
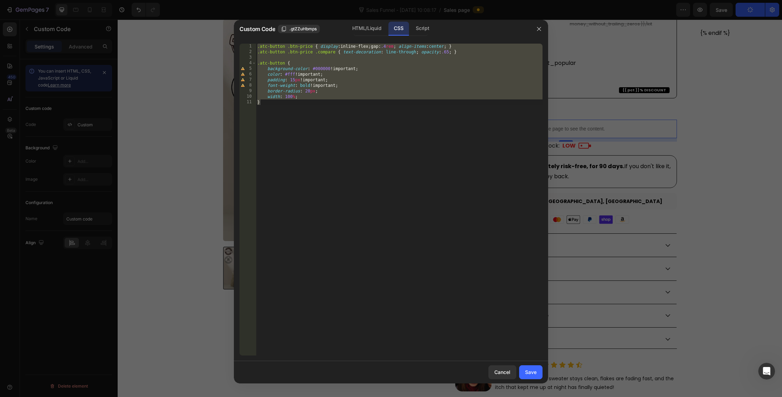
click at [368, 116] on div ".atc-button .btn-price { display : inline-flex ; gap : .4 rem ; align-items : c…" at bounding box center [399, 205] width 287 height 323
type textarea "}"
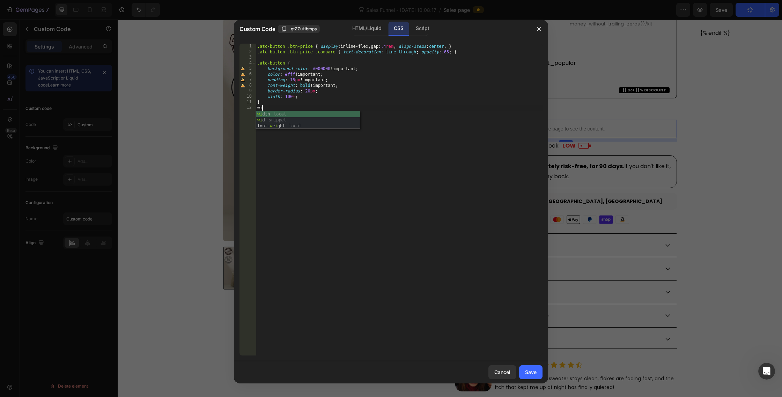
type textarea "w"
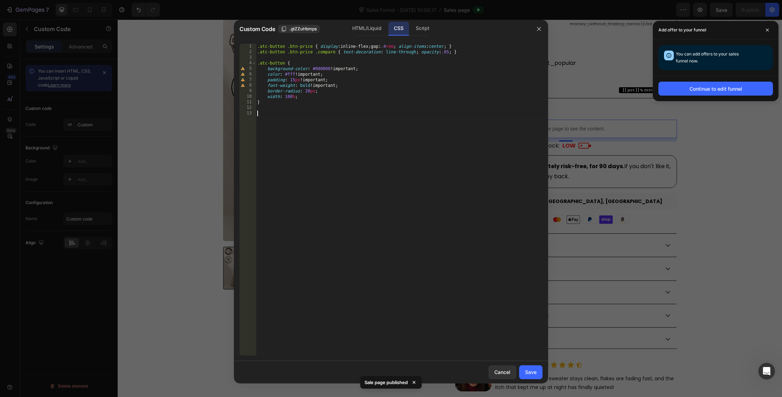
paste textarea "media only screen and (max-width: 600px) {"
type textarea "media only screen and (max-width: 600px) {"
type textarea "]"
click at [327, 93] on div ".atc-button .btn-price { display : inline-flex ; gap : .4 rem ; align-items : c…" at bounding box center [399, 205] width 287 height 323
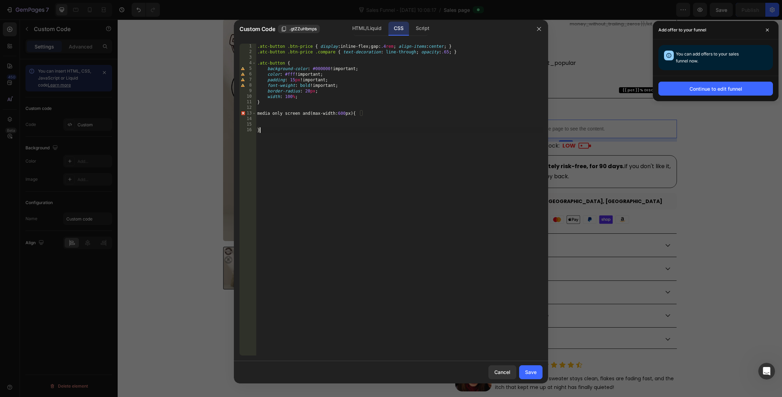
type textarea "border-radius: 20px;"
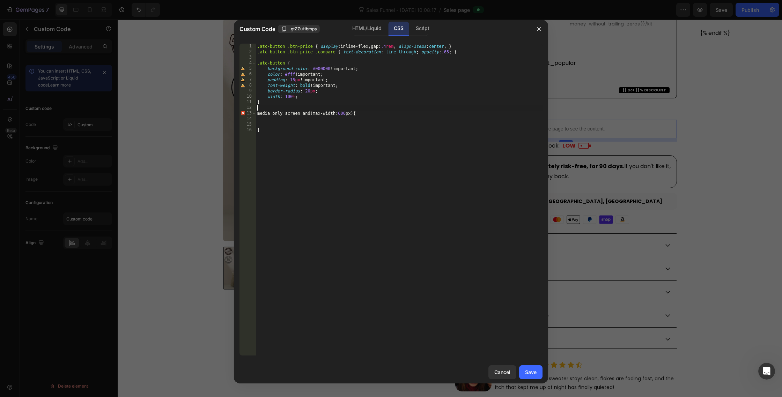
click at [376, 109] on div ".atc-button .btn-price { display : inline-flex ; gap : .4 rem ; align-items : c…" at bounding box center [399, 205] width 287 height 323
drag, startPoint x: 376, startPoint y: 111, endPoint x: 246, endPoint y: 115, distance: 130.3
click at [246, 115] on div "1 2 3 4 5 6 7 8 9 10 11 12 13 14 15 16 .atc-button .btn-price { display : inlin…" at bounding box center [391, 200] width 303 height 312
type textarea "media only screen and (max-width: 600px) {"
paste textarea
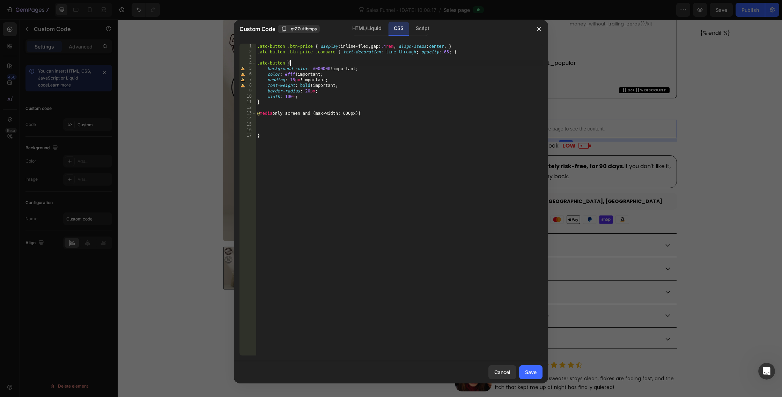
drag, startPoint x: 295, startPoint y: 63, endPoint x: 248, endPoint y: 63, distance: 47.5
click at [248, 63] on div "1 2 3 4 5 6 7 8 9 10 11 12 13 14 15 16 17 .atc-button .btn-price { display : in…" at bounding box center [391, 200] width 303 height 312
type textarea ".atc-button {"
click at [290, 126] on div ".atc-button .btn-price { display : inline-flex ; gap : .4 rem ; align-items : c…" at bounding box center [399, 205] width 287 height 323
paste textarea ".atc-button {"
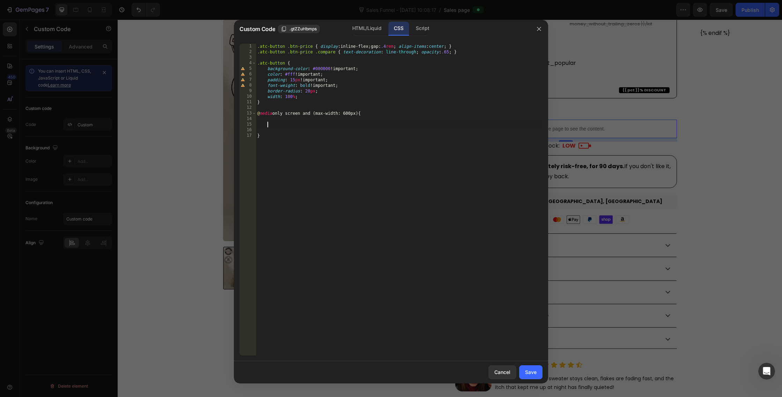
type textarea ".atc-button {"
type textarea "]"
drag, startPoint x: 348, startPoint y: 79, endPoint x: 260, endPoint y: 79, distance: 88.0
click at [260, 79] on div ".atc-button .btn-price { display : inline-flex ; gap : .4 rem ; align-items : c…" at bounding box center [399, 205] width 287 height 323
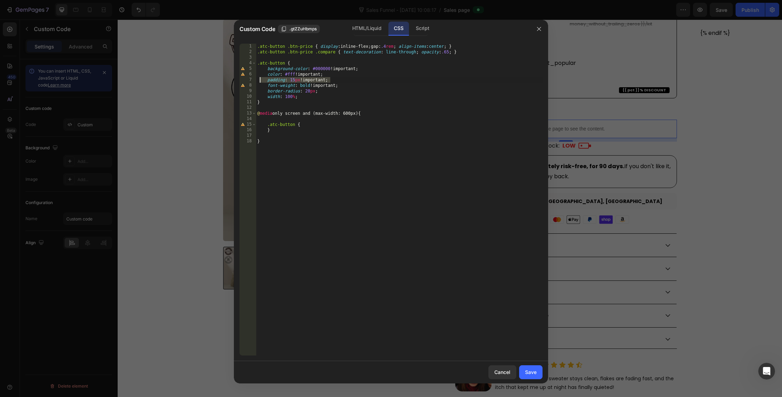
click at [261, 79] on div ".atc-button .btn-price { display : inline-flex ; gap : .4 rem ; align-items : c…" at bounding box center [399, 205] width 287 height 323
click at [321, 124] on div ".atc-button .btn-price { display : inline-flex ; gap : .4 rem ; align-items : c…" at bounding box center [399, 205] width 287 height 323
type textarea ".atc-button {"
click at [373, 32] on div "HTML/Liquid" at bounding box center [367, 29] width 40 height 14
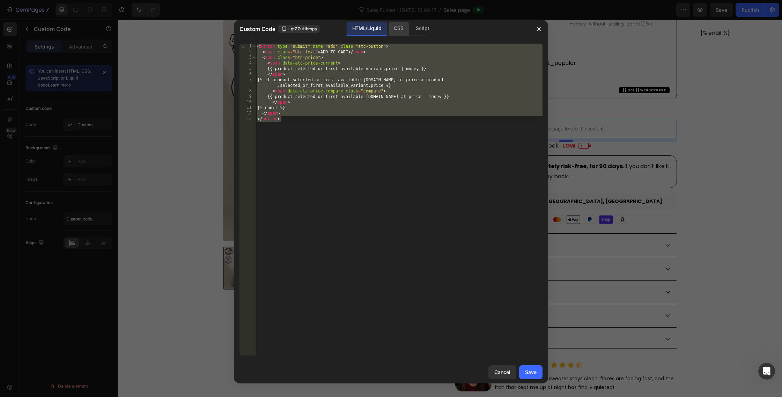
click at [410, 29] on div "CSS" at bounding box center [422, 29] width 24 height 14
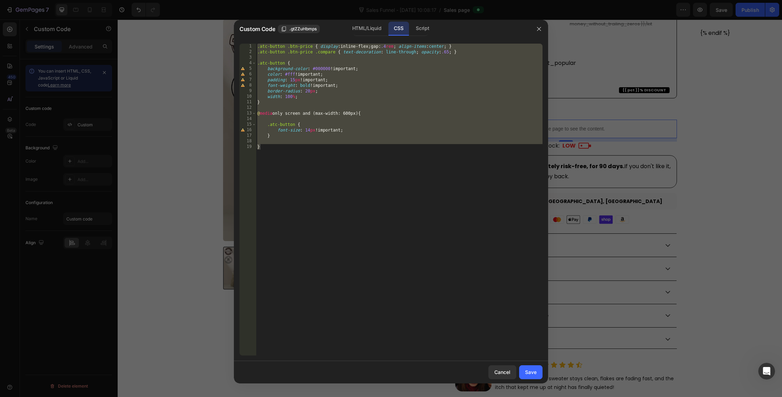
click at [435, 173] on div ".atc-button .btn-price { display : inline-flex ; gap : .4 rem ; align-items : c…" at bounding box center [399, 205] width 287 height 323
type textarea "}"
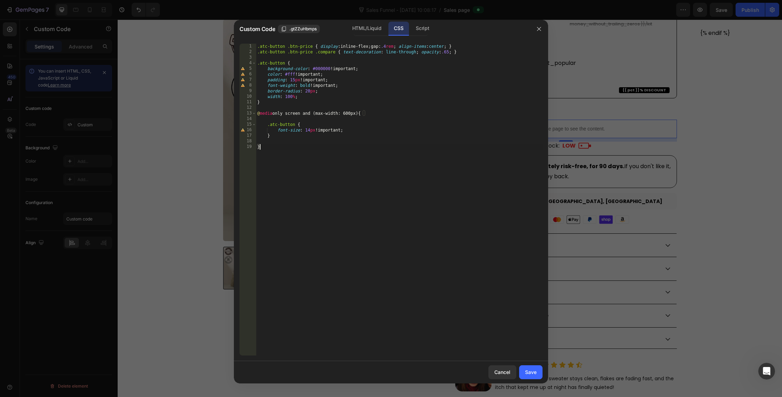
scroll to position [0, 0]
click at [533, 373] on div "Save" at bounding box center [531, 372] width 12 height 7
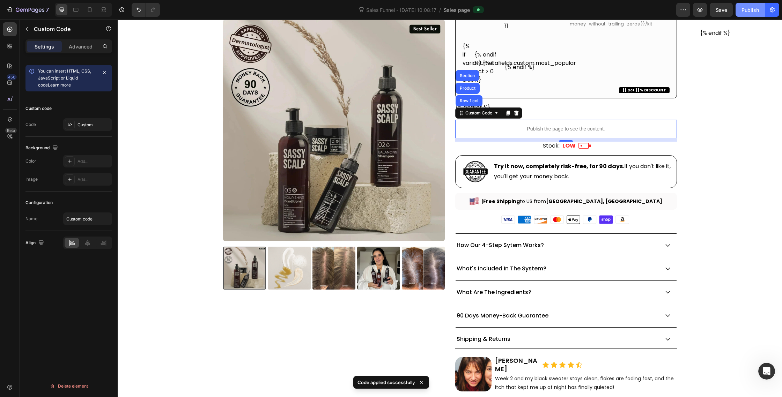
click at [749, 8] on div "Publish" at bounding box center [750, 9] width 17 height 7
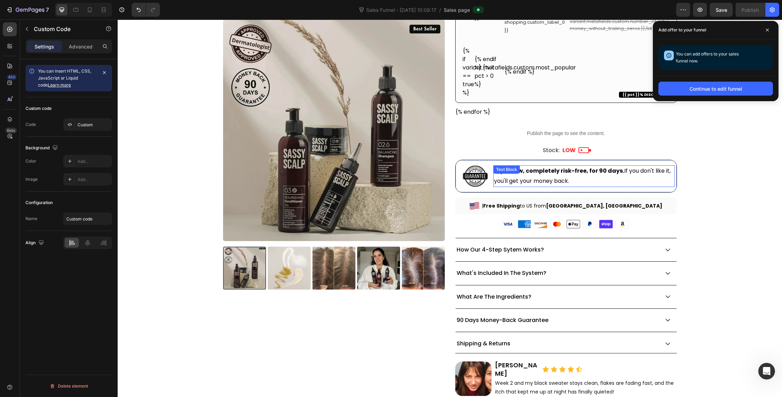
scroll to position [248, 0]
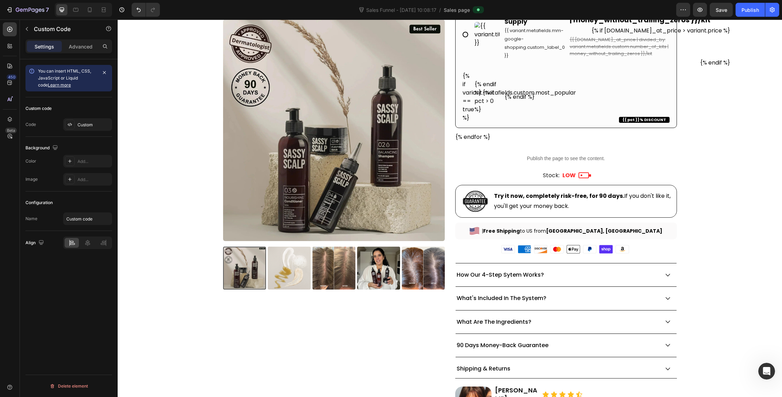
click at [532, 158] on p "Publish the page to see the content." at bounding box center [566, 158] width 222 height 7
click at [579, 163] on div "Publish the page to see the content." at bounding box center [566, 158] width 222 height 19
click at [607, 184] on div "Image Try it now, completely risk-free, for 90 days. If you don't like it, you'…" at bounding box center [566, 200] width 222 height 37
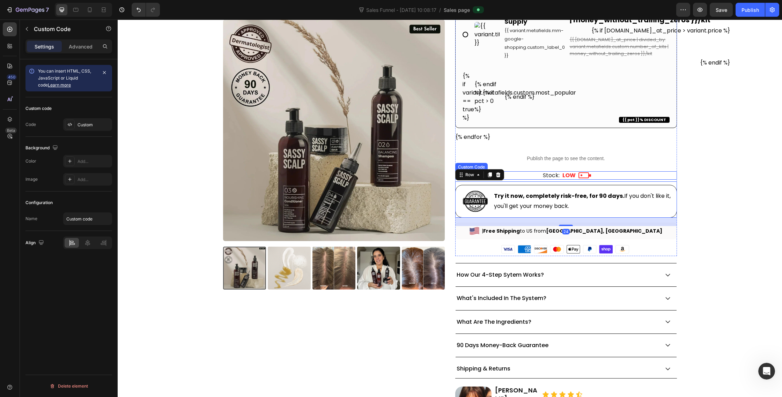
click at [603, 161] on p "Publish the page to see the content." at bounding box center [566, 158] width 222 height 7
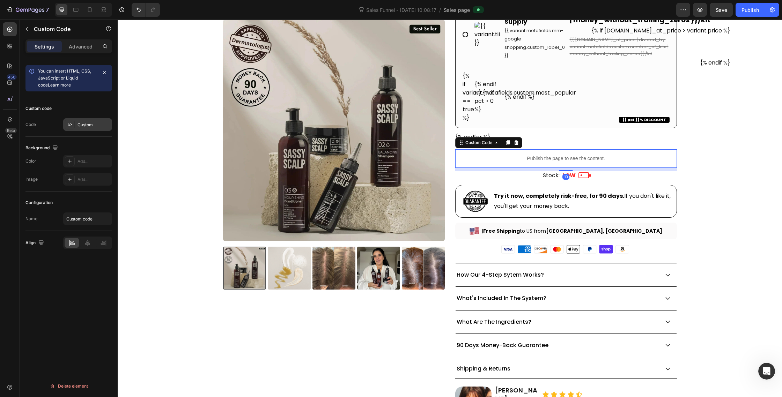
click at [72, 125] on icon at bounding box center [70, 125] width 6 height 6
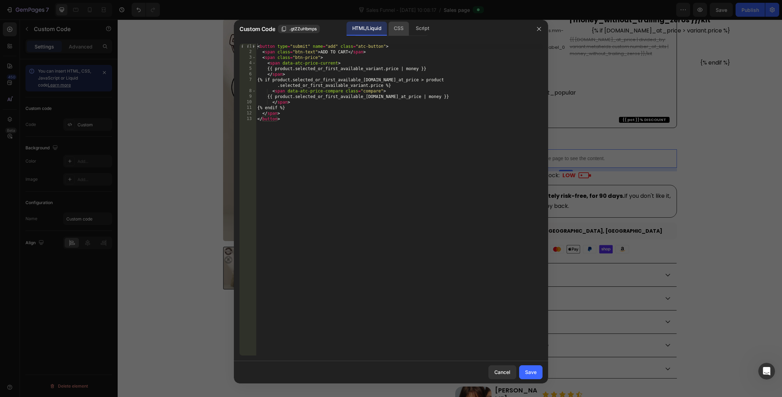
click at [410, 26] on div "CSS" at bounding box center [422, 29] width 24 height 14
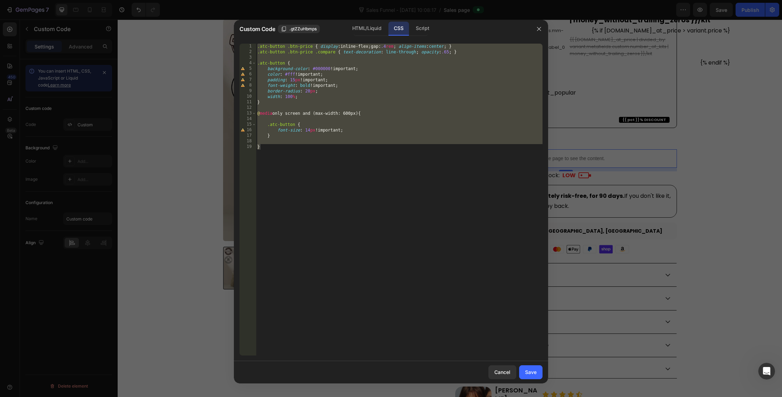
click at [311, 131] on div ".atc-button .btn-price { display : inline-flex ; gap : .4 rem ; align-items : c…" at bounding box center [399, 205] width 287 height 323
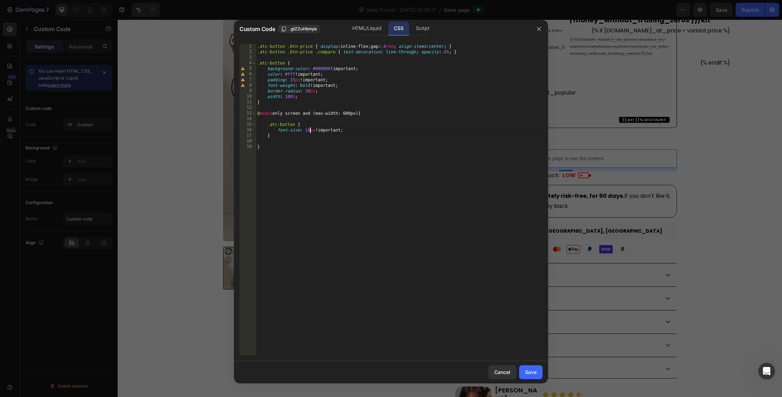
scroll to position [0, 4]
type textarea "font-size: 16px !important;"
click at [538, 368] on button "Save" at bounding box center [530, 373] width 23 height 14
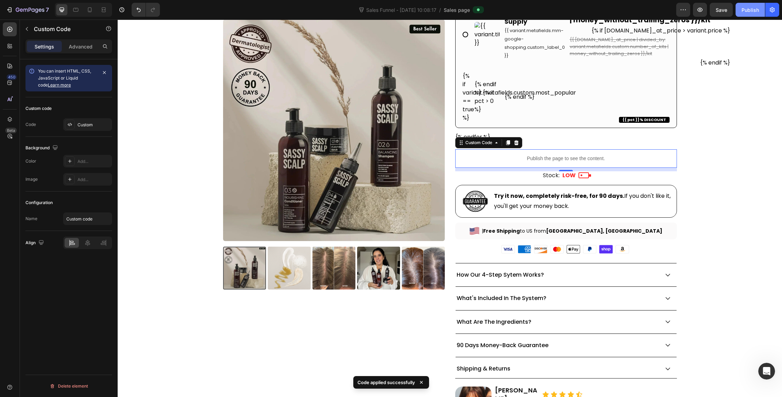
click at [745, 11] on div "Publish" at bounding box center [750, 9] width 17 height 7
click at [552, 159] on p "Publish the page to see the content." at bounding box center [566, 158] width 222 height 7
click at [72, 126] on icon at bounding box center [70, 125] width 6 height 6
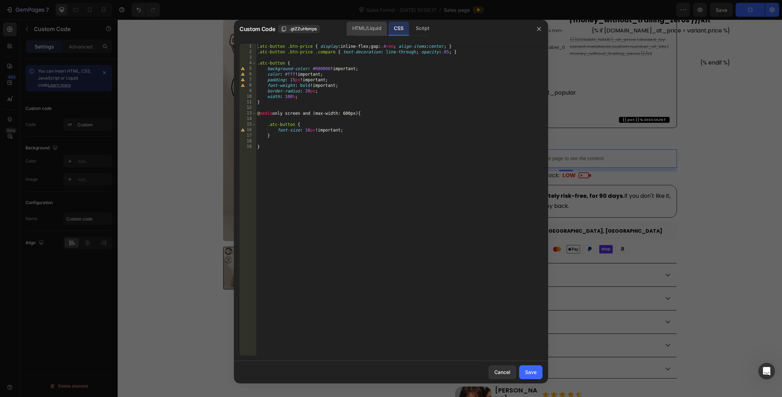
click at [368, 34] on div "HTML/Liquid" at bounding box center [367, 29] width 40 height 14
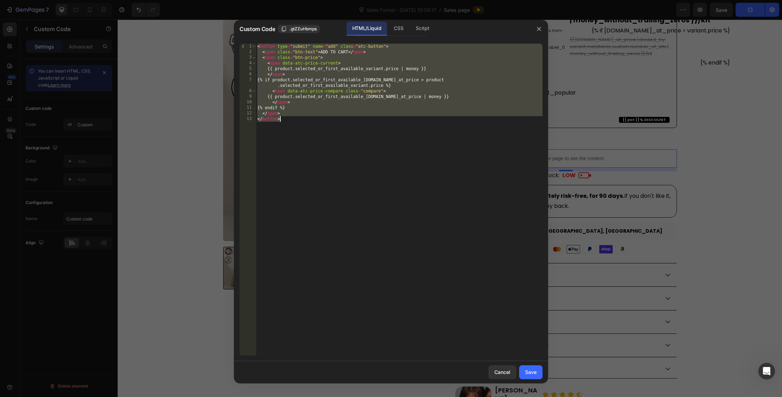
click at [370, 61] on div "< button type = "submit" name = "add" class = "atc-button" > < span class = "bt…" at bounding box center [399, 205] width 287 height 323
type textarea "<span data-atc-price-current>"
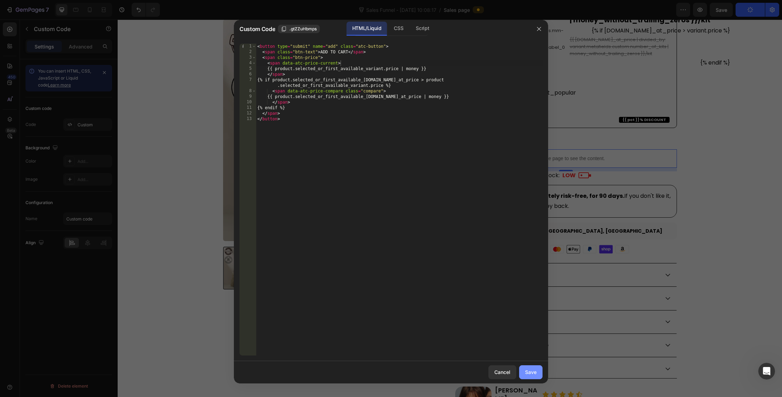
click at [531, 368] on button "Save" at bounding box center [530, 373] width 23 height 14
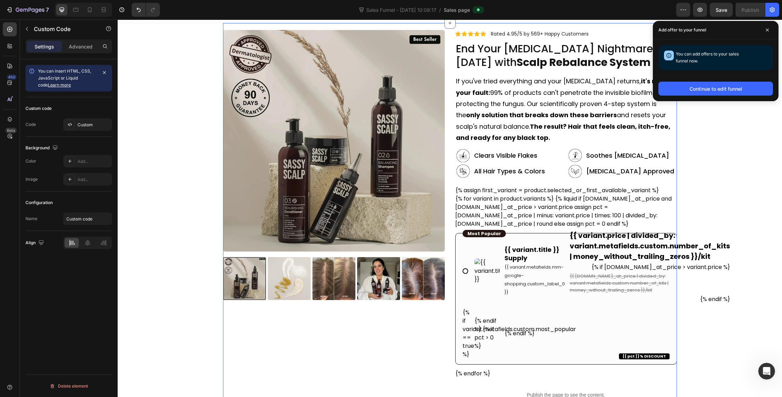
scroll to position [0, 0]
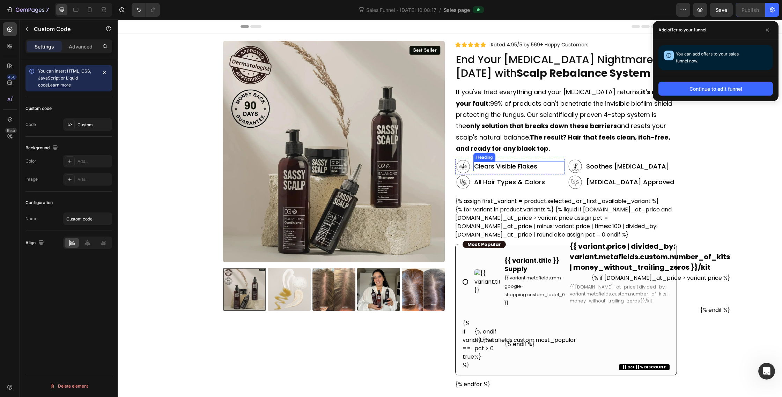
click at [559, 169] on h2 "Clears Visible Flakes" at bounding box center [518, 166] width 91 height 9
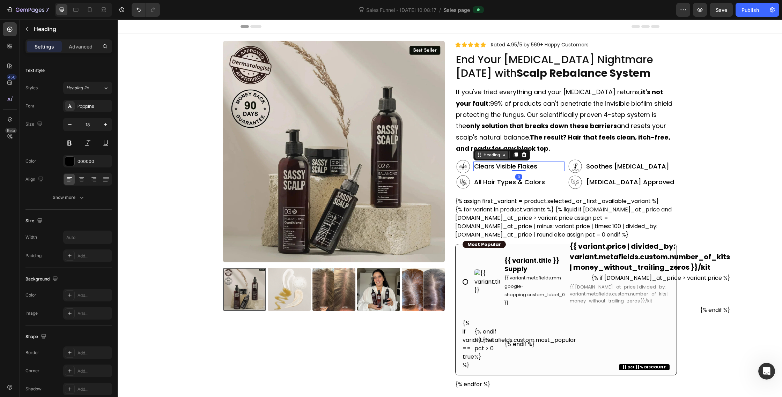
click at [482, 156] on div "Heading" at bounding box center [491, 155] width 19 height 6
click at [492, 140] on div "Row 2 cols" at bounding box center [489, 142] width 30 height 11
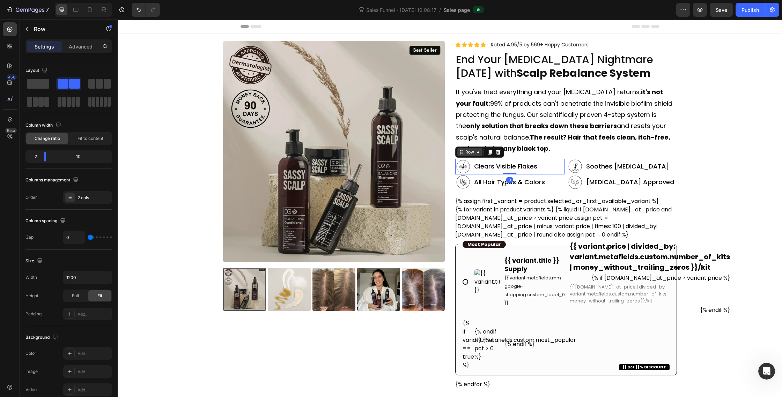
click at [470, 148] on div "Row" at bounding box center [469, 152] width 25 height 8
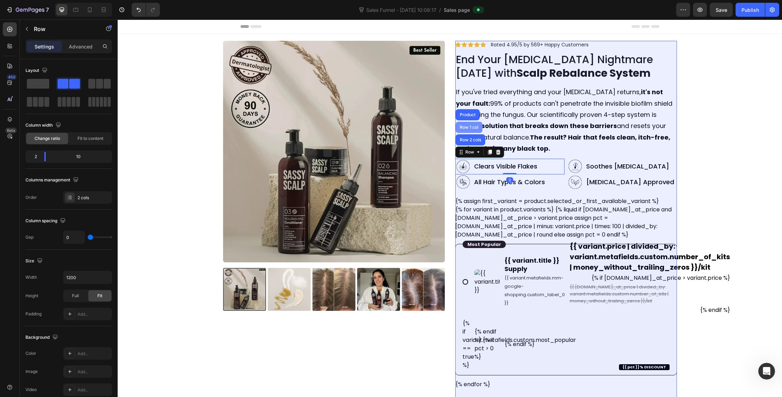
click at [470, 130] on div "Row 1 col" at bounding box center [469, 127] width 27 height 11
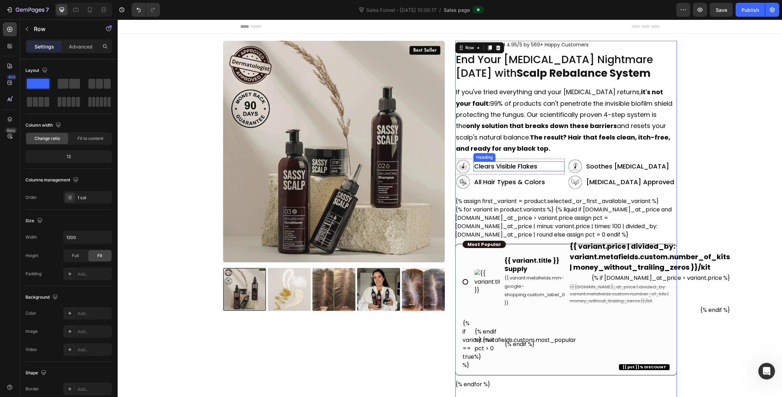
click at [557, 168] on h2 "Clears Visible Flakes" at bounding box center [518, 166] width 91 height 9
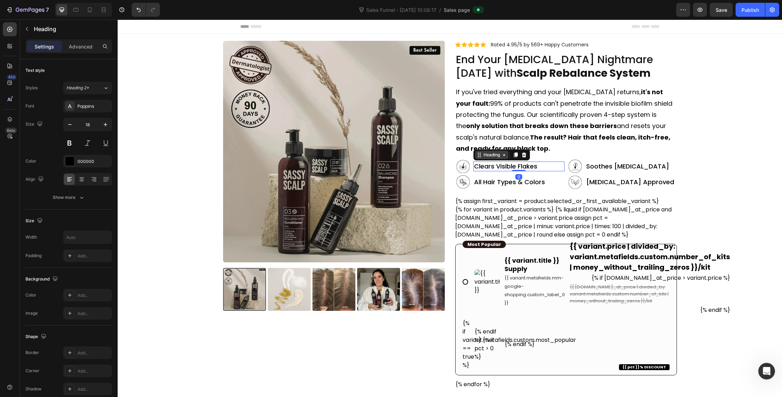
click at [496, 156] on div "Heading" at bounding box center [491, 155] width 19 height 6
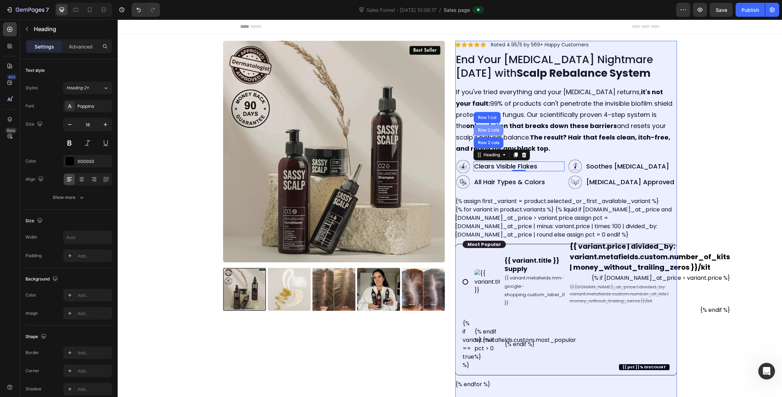
click at [493, 133] on div "Row 2 cols" at bounding box center [489, 130] width 30 height 11
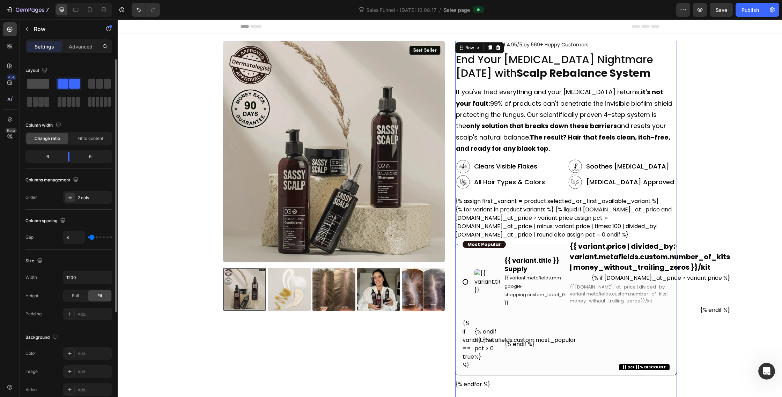
click at [30, 87] on span at bounding box center [38, 84] width 22 height 10
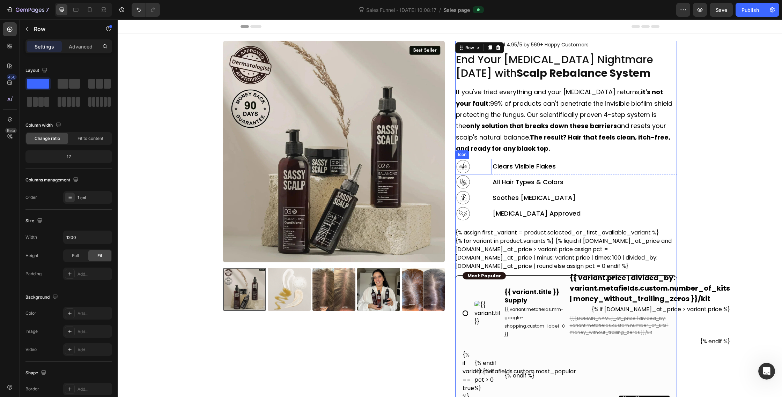
click at [485, 168] on div ".id576960165178245650 .B{clip-rule:nonzero} Icon" at bounding box center [473, 167] width 37 height 16
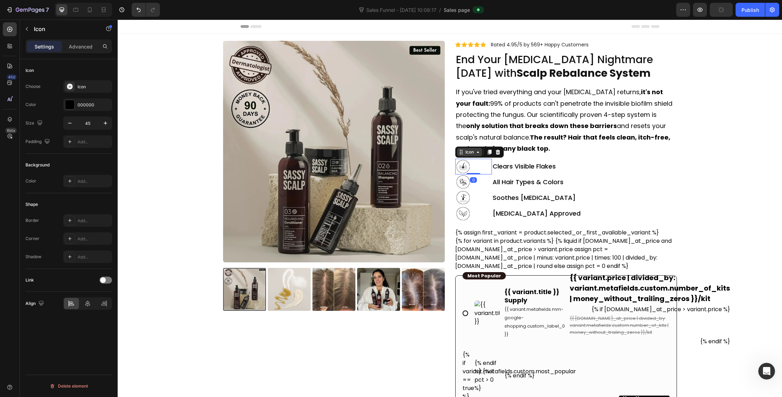
click at [463, 153] on icon at bounding box center [461, 152] width 6 height 6
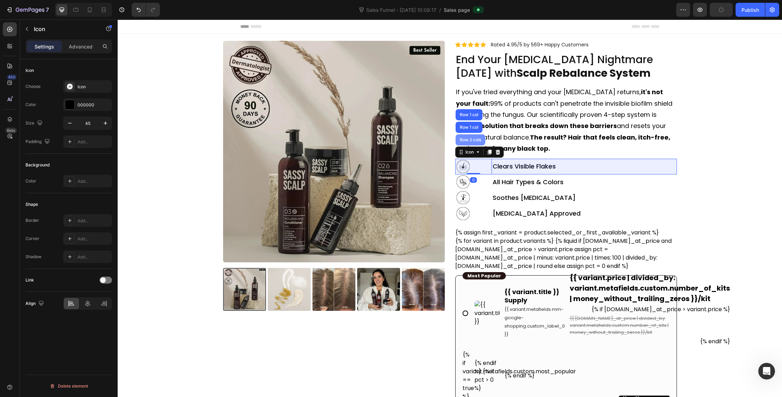
click at [468, 136] on div "Row 2 cols" at bounding box center [471, 139] width 30 height 11
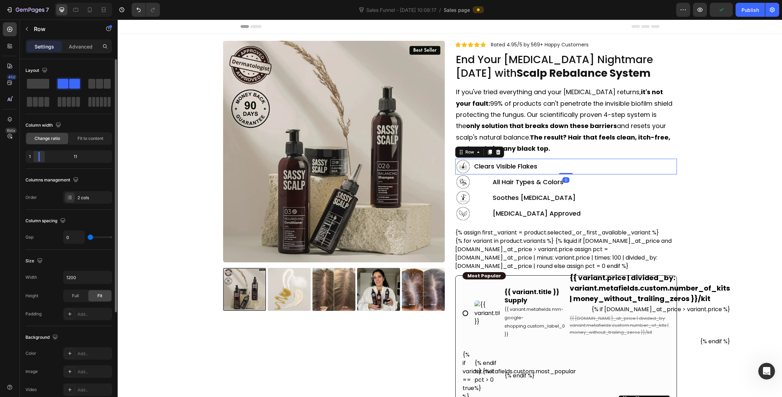
drag, startPoint x: 44, startPoint y: 159, endPoint x: 34, endPoint y: 159, distance: 9.8
click at [34, 159] on div at bounding box center [39, 157] width 13 height 10
click at [487, 183] on div "Icon" at bounding box center [473, 183] width 37 height 16
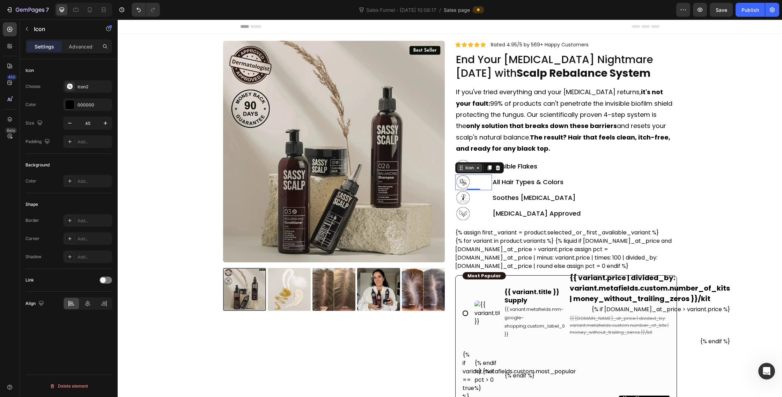
click at [462, 168] on icon at bounding box center [462, 167] width 1 height 1
click at [488, 184] on div "Icon Row 2 cols Row 1 col Row 1 col 0" at bounding box center [473, 183] width 37 height 16
click at [28, 29] on icon "button" at bounding box center [27, 29] width 6 height 6
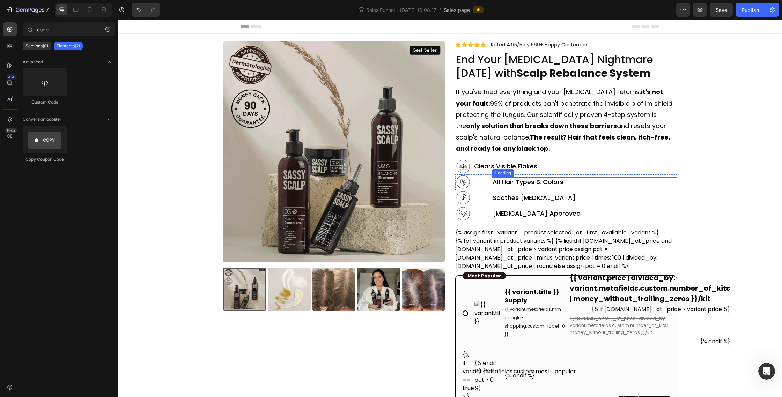
click at [614, 178] on h2 "All Hair Types & Colors" at bounding box center [584, 181] width 185 height 9
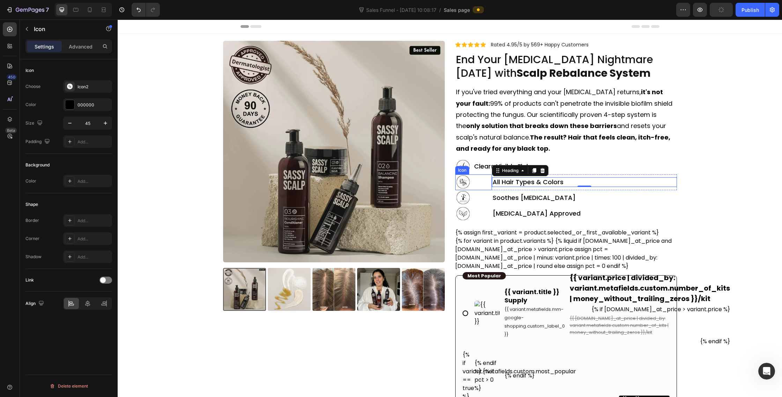
click at [488, 189] on div "Icon" at bounding box center [473, 183] width 37 height 16
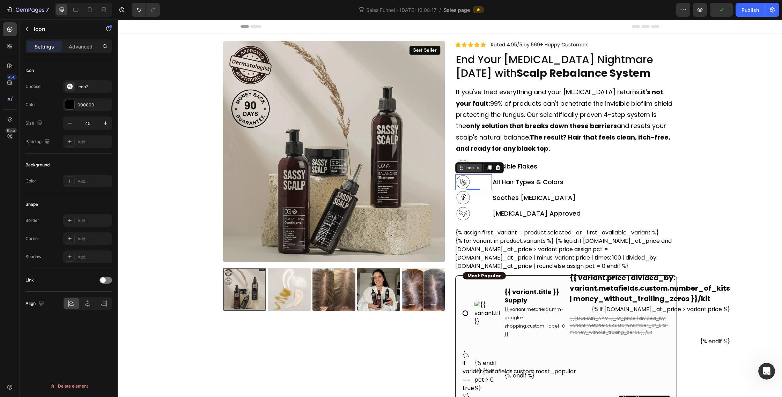
click at [472, 164] on div "Icon" at bounding box center [469, 168] width 25 height 8
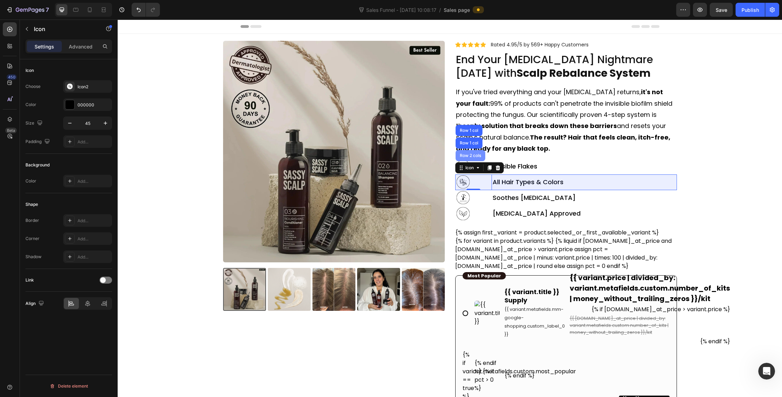
click at [473, 154] on div "Row 2 cols" at bounding box center [470, 156] width 24 height 4
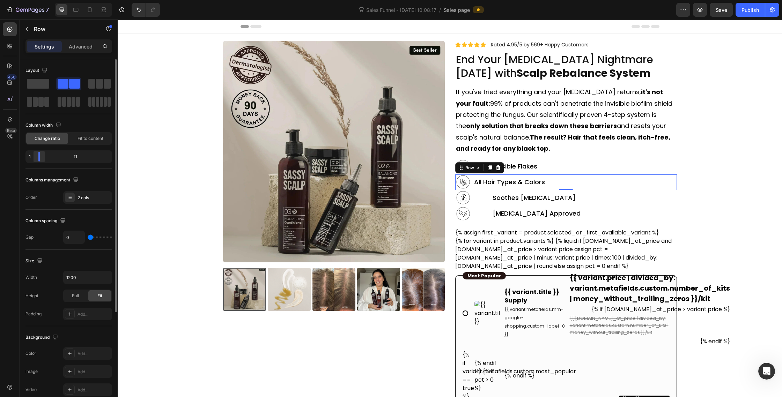
drag, startPoint x: 45, startPoint y: 154, endPoint x: 35, endPoint y: 155, distance: 10.6
click at [35, 155] on div at bounding box center [39, 157] width 13 height 10
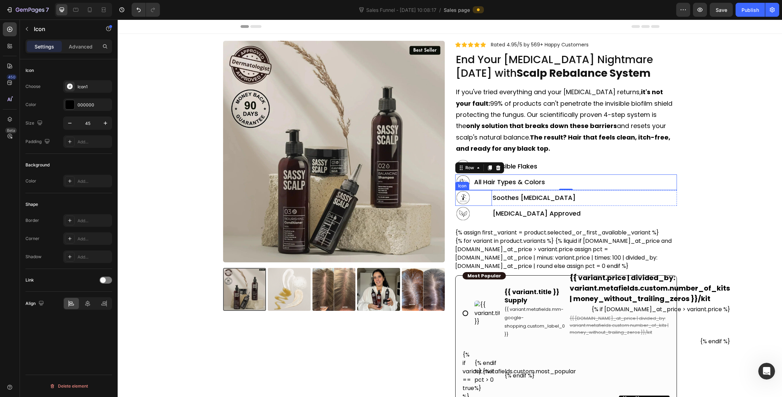
click at [485, 204] on div "Icon" at bounding box center [473, 198] width 37 height 16
click at [475, 186] on div "Icon" at bounding box center [469, 183] width 25 height 8
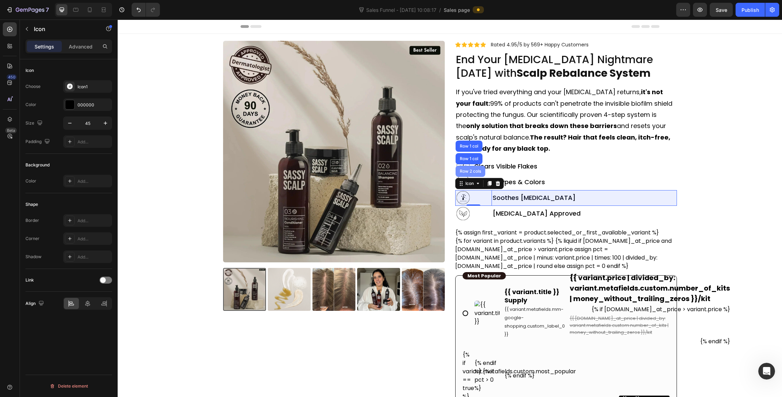
click at [475, 175] on div "Row 2 cols" at bounding box center [471, 171] width 30 height 11
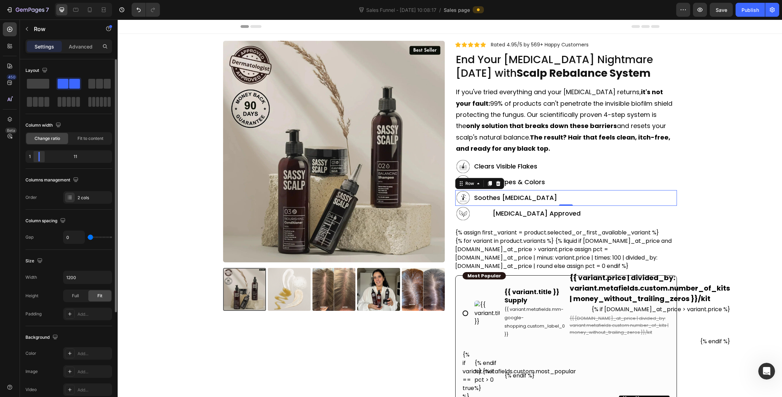
drag, startPoint x: 47, startPoint y: 154, endPoint x: 36, endPoint y: 155, distance: 12.0
click at [36, 155] on div at bounding box center [39, 157] width 13 height 10
click at [491, 220] on div "Icon" at bounding box center [473, 214] width 37 height 16
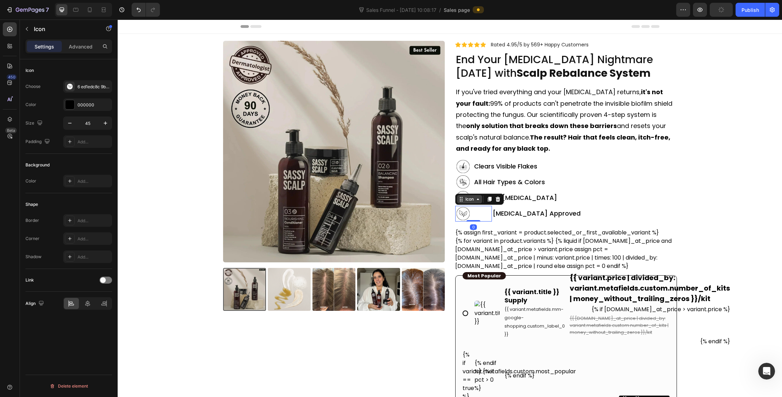
click at [478, 198] on icon at bounding box center [478, 200] width 6 height 6
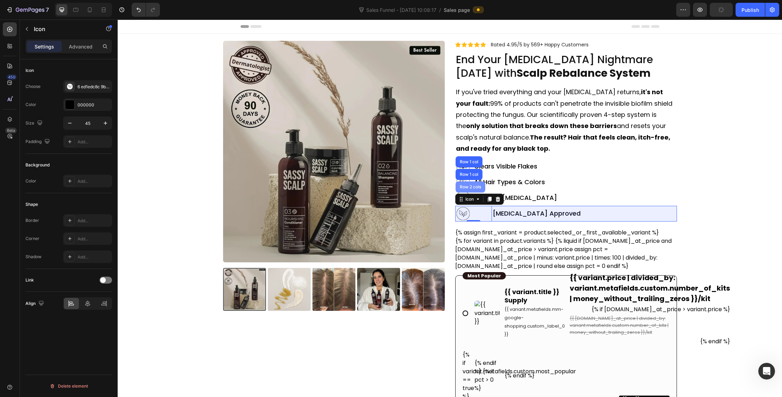
click at [474, 187] on div "Row 2 cols" at bounding box center [470, 187] width 24 height 4
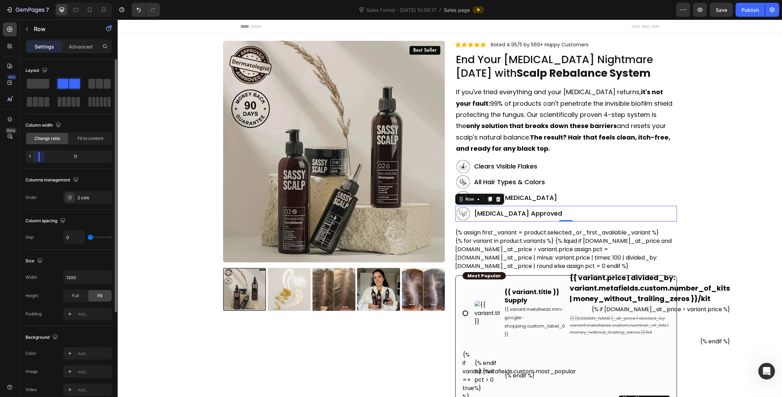
drag, startPoint x: 47, startPoint y: 159, endPoint x: 26, endPoint y: 157, distance: 21.1
click at [26, 157] on div "1 11" at bounding box center [68, 156] width 87 height 13
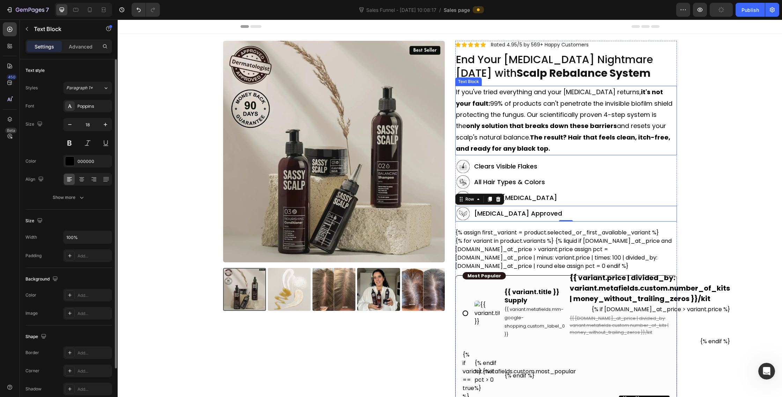
click at [537, 121] on p "If you've tried everything and your [MEDICAL_DATA] returns, it's not your fault…" at bounding box center [566, 121] width 220 height 68
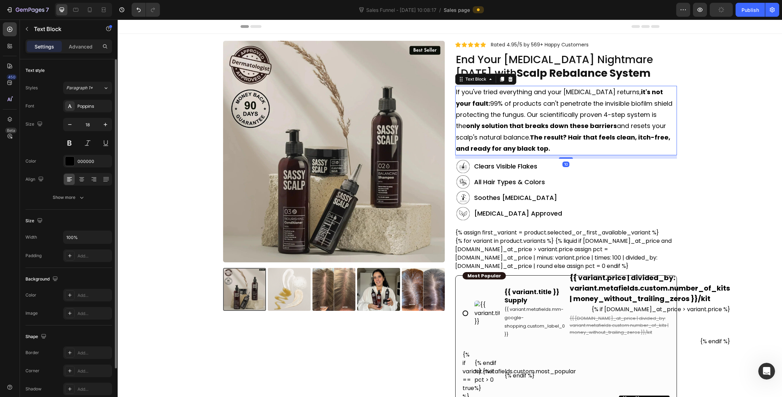
click at [544, 121] on p "If you've tried everything and your [MEDICAL_DATA] returns, it's not your fault…" at bounding box center [566, 121] width 220 height 68
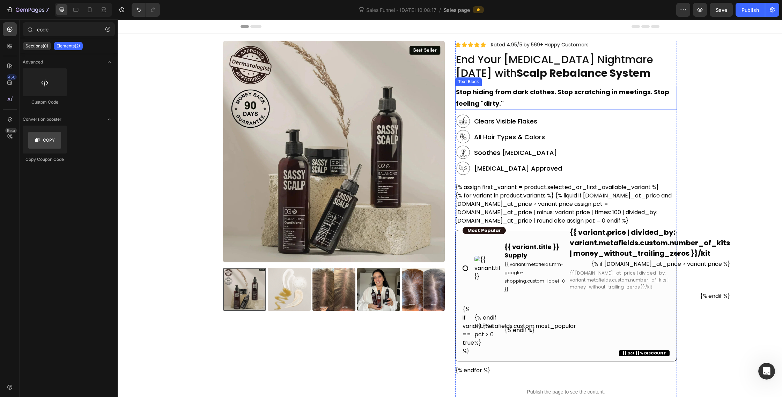
click at [599, 103] on p "Stop hiding from dark clothes. Stop scratching in meetings. Stop feeling "dirty…" at bounding box center [566, 98] width 220 height 23
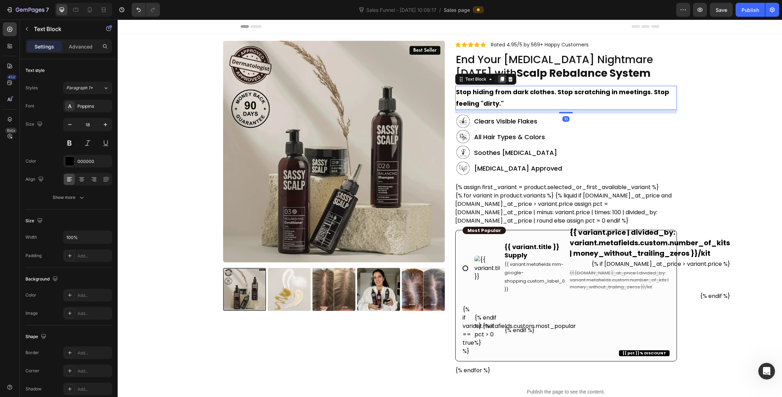
click at [503, 81] on icon at bounding box center [502, 79] width 4 height 5
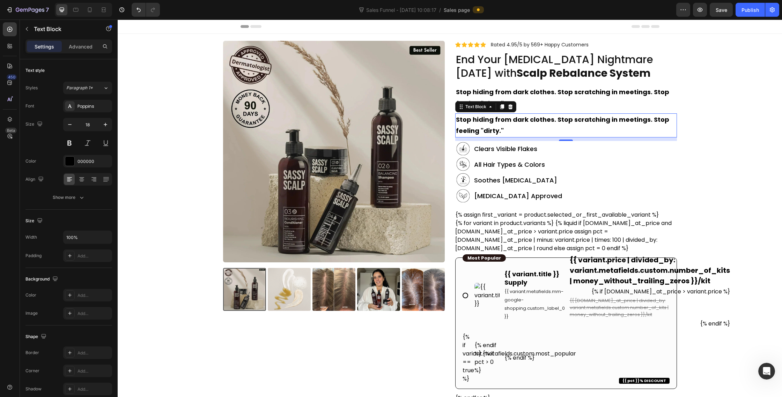
click at [479, 131] on strong "Stop hiding from dark clothes. Stop scratching in meetings. Stop feeling "dirty…" at bounding box center [562, 125] width 213 height 20
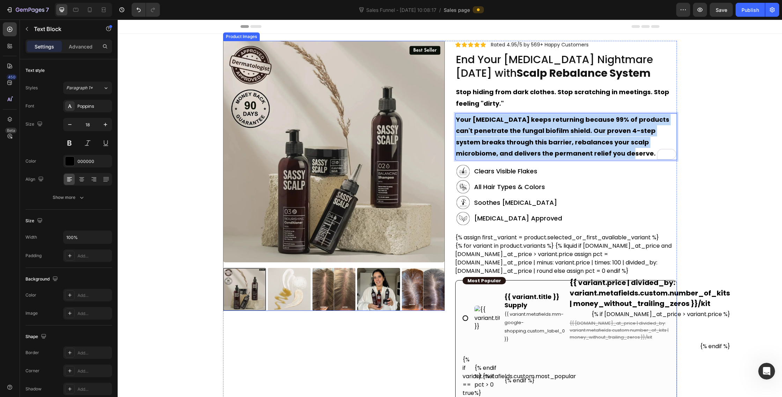
drag, startPoint x: 598, startPoint y: 153, endPoint x: 441, endPoint y: 103, distance: 164.2
click at [441, 103] on div "Product Images Icon Icon Icon Icon Icon Icon List Excellent 4.95 | 569 Reviews …" at bounding box center [450, 365] width 454 height 648
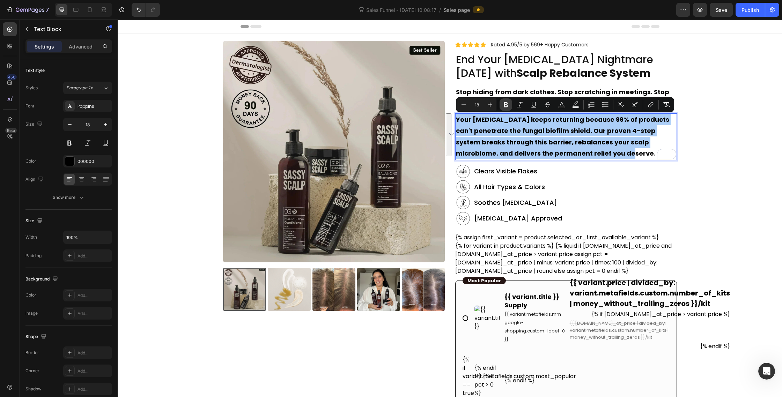
click at [505, 105] on icon "Editor contextual toolbar" at bounding box center [506, 104] width 4 height 5
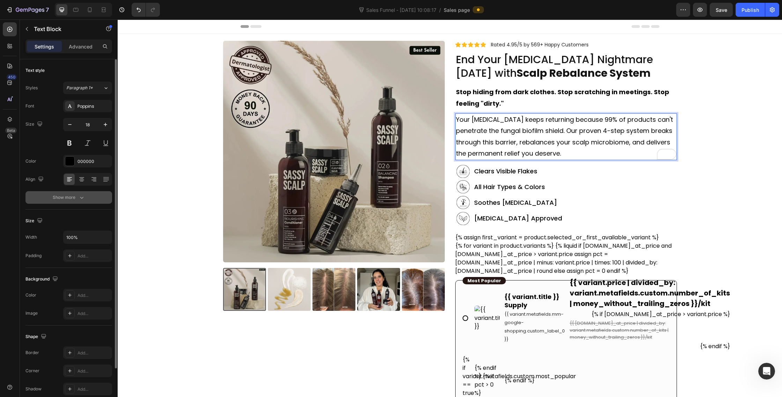
click at [70, 199] on div "Show more" at bounding box center [69, 197] width 32 height 7
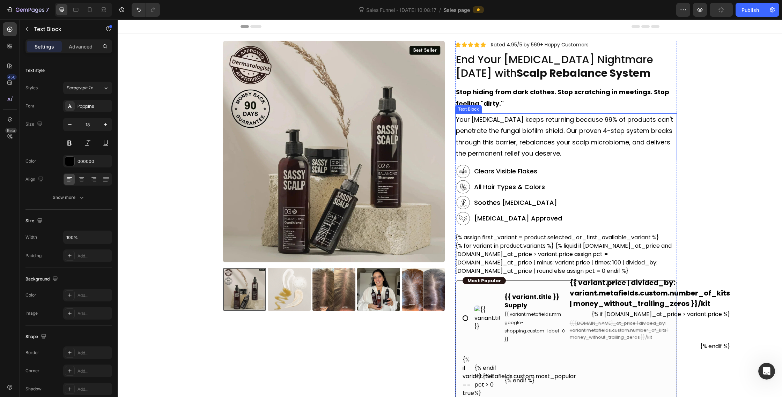
click at [593, 130] on p "Your dandruff keeps returning because 99% of products can't penetrate the funga…" at bounding box center [566, 136] width 220 height 45
click at [87, 44] on p "Advanced" at bounding box center [81, 46] width 24 height 7
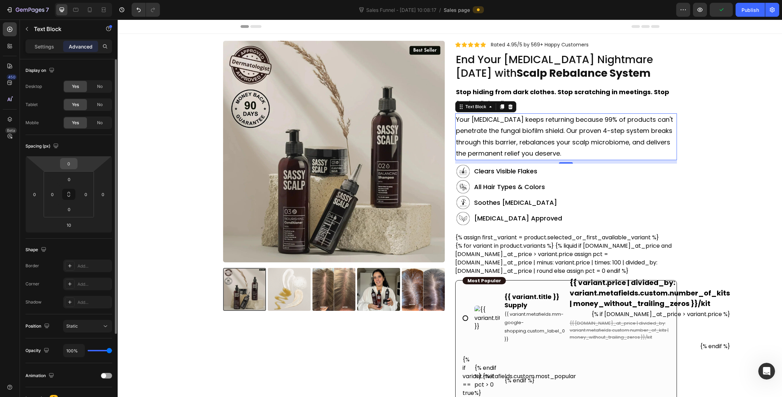
click at [71, 159] on input "0" at bounding box center [69, 164] width 14 height 10
type input "-10"
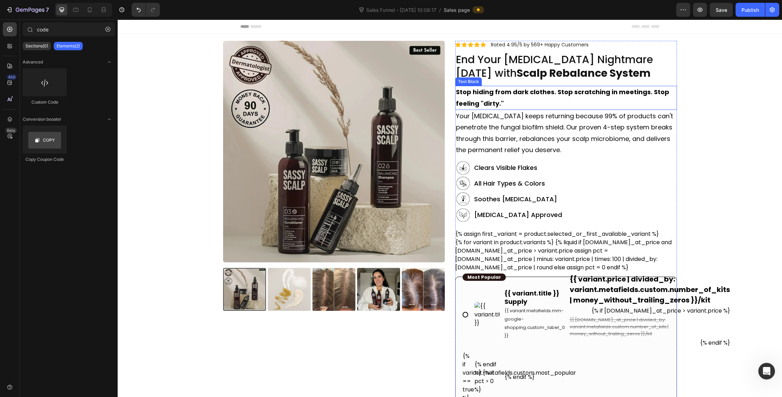
click at [634, 89] on strong "Stop hiding from dark clothes. Stop scratching in meetings. Stop feeling "dirty…" at bounding box center [562, 98] width 213 height 20
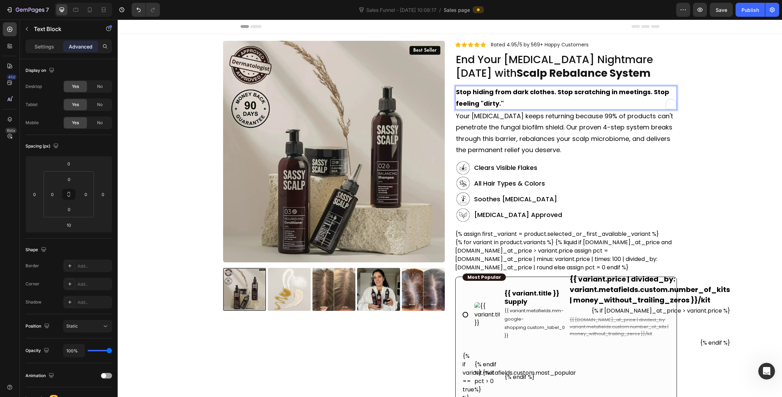
click at [571, 93] on strong "Stop hiding from dark clothes. Stop scratching in meetings. Stop feeling "dirty…" at bounding box center [562, 98] width 213 height 20
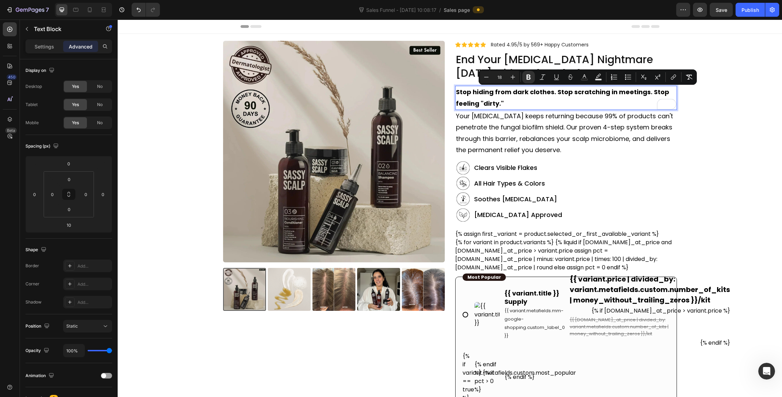
click at [569, 93] on strong "Stop hiding from dark clothes. Stop scratching in meetings. Stop feeling "dirty…" at bounding box center [562, 98] width 213 height 20
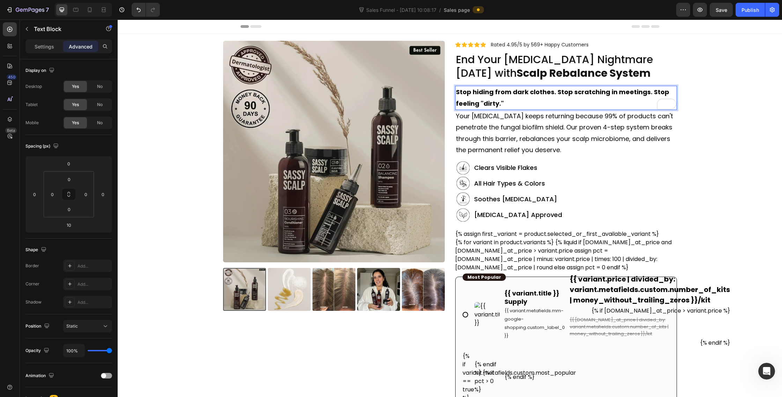
click at [570, 94] on strong "Stop hiding from dark clothes. Stop scratching in meetings. Stop feeling "dirty…" at bounding box center [562, 98] width 213 height 20
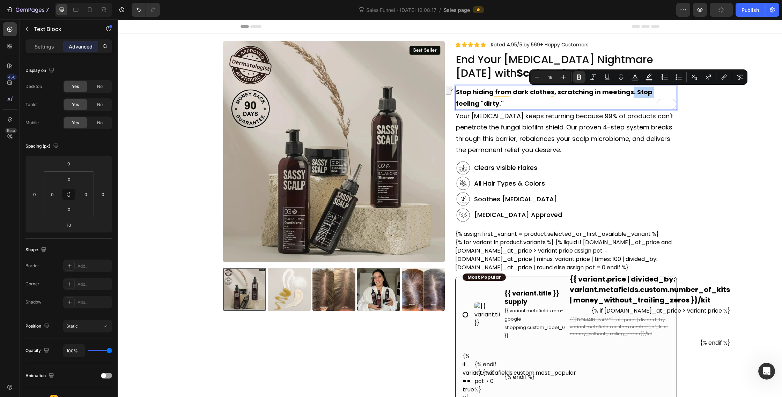
drag, startPoint x: 648, startPoint y: 94, endPoint x: 628, endPoint y: 94, distance: 19.9
click at [628, 94] on strong "Stop hiding from dark clothes, scratching in meetings. Stop feeling "dirty."" at bounding box center [554, 98] width 197 height 20
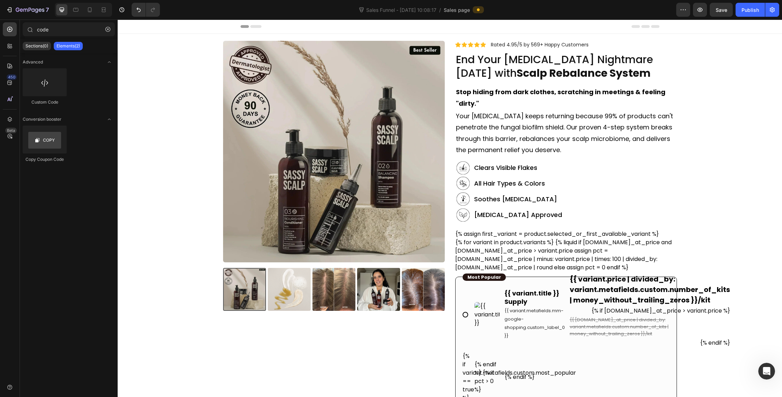
click at [514, 169] on h2 "Clears Visible Flakes" at bounding box center [574, 167] width 203 height 9
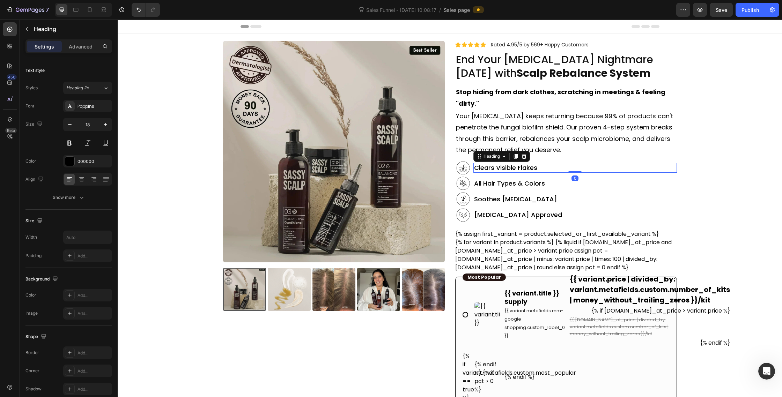
click at [514, 169] on h2 "Clears Visible Flakes" at bounding box center [574, 167] width 203 height 9
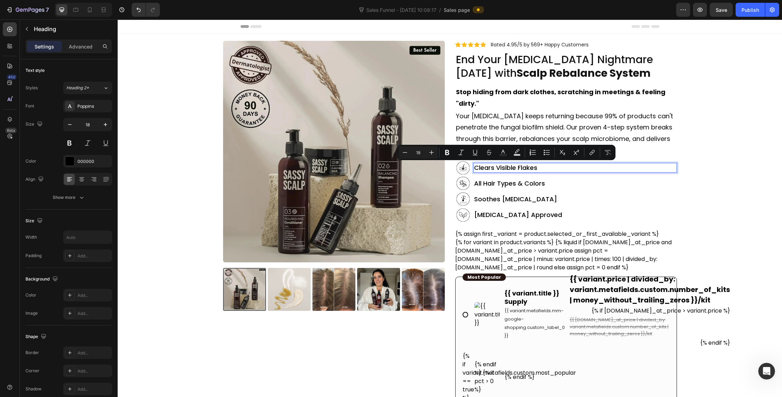
click at [515, 168] on p "Clears Visible Flakes" at bounding box center [575, 168] width 202 height 8
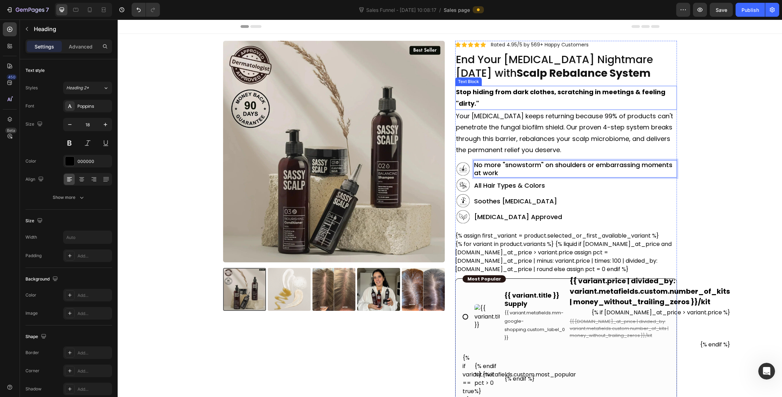
click at [515, 105] on p "Stop hiding from dark clothes, scratching in meetings & feeling "dirty."" at bounding box center [566, 98] width 220 height 23
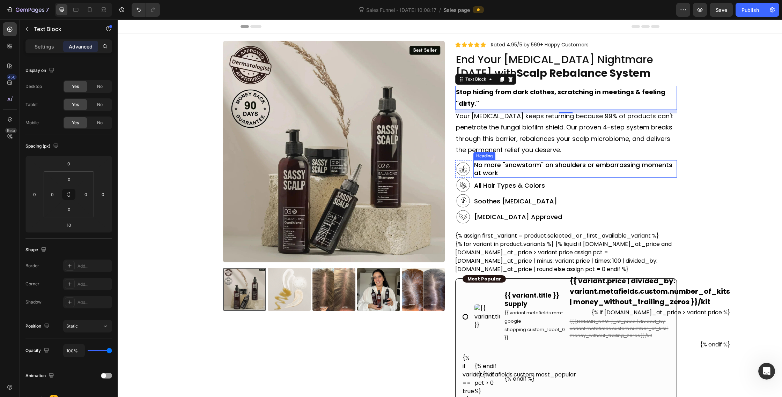
click at [515, 173] on p "No more "snowstorm" on shoulders or embarrassing moments at work" at bounding box center [575, 169] width 202 height 16
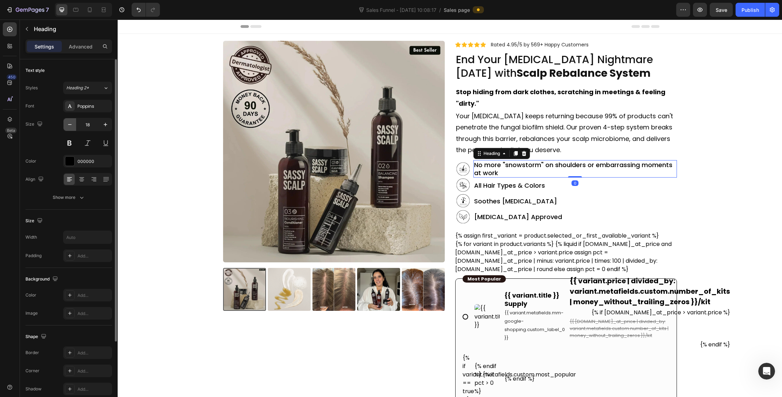
click at [73, 126] on icon "button" at bounding box center [69, 124] width 7 height 7
type input "16"
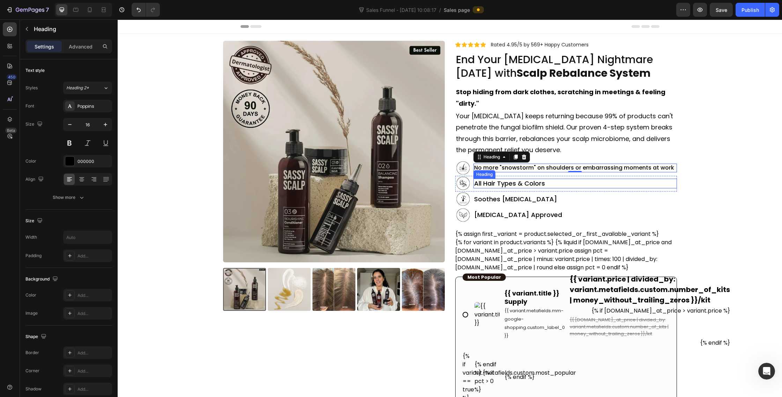
click at [514, 183] on h2 "All Hair Types & Colors" at bounding box center [574, 183] width 203 height 9
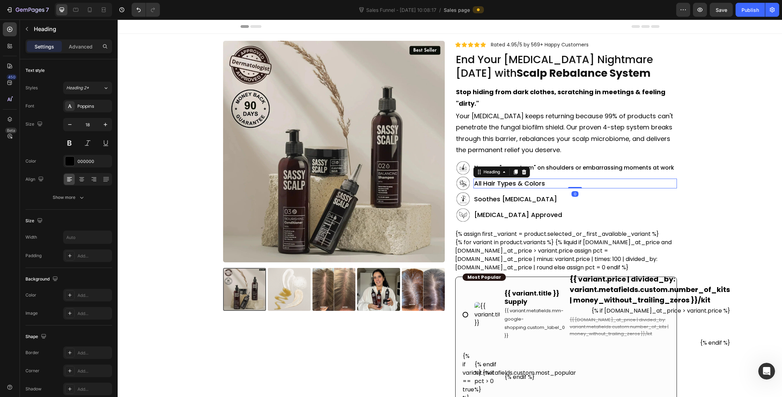
click at [514, 183] on h2 "All Hair Types & Colors" at bounding box center [574, 183] width 203 height 9
click at [514, 183] on p "All Hair Types & Colors" at bounding box center [575, 183] width 202 height 8
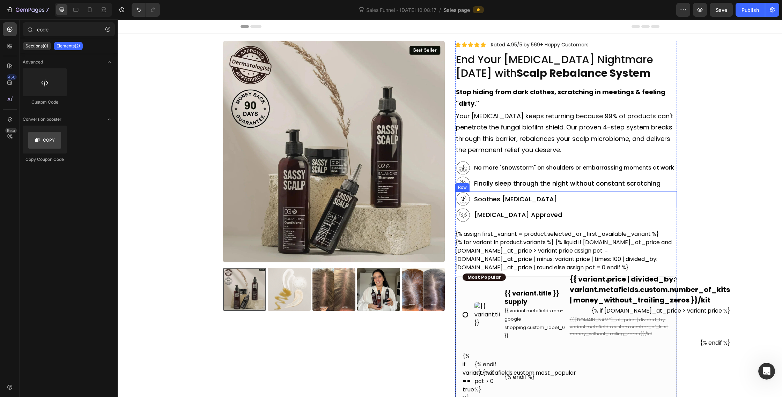
click at [494, 198] on h2 "Soothes [MEDICAL_DATA]" at bounding box center [574, 198] width 203 height 9
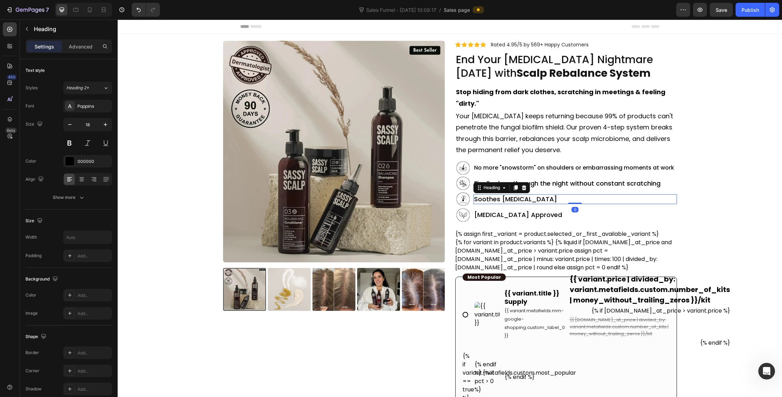
click at [494, 198] on h2 "Soothes [MEDICAL_DATA]" at bounding box center [574, 198] width 203 height 9
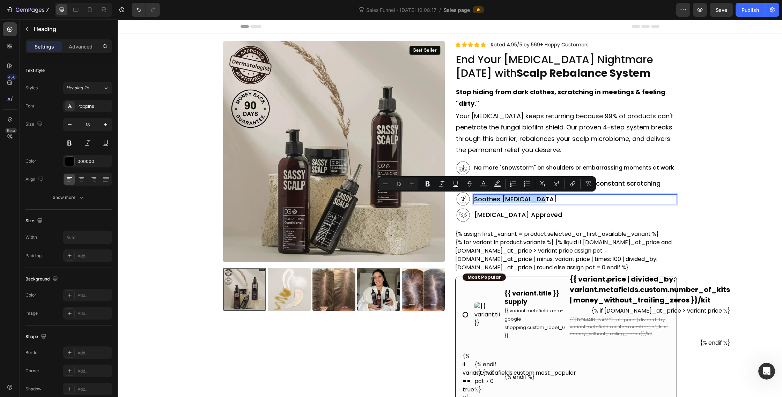
click at [494, 198] on p "Soothes [MEDICAL_DATA]" at bounding box center [575, 199] width 202 height 8
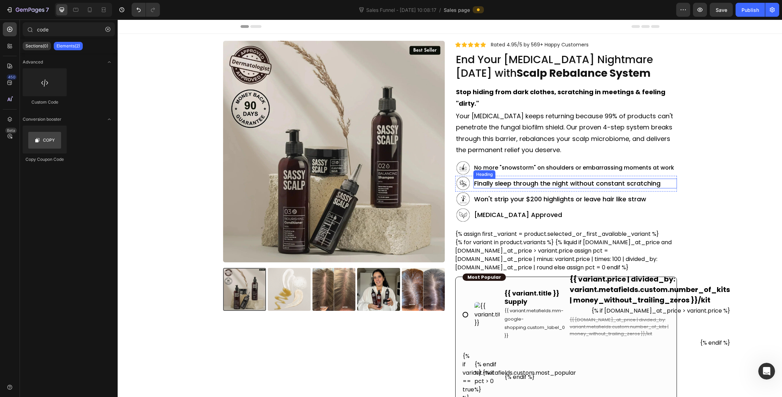
click at [621, 183] on p "Finally sleep through the night without constant scratching" at bounding box center [575, 183] width 202 height 8
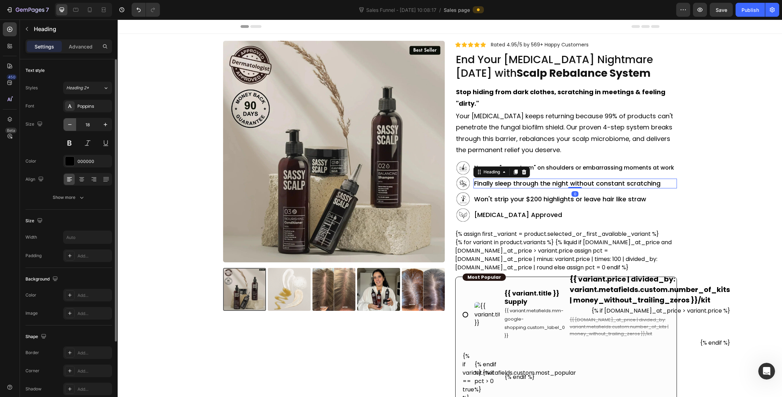
click at [66, 127] on button "button" at bounding box center [70, 124] width 13 height 13
click at [58, 130] on div "Size 17" at bounding box center [68, 133] width 87 height 31
click at [64, 125] on button "button" at bounding box center [70, 124] width 13 height 13
type input "16"
click at [501, 201] on p "Won't strip your $200 highlights or leave hair like straw" at bounding box center [575, 199] width 202 height 8
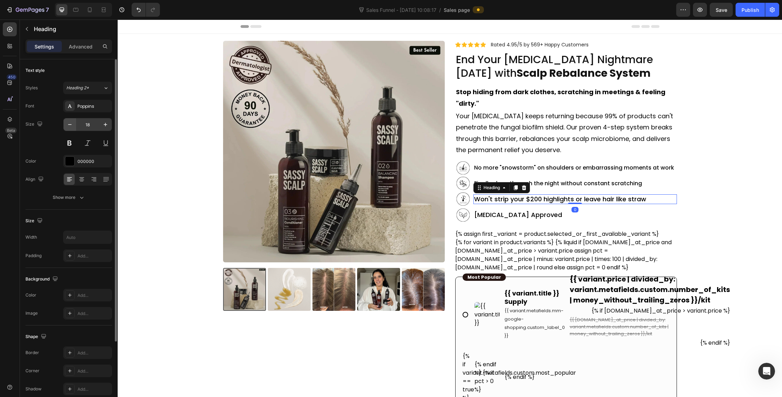
click at [70, 119] on button "button" at bounding box center [70, 124] width 13 height 13
click at [70, 125] on icon "button" at bounding box center [69, 124] width 7 height 7
type input "16"
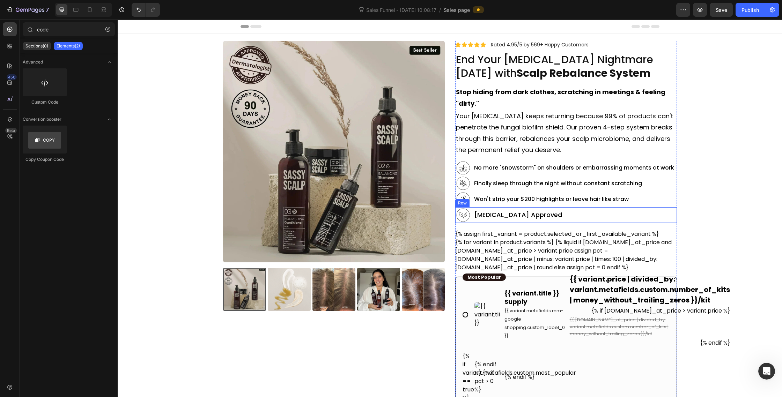
click at [508, 215] on h2 "[MEDICAL_DATA] Approved" at bounding box center [574, 214] width 203 height 9
click at [508, 215] on p "[MEDICAL_DATA] Approved" at bounding box center [575, 215] width 202 height 8
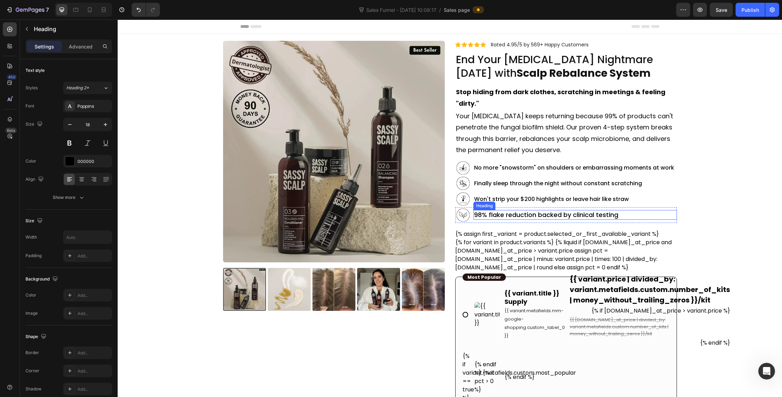
click at [633, 215] on p "98% flake reduction backed by clinical testing" at bounding box center [575, 215] width 202 height 8
click at [67, 126] on icon "button" at bounding box center [69, 124] width 7 height 7
type input "16"
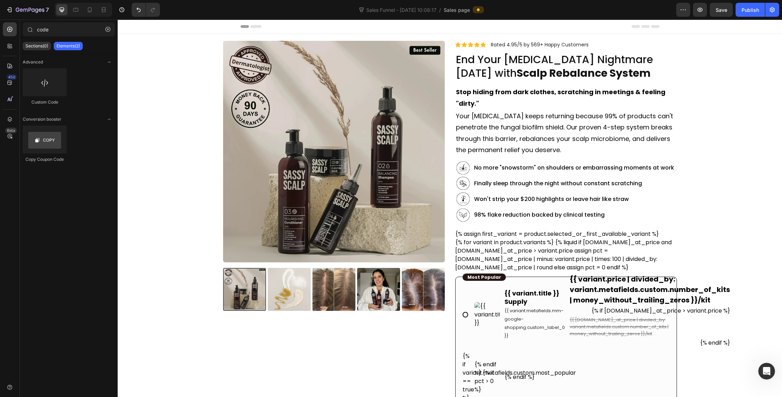
click at [632, 165] on p "No more "snowstorm" on shoulders or embarrassing moments at work" at bounding box center [575, 167] width 202 height 7
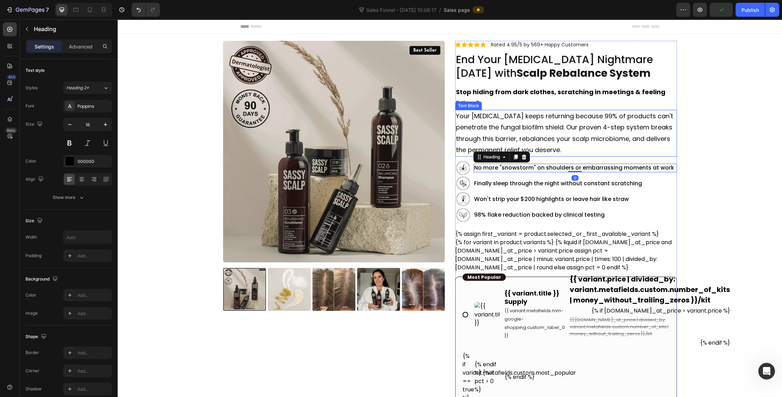
click at [481, 128] on p "Your dandruff keeps returning because 99% of products can't penetrate the funga…" at bounding box center [566, 133] width 220 height 45
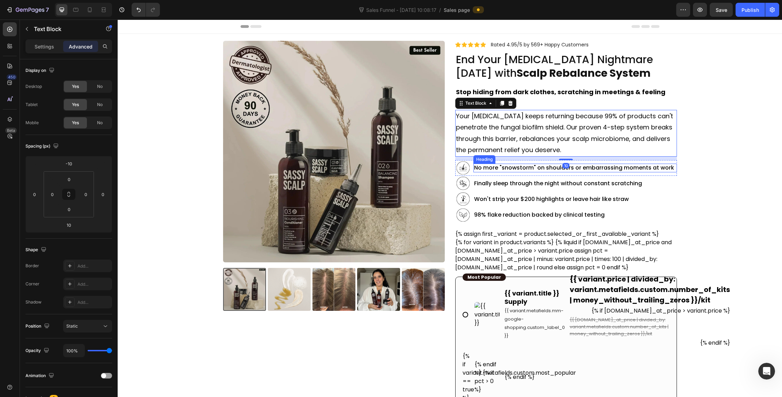
click at [542, 169] on p "No more "snowstorm" on shoulders or embarrassing moments at work" at bounding box center [575, 167] width 202 height 7
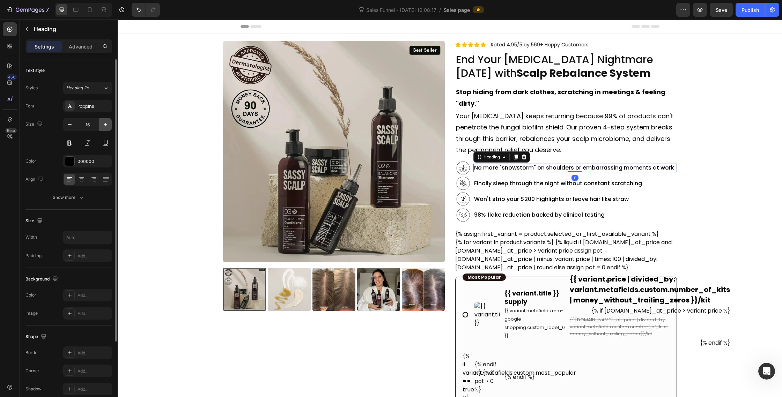
click at [103, 128] on icon "button" at bounding box center [105, 124] width 7 height 7
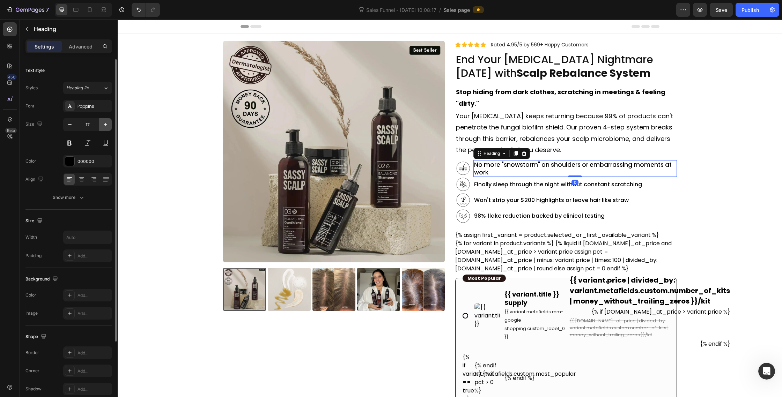
type input "18"
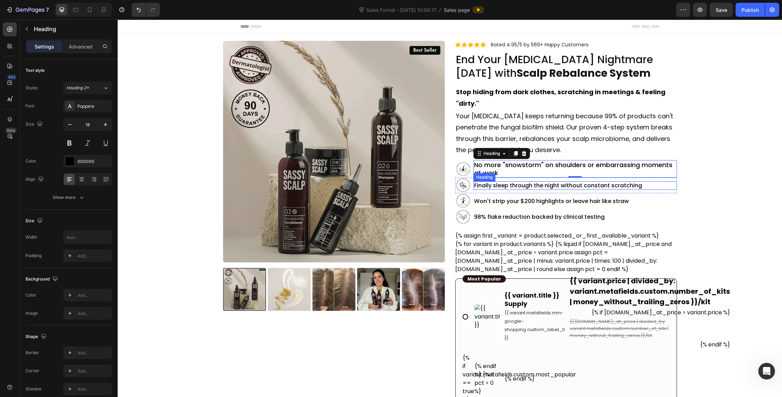
click at [485, 185] on p "Finally sleep through the night without constant scratching" at bounding box center [575, 185] width 202 height 7
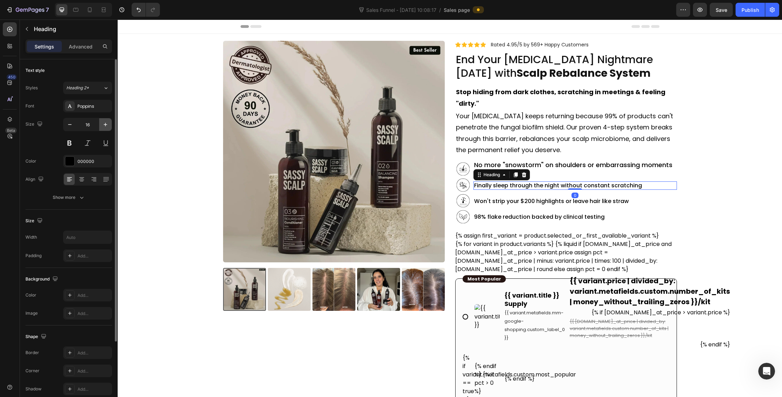
click at [103, 126] on icon "button" at bounding box center [105, 124] width 7 height 7
type input "18"
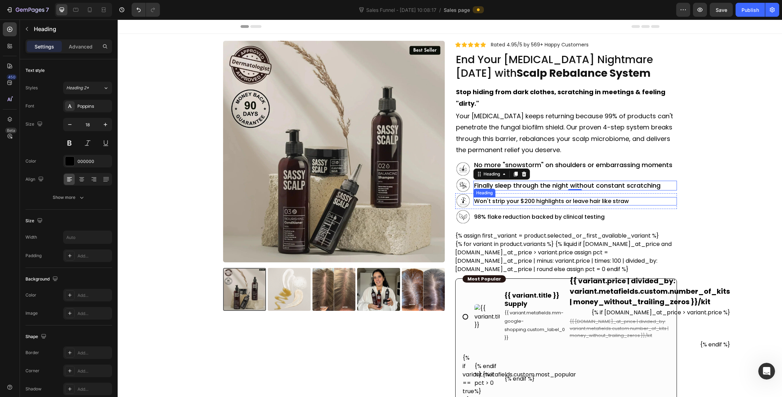
click at [519, 203] on p "Won't strip your $200 highlights or leave hair like straw" at bounding box center [575, 201] width 202 height 7
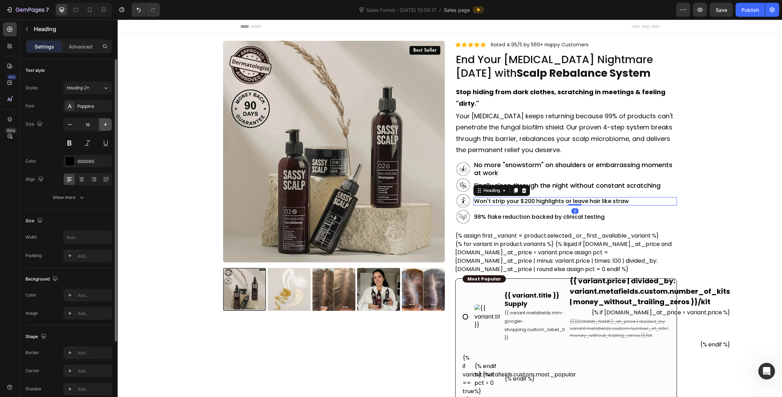
click at [103, 123] on icon "button" at bounding box center [105, 124] width 7 height 7
type input "18"
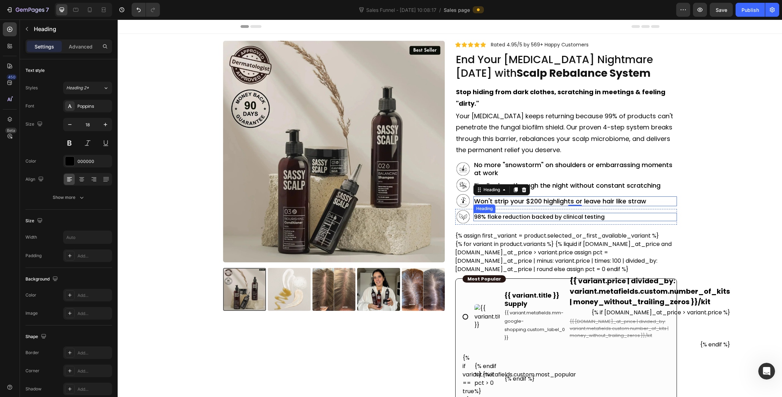
click at [486, 219] on p "98% flake reduction backed by clinical testing" at bounding box center [575, 217] width 202 height 7
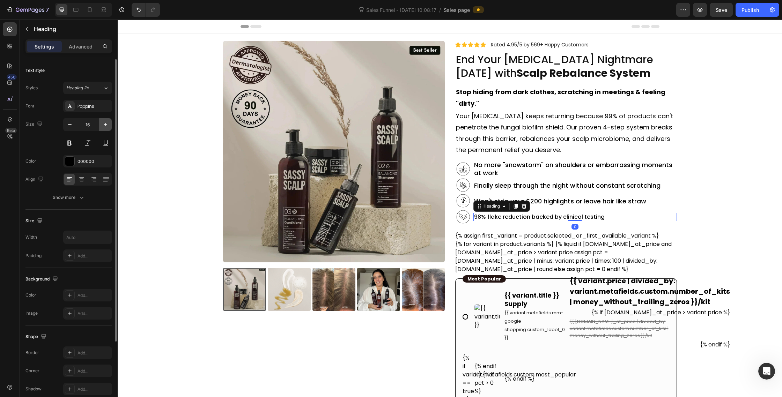
click at [105, 122] on icon "button" at bounding box center [105, 124] width 7 height 7
type input "18"
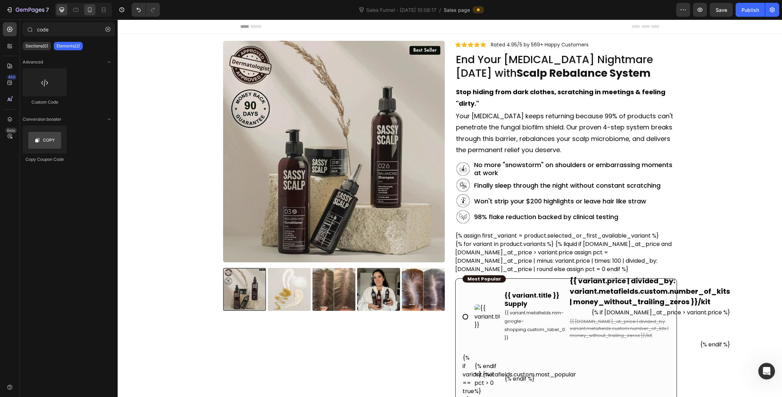
click at [90, 10] on icon at bounding box center [89, 9] width 7 height 7
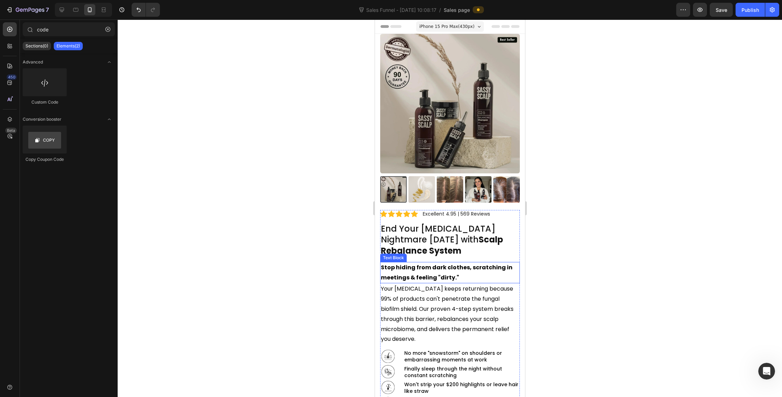
scroll to position [231, 0]
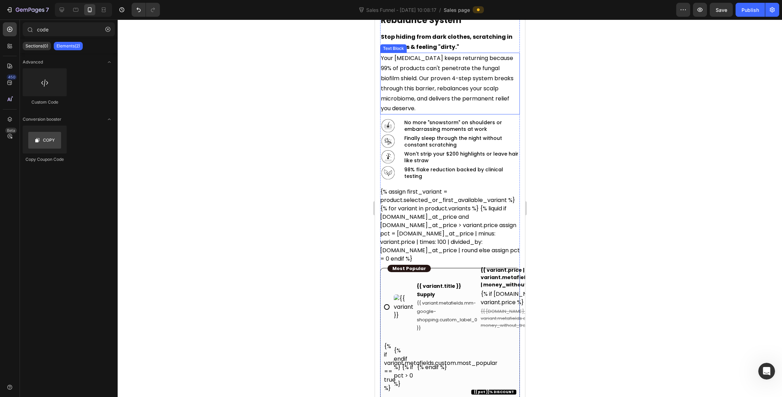
click at [452, 84] on p "Your dandruff keeps returning because 99% of products can't penetrate the funga…" at bounding box center [450, 83] width 138 height 60
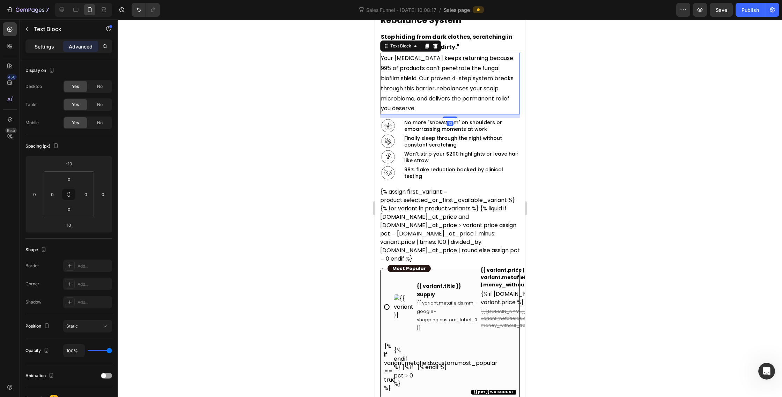
click at [37, 44] on p "Settings" at bounding box center [45, 46] width 20 height 7
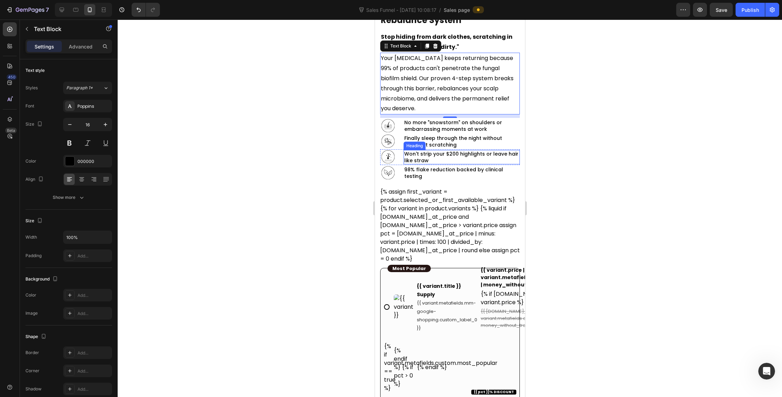
scroll to position [186, 0]
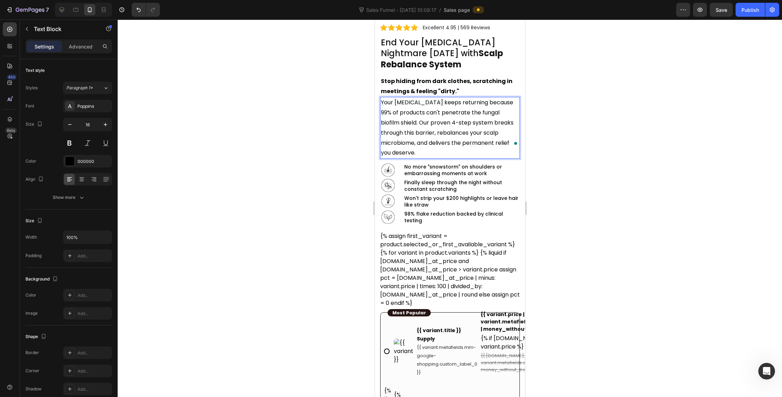
click at [478, 108] on p "Your dandruff keeps returning because 99% of products can't penetrate the funga…" at bounding box center [450, 128] width 138 height 60
click at [452, 164] on p "No more "snowstorm" on shoulders or embarrassing moments at work" at bounding box center [461, 170] width 115 height 13
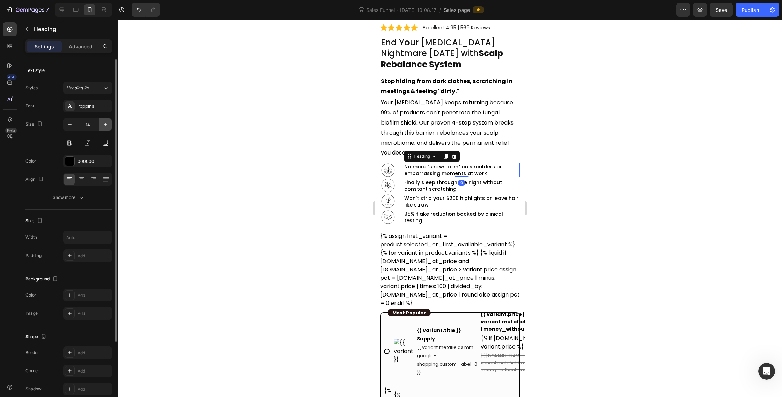
click at [106, 120] on button "button" at bounding box center [105, 124] width 13 height 13
type input "16"
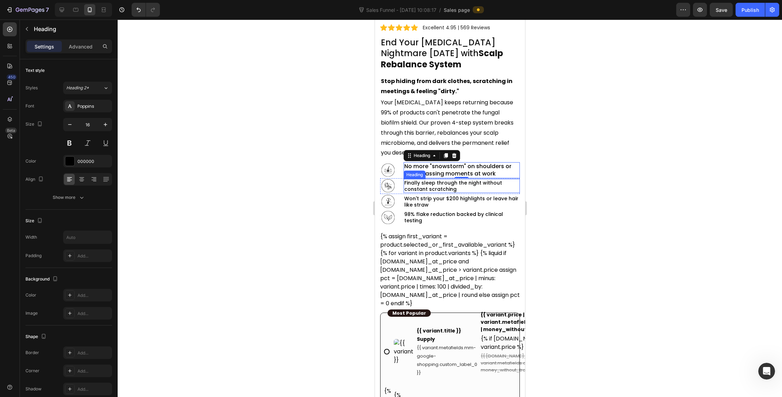
click at [471, 180] on p "Finally sleep through the night without constant scratching" at bounding box center [461, 186] width 115 height 13
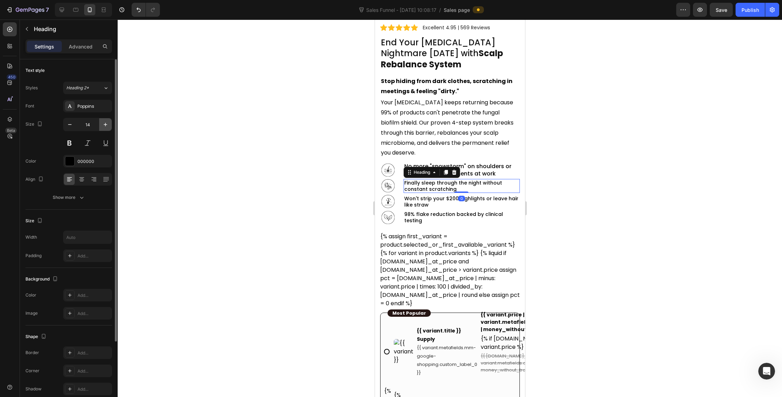
click at [101, 123] on button "button" at bounding box center [105, 124] width 13 height 13
type input "17"
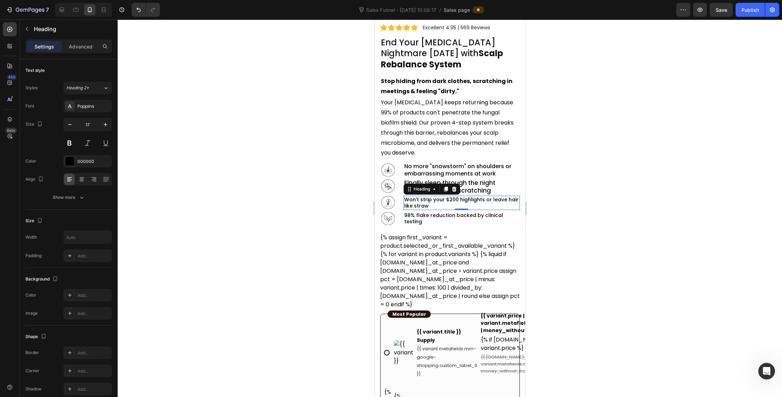
click at [423, 197] on p "Won't strip your $200 highlights or leave hair like straw" at bounding box center [461, 203] width 115 height 13
click at [102, 127] on icon "button" at bounding box center [105, 124] width 7 height 7
type input "16"
click at [411, 213] on p "98% flake reduction backed by clinical testing" at bounding box center [461, 219] width 115 height 13
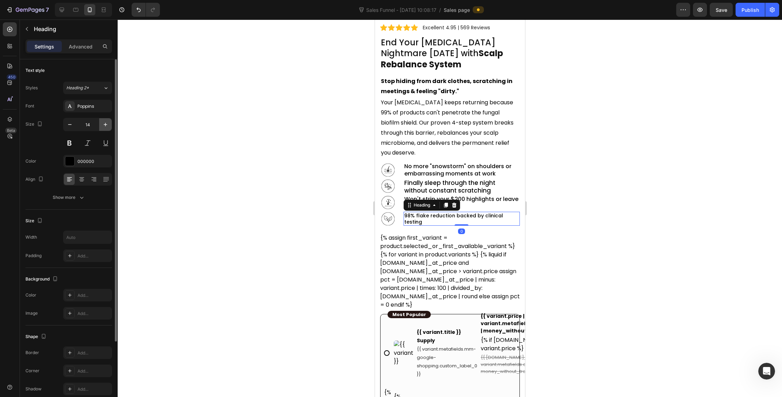
click at [106, 124] on icon "button" at bounding box center [105, 124] width 3 height 3
type input "16"
click at [588, 136] on div at bounding box center [450, 209] width 664 height 378
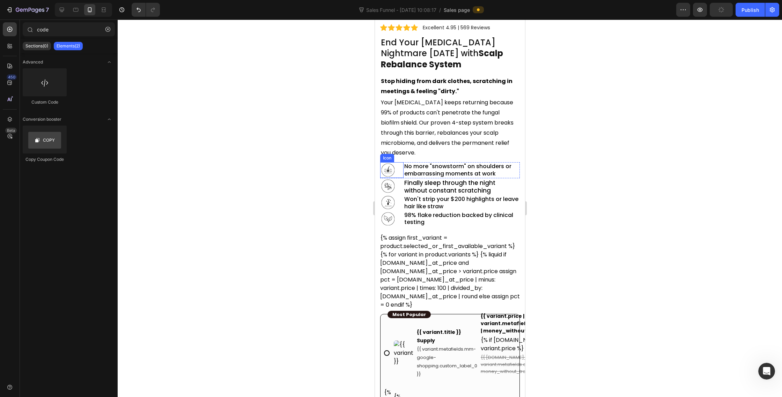
click at [398, 163] on div ".id576960165178245650 .B{clip-rule:nonzero} Icon" at bounding box center [391, 170] width 23 height 16
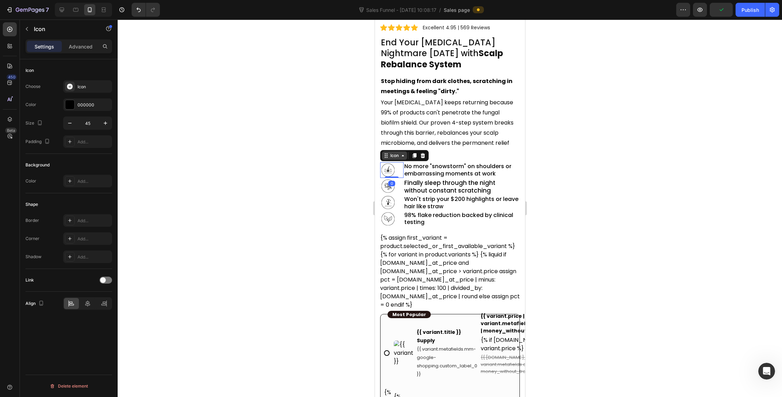
click at [390, 156] on div "Icon" at bounding box center [394, 156] width 11 height 0
click at [393, 141] on div "Row 2 cols" at bounding box center [395, 143] width 24 height 4
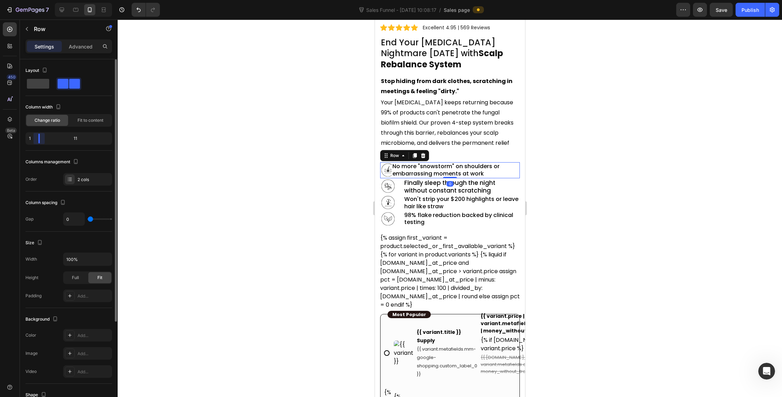
drag, startPoint x: 44, startPoint y: 139, endPoint x: 29, endPoint y: 140, distance: 14.7
click at [29, 140] on div "1 11" at bounding box center [68, 138] width 87 height 13
drag, startPoint x: 36, startPoint y: 137, endPoint x: 42, endPoint y: 138, distance: 6.3
click at [43, 138] on div at bounding box center [45, 139] width 13 height 10
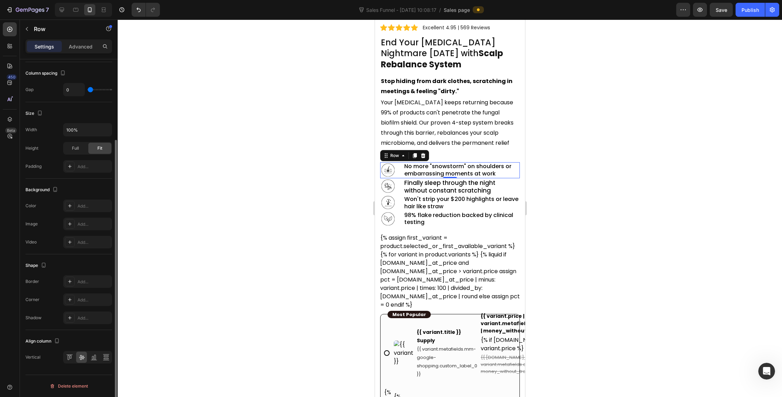
scroll to position [0, 0]
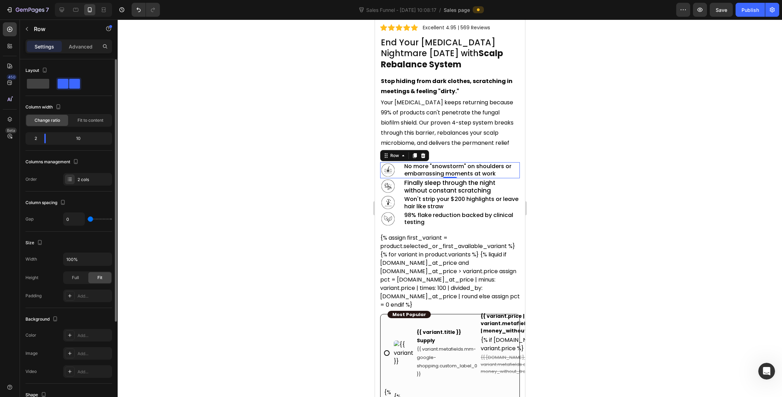
click at [79, 40] on div "Settings Advanced" at bounding box center [68, 46] width 87 height 14
click at [399, 162] on div ".id576960165178245650 .B{clip-rule:nonzero} Icon 0" at bounding box center [391, 170] width 23 height 16
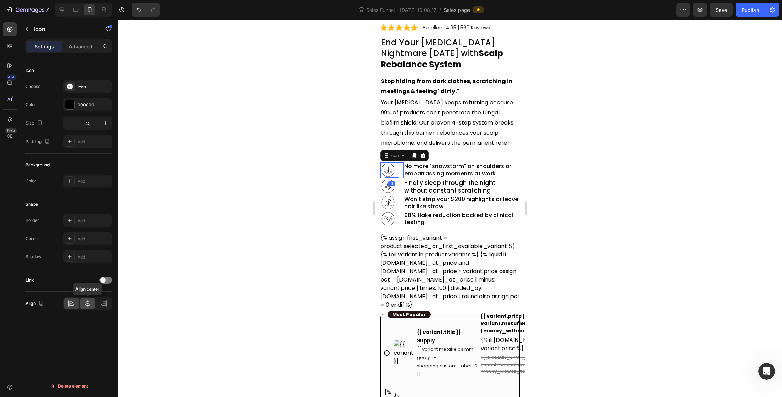
click at [84, 303] on icon at bounding box center [87, 303] width 7 height 7
click at [399, 179] on div "Icon" at bounding box center [391, 187] width 23 height 16
click at [88, 300] on icon at bounding box center [87, 303] width 7 height 7
click at [399, 195] on div "Icon 0" at bounding box center [391, 203] width 23 height 16
click at [83, 306] on div at bounding box center [87, 303] width 15 height 11
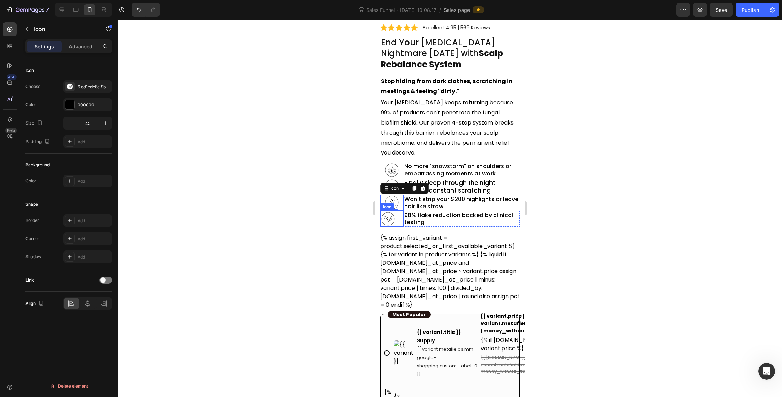
click at [400, 214] on div "Icon" at bounding box center [391, 219] width 23 height 16
click at [91, 303] on icon at bounding box center [87, 303] width 7 height 7
click at [646, 169] on div at bounding box center [450, 209] width 664 height 378
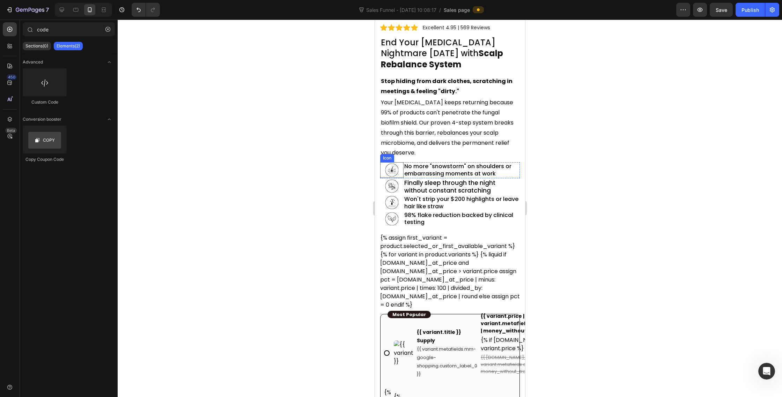
click at [391, 164] on icon at bounding box center [391, 170] width 13 height 13
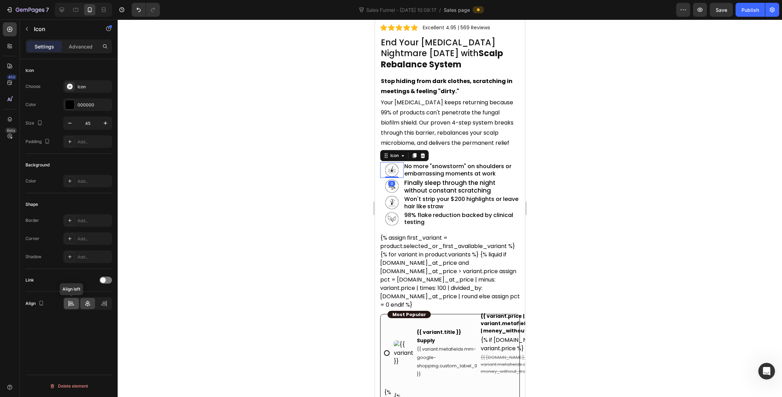
click at [70, 304] on icon at bounding box center [71, 303] width 7 height 7
click at [385, 180] on icon at bounding box center [391, 186] width 13 height 13
click at [72, 306] on icon at bounding box center [71, 303] width 7 height 7
click at [387, 198] on icon at bounding box center [392, 203] width 16 height 16
click at [62, 306] on div "Align" at bounding box center [68, 303] width 87 height 13
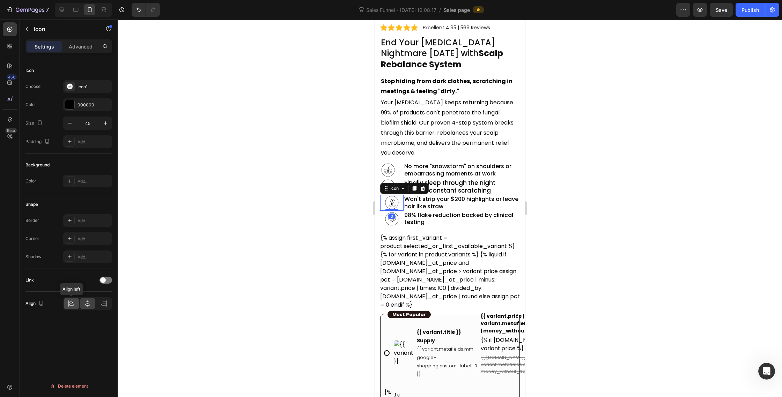
click at [66, 306] on div at bounding box center [71, 303] width 15 height 11
click at [389, 214] on div "0" at bounding box center [391, 217] width 7 height 6
click at [397, 213] on icon at bounding box center [392, 219] width 16 height 16
click at [69, 303] on icon at bounding box center [71, 303] width 7 height 7
click at [395, 162] on icon ".id576960165178245650 .B{clip-rule:nonzero}" at bounding box center [388, 170] width 16 height 16
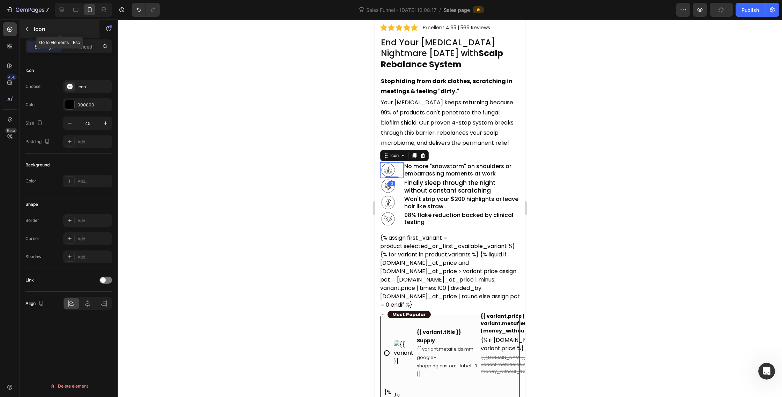
click at [28, 32] on button "button" at bounding box center [26, 28] width 11 height 11
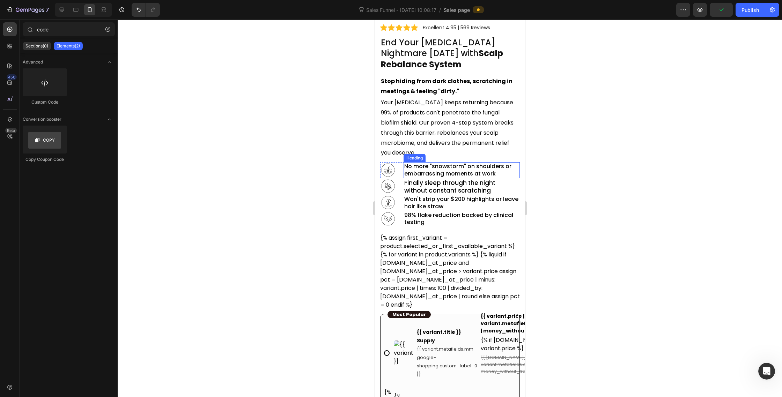
click at [518, 163] on p "No more "snowstorm" on shoulders or embarrassing moments at work" at bounding box center [461, 170] width 115 height 15
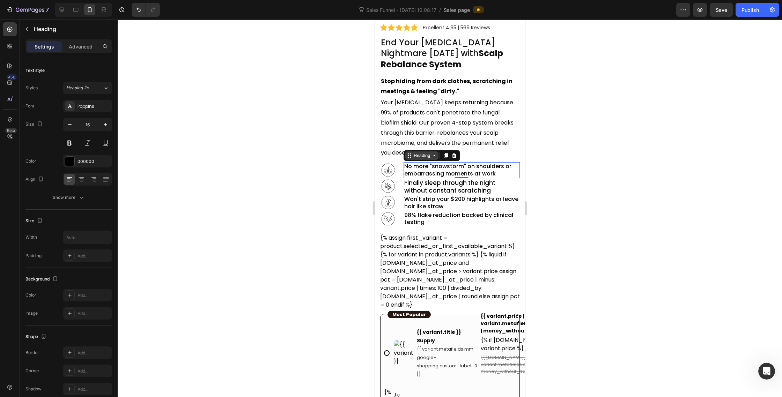
click at [421, 153] on div "Heading" at bounding box center [421, 156] width 19 height 6
click at [422, 138] on div "Row 2 cols" at bounding box center [419, 143] width 30 height 11
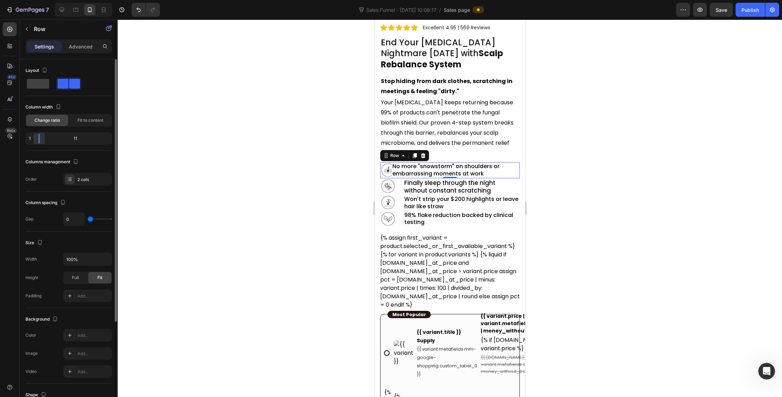
drag, startPoint x: 46, startPoint y: 141, endPoint x: 34, endPoint y: 142, distance: 11.9
click at [34, 142] on div at bounding box center [39, 139] width 13 height 10
click at [389, 170] on icon at bounding box center [388, 171] width 8 height 2
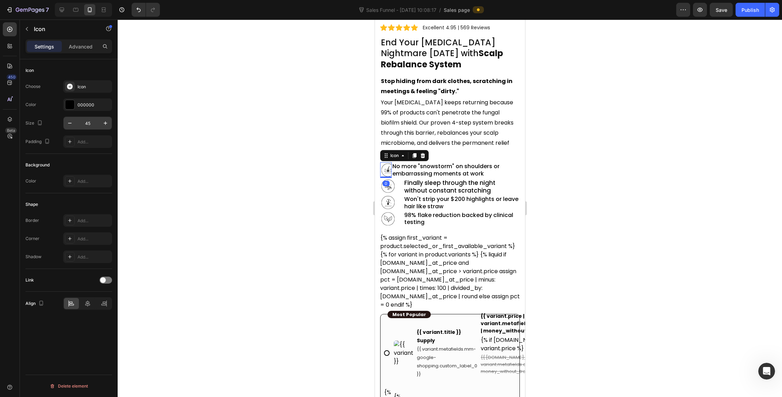
click at [92, 124] on input "45" at bounding box center [87, 123] width 23 height 13
click at [92, 124] on input "ę0" at bounding box center [87, 123] width 23 height 13
click at [93, 124] on input "ę0" at bounding box center [87, 123] width 23 height 13
type input "ę"
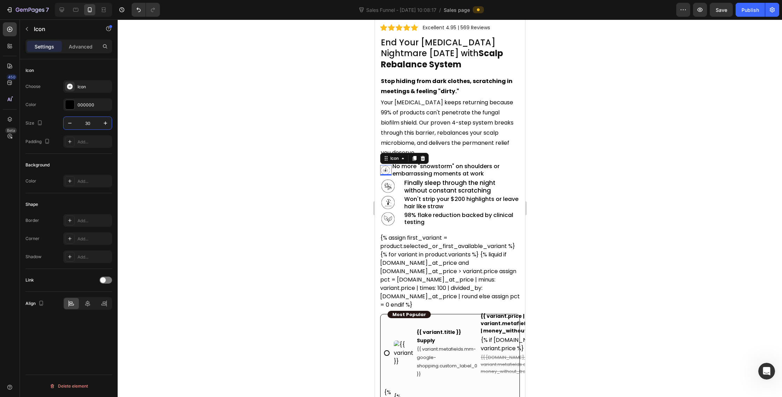
type input "30"
click at [571, 174] on div at bounding box center [450, 209] width 664 height 378
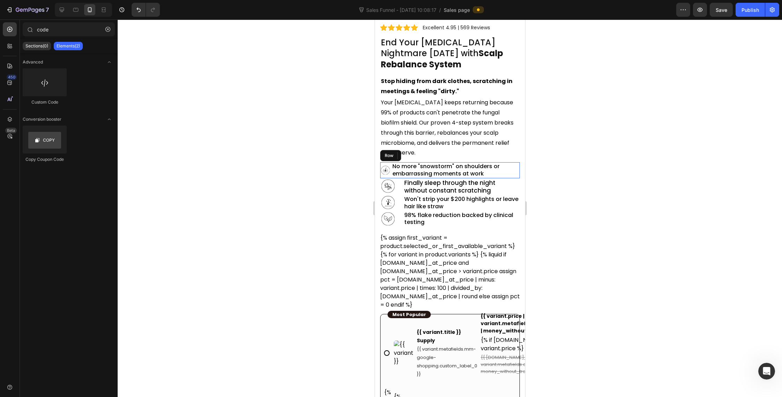
click at [385, 165] on div ".id576960165178245650 .B{clip-rule:nonzero} Icon" at bounding box center [386, 170] width 12 height 16
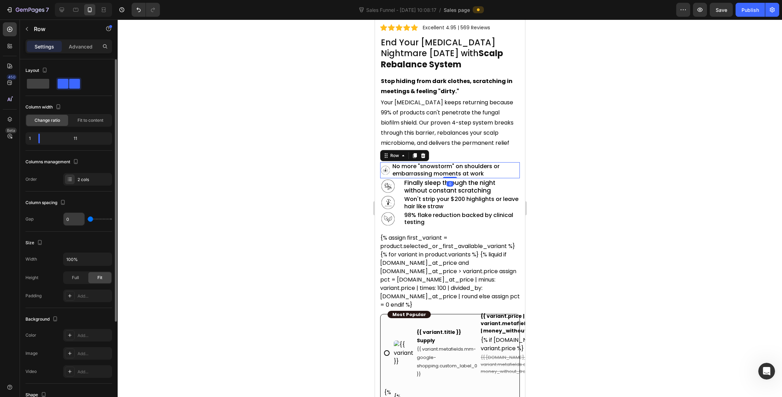
click at [68, 221] on input "0" at bounding box center [74, 219] width 21 height 13
type input "1"
type input "10"
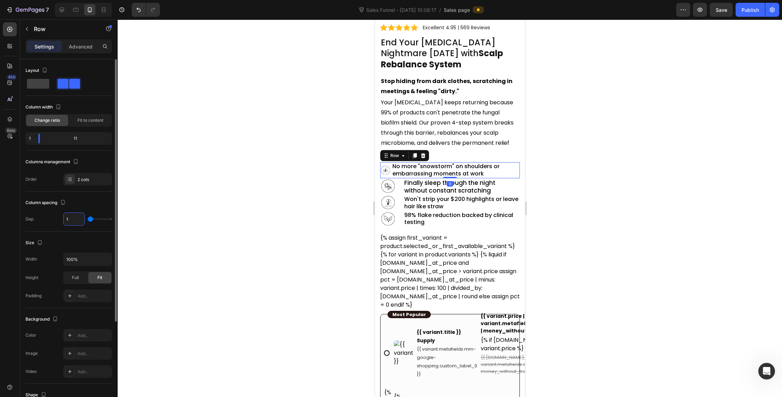
type input "10"
click at [382, 166] on icon at bounding box center [385, 170] width 9 height 9
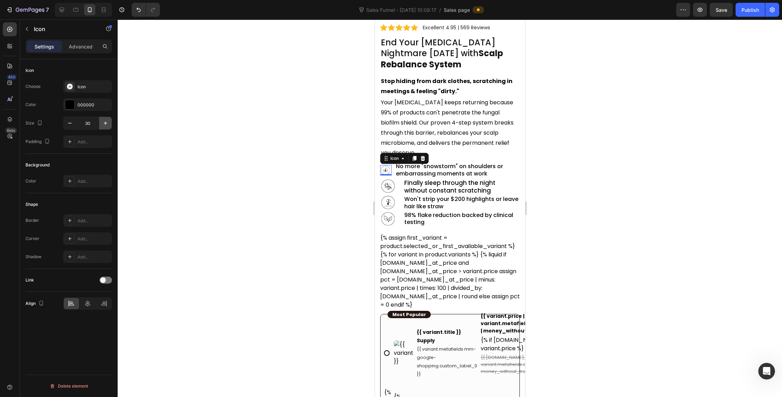
click at [108, 125] on icon "button" at bounding box center [105, 123] width 7 height 7
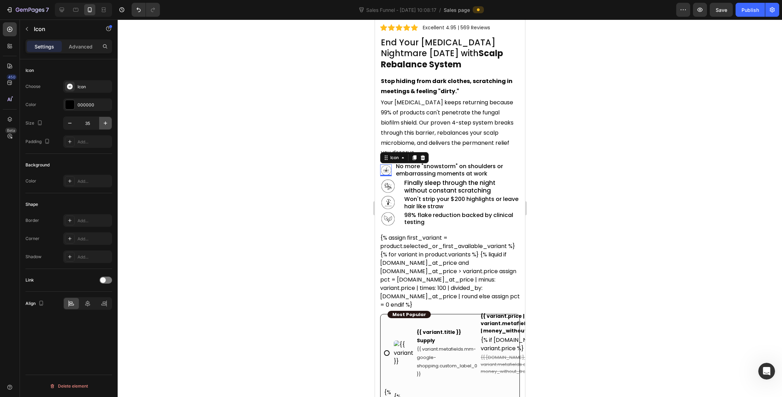
click at [108, 125] on icon "button" at bounding box center [105, 123] width 7 height 7
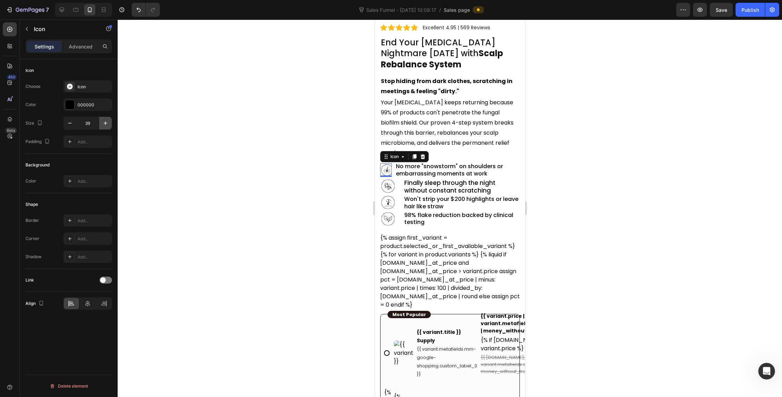
type input "40"
click at [632, 138] on div at bounding box center [450, 209] width 664 height 378
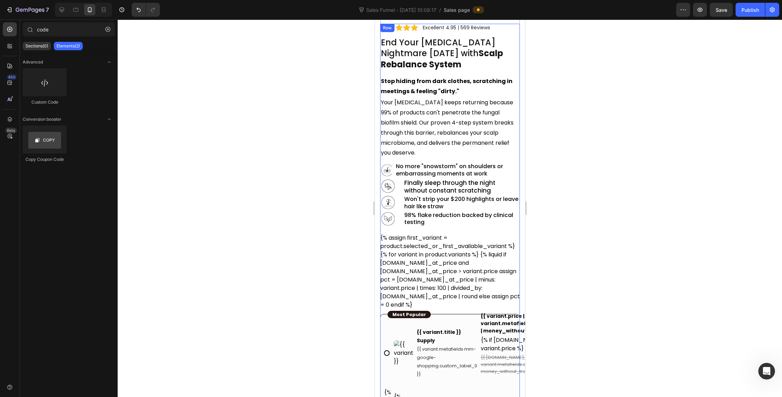
click at [448, 163] on p "No more "snowstorm" on shoulders or embarrassing moments at work" at bounding box center [458, 170] width 124 height 15
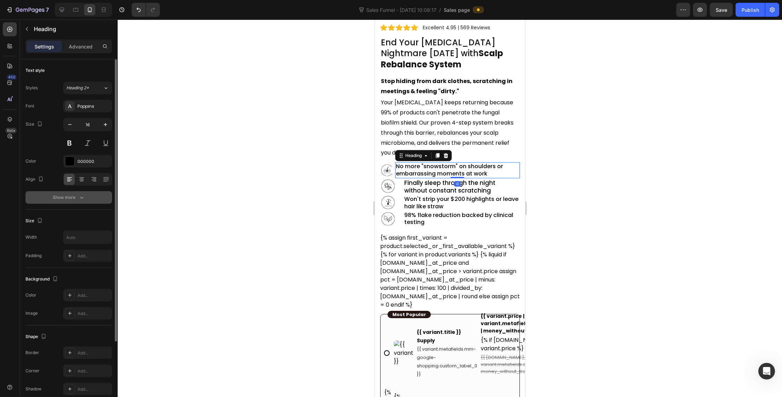
click at [72, 204] on button "Show more" at bounding box center [68, 197] width 87 height 13
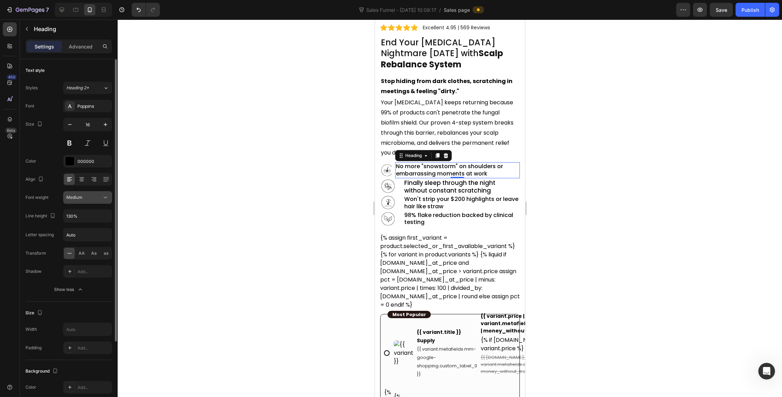
click at [102, 200] on icon at bounding box center [105, 197] width 7 height 7
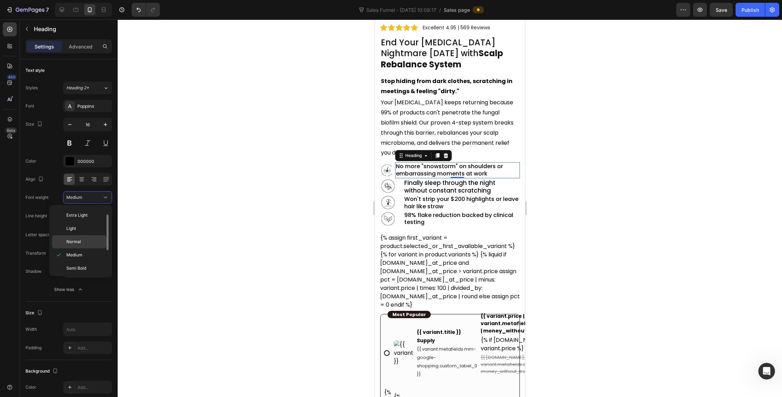
click at [76, 238] on div "Normal" at bounding box center [79, 241] width 54 height 13
click at [460, 129] on p "Your dandruff keeps returning because 99% of products can't penetrate the funga…" at bounding box center [450, 128] width 138 height 60
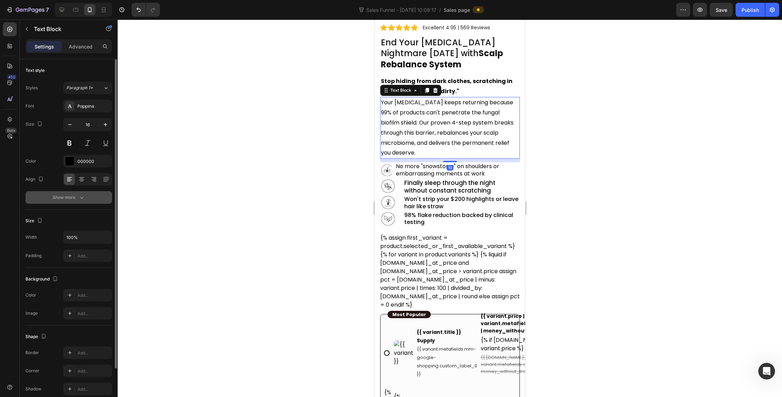
click at [77, 198] on div "Show more" at bounding box center [69, 197] width 32 height 7
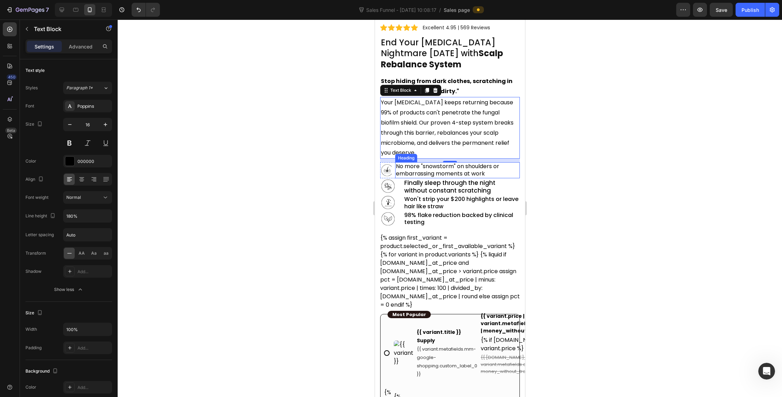
click at [443, 179] on p "Finally sleep through the night without constant scratching" at bounding box center [461, 186] width 115 height 15
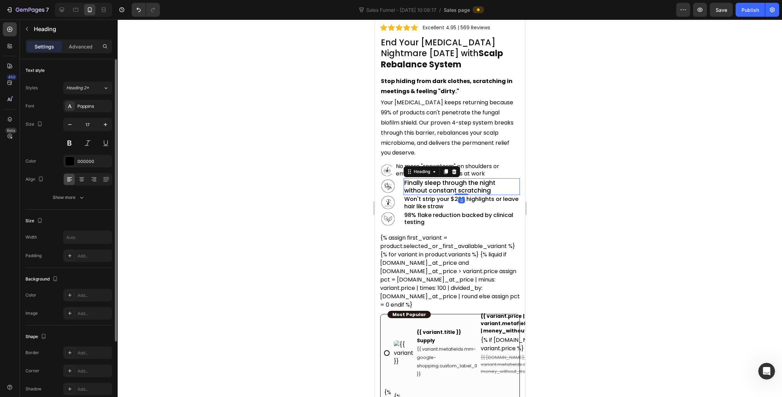
click at [76, 190] on div "Font Poppins Size 17 Color 000000 Align Show more" at bounding box center [68, 152] width 87 height 104
click at [76, 198] on div "Show more" at bounding box center [69, 197] width 32 height 7
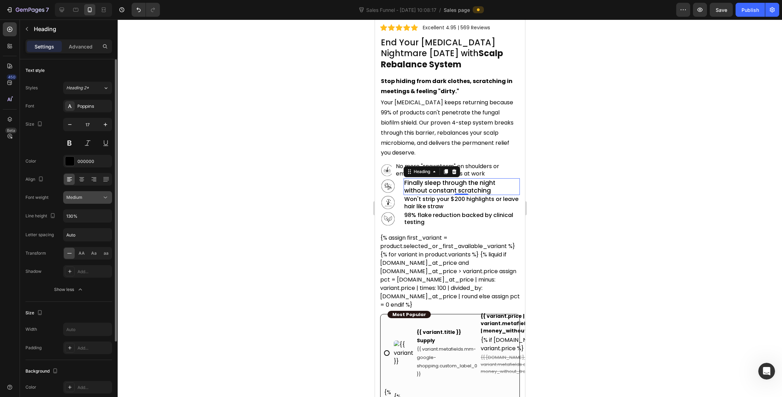
click at [106, 199] on icon at bounding box center [105, 197] width 7 height 7
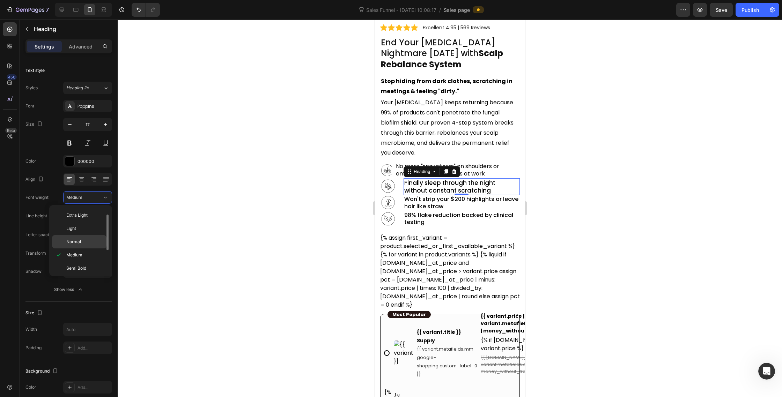
click at [86, 242] on p "Normal" at bounding box center [84, 242] width 37 height 6
click at [456, 196] on p "Won't strip your $200 highlights or leave hair like straw" at bounding box center [461, 203] width 115 height 15
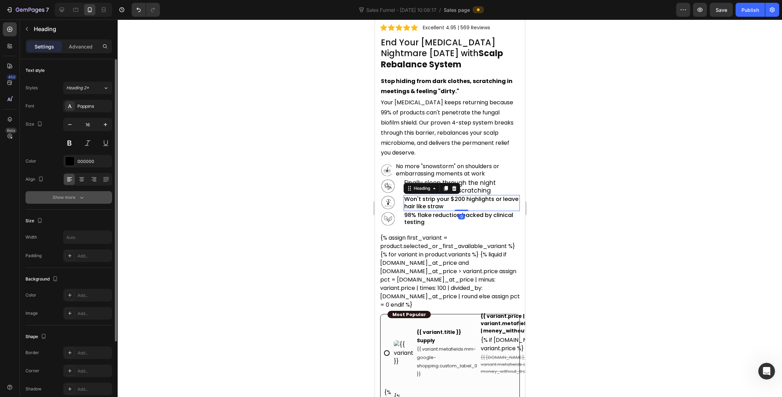
click at [74, 203] on button "Show more" at bounding box center [68, 197] width 87 height 13
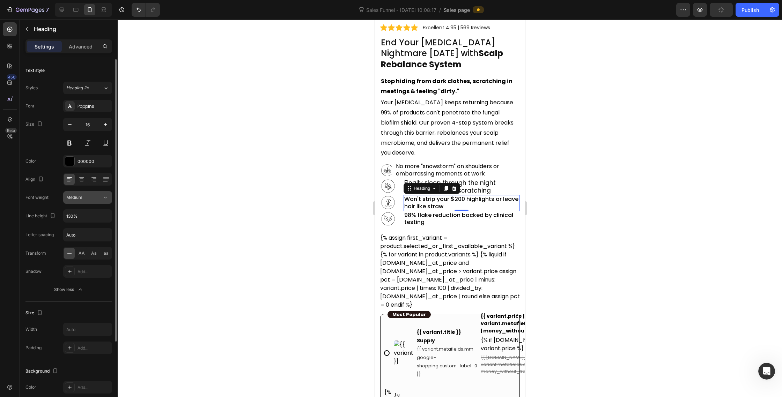
click at [107, 202] on button "Medium" at bounding box center [87, 197] width 49 height 13
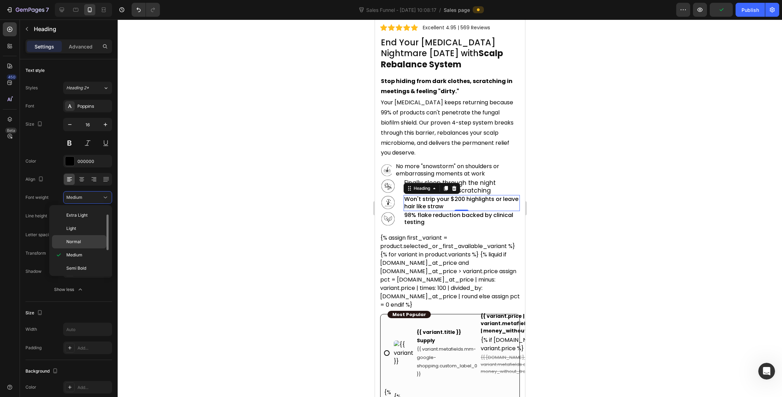
click at [88, 244] on p "Normal" at bounding box center [84, 242] width 37 height 6
click at [453, 212] on p "98% flake reduction backed by clinical testing" at bounding box center [461, 219] width 115 height 15
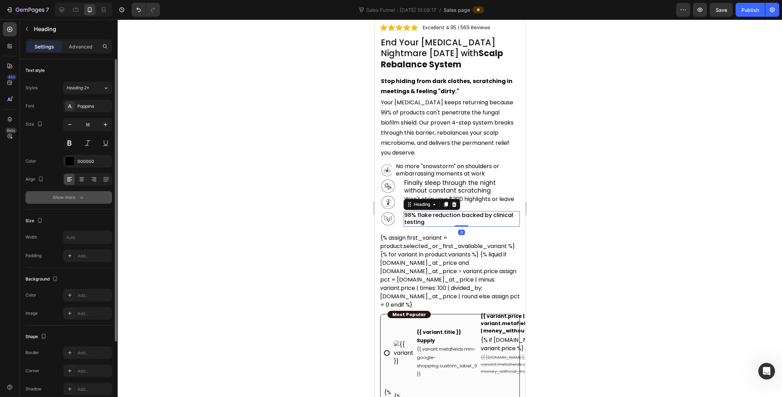
click at [62, 197] on div "Show more" at bounding box center [69, 197] width 32 height 7
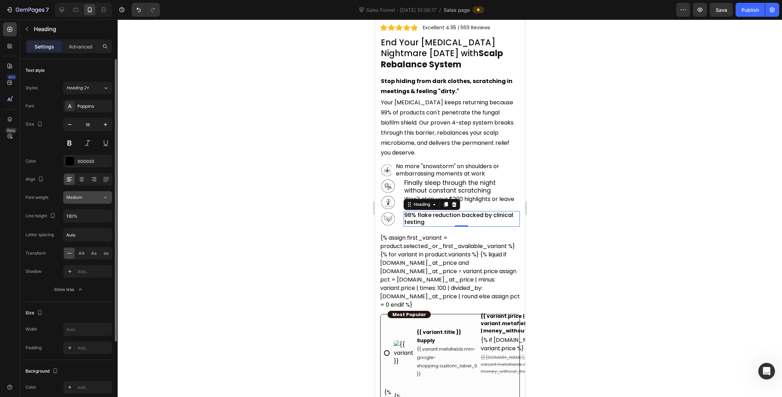
click at [105, 196] on icon at bounding box center [105, 197] width 7 height 7
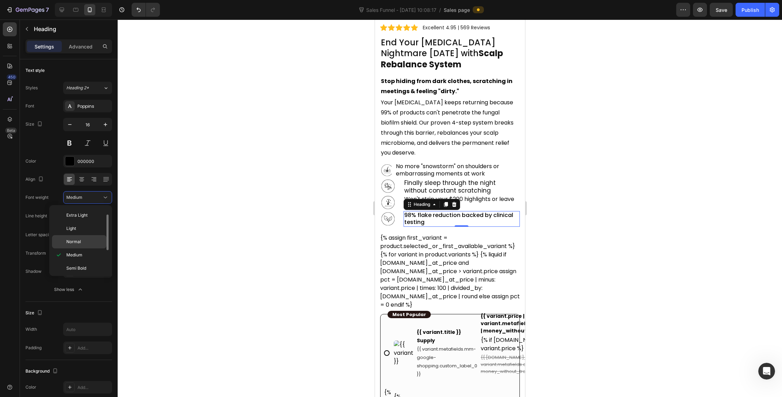
click at [94, 240] on p "Normal" at bounding box center [84, 242] width 37 height 6
click at [633, 168] on div at bounding box center [450, 209] width 664 height 378
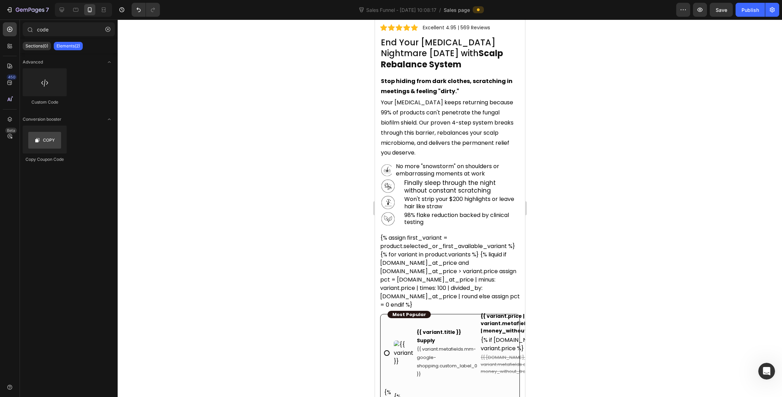
click at [660, 130] on div at bounding box center [450, 209] width 664 height 378
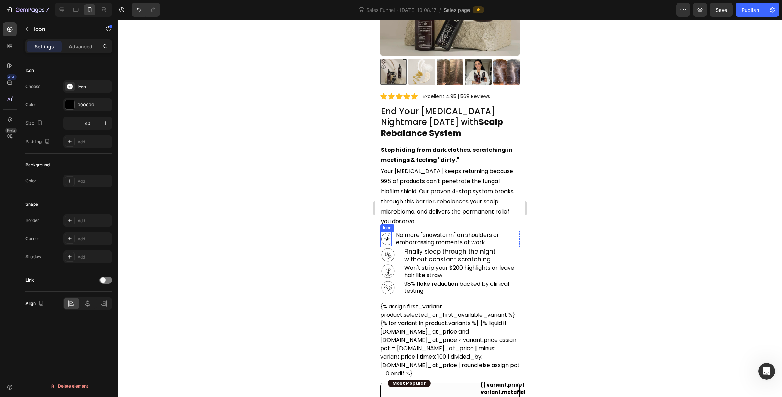
click at [385, 233] on icon at bounding box center [387, 239] width 12 height 12
click at [72, 85] on icon at bounding box center [70, 87] width 6 height 6
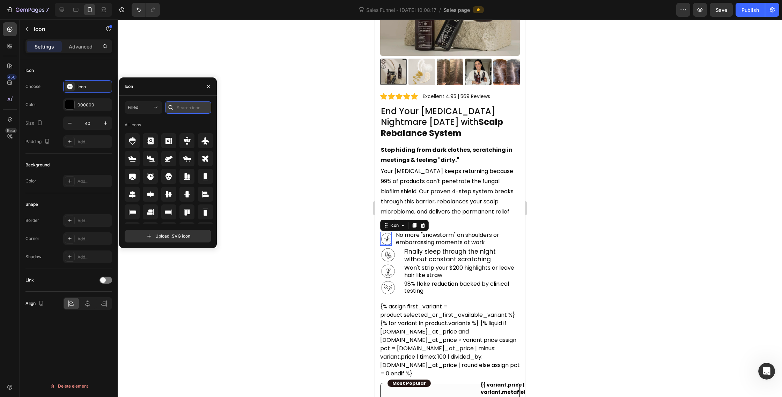
click at [191, 110] on input "text" at bounding box center [188, 107] width 46 height 13
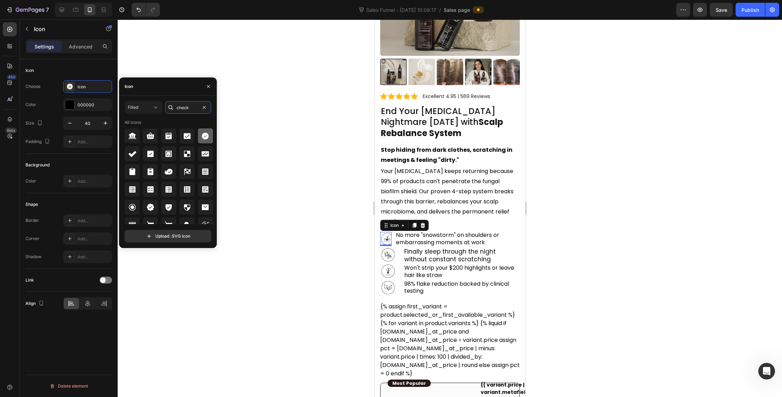
type input "check"
click at [207, 138] on icon at bounding box center [205, 136] width 8 height 8
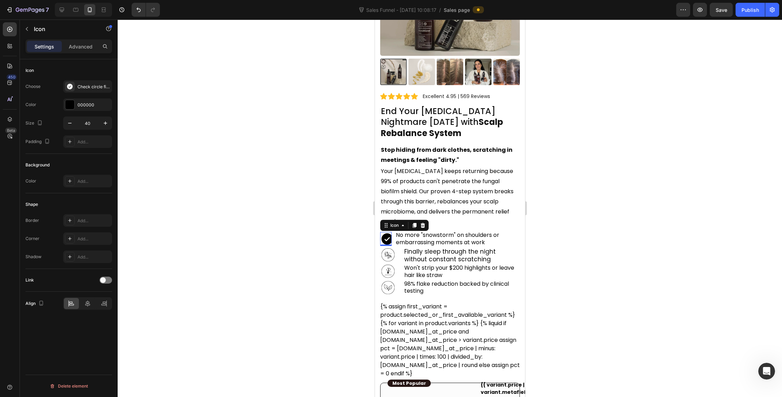
click at [249, 126] on div at bounding box center [450, 209] width 664 height 378
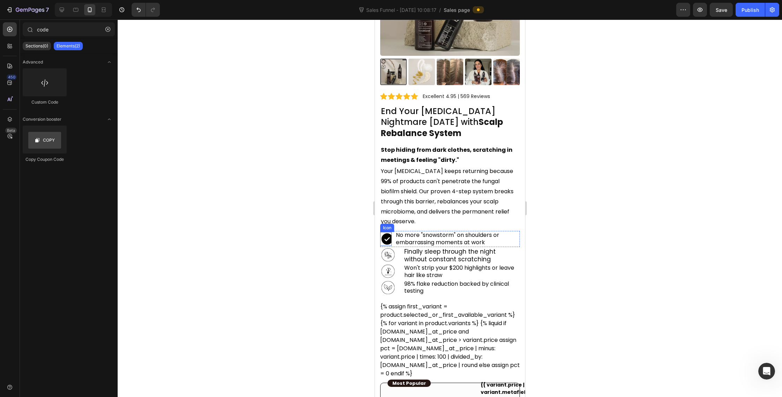
click at [391, 234] on icon at bounding box center [387, 240] width 12 height 12
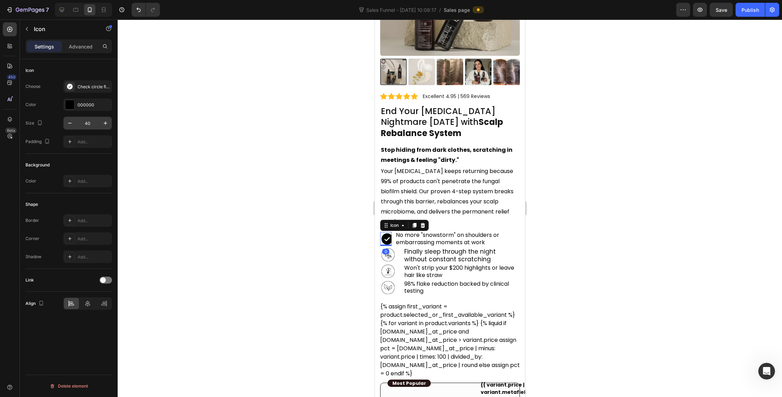
click at [88, 121] on input "40" at bounding box center [87, 123] width 23 height 13
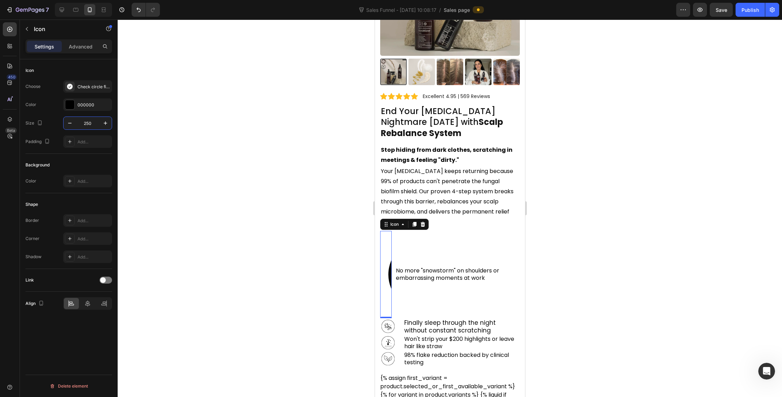
click at [88, 121] on input "250" at bounding box center [87, 123] width 23 height 13
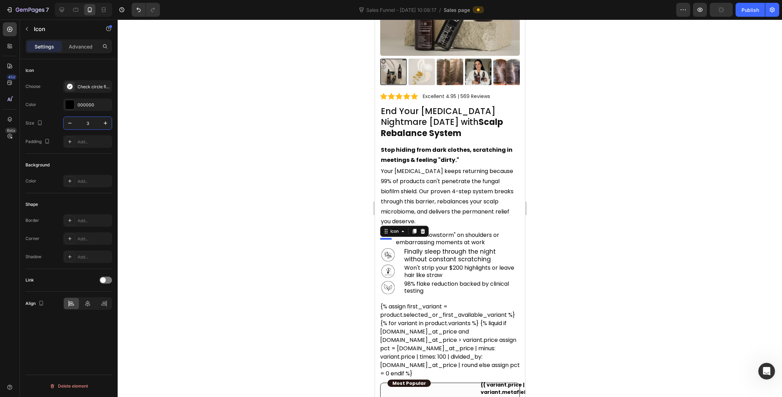
type input "35"
click at [604, 244] on div at bounding box center [450, 209] width 664 height 378
click at [387, 233] on icon at bounding box center [386, 239] width 12 height 12
click at [78, 89] on div "Check circle filled" at bounding box center [94, 87] width 33 height 6
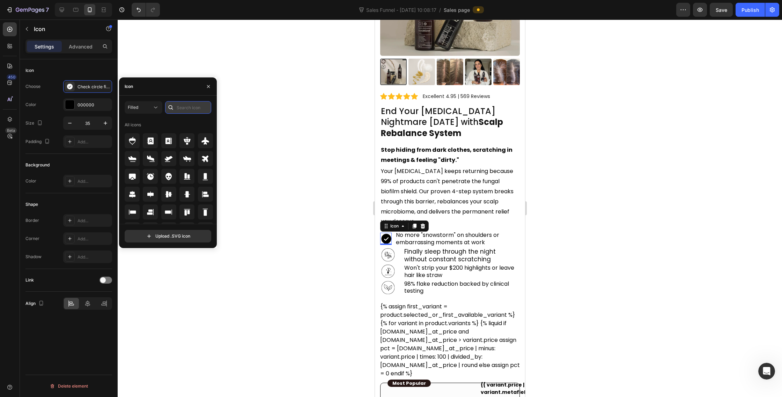
click at [188, 112] on input "text" at bounding box center [188, 107] width 46 height 13
type input "x"
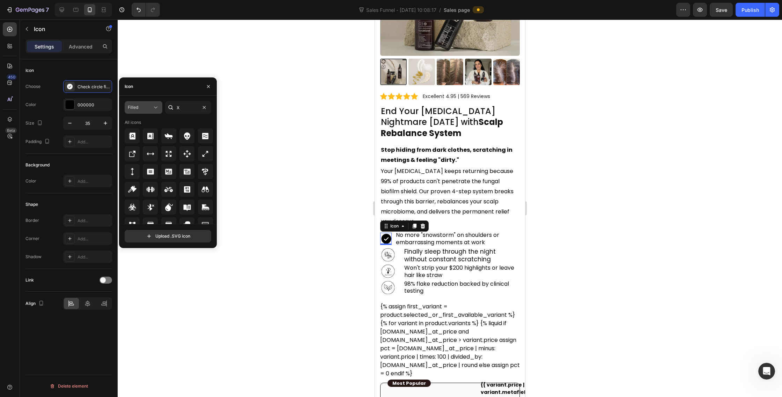
click at [144, 110] on div "Filled" at bounding box center [140, 107] width 24 height 6
click at [140, 137] on p "Light" at bounding box center [137, 137] width 40 height 7
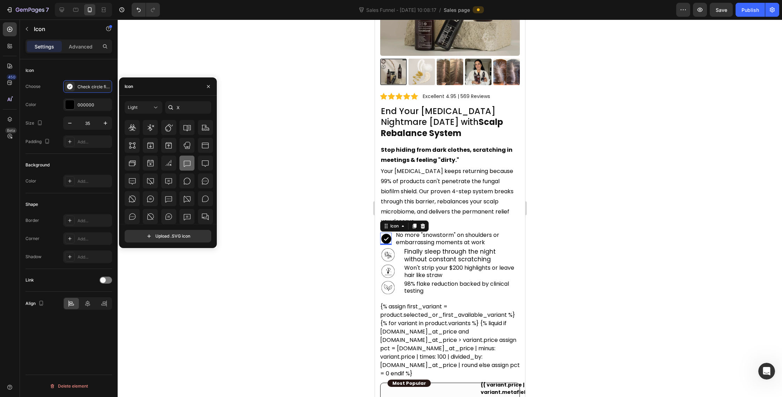
scroll to position [0, 0]
click at [182, 103] on input "X" at bounding box center [188, 107] width 46 height 13
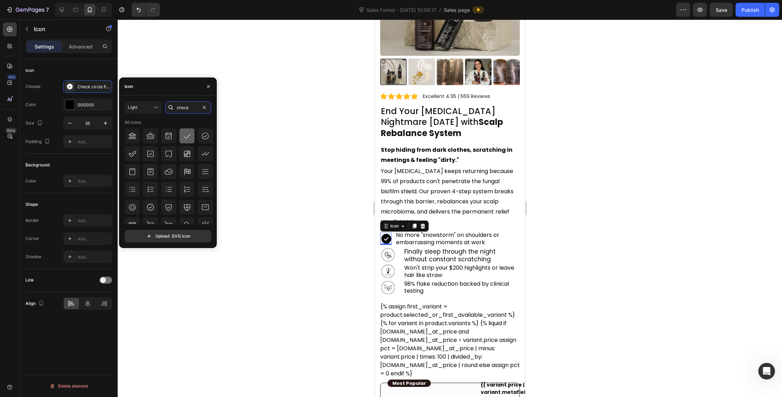
type input "check"
click at [190, 137] on div at bounding box center [186, 135] width 15 height 15
click at [118, 156] on div at bounding box center [450, 209] width 664 height 378
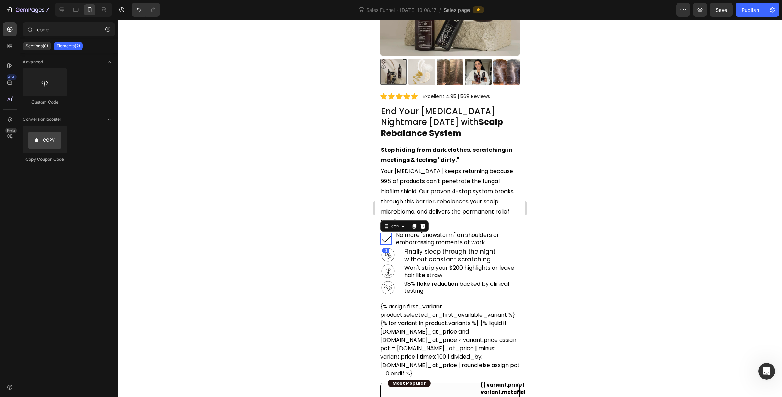
click at [389, 236] on icon at bounding box center [386, 239] width 9 height 7
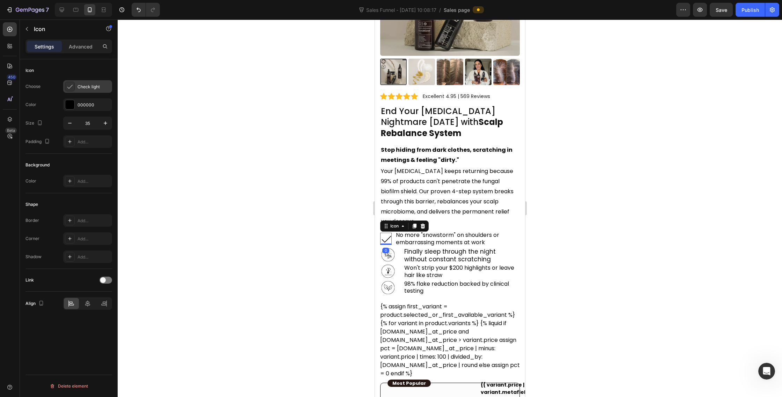
click at [70, 89] on icon at bounding box center [69, 86] width 7 height 7
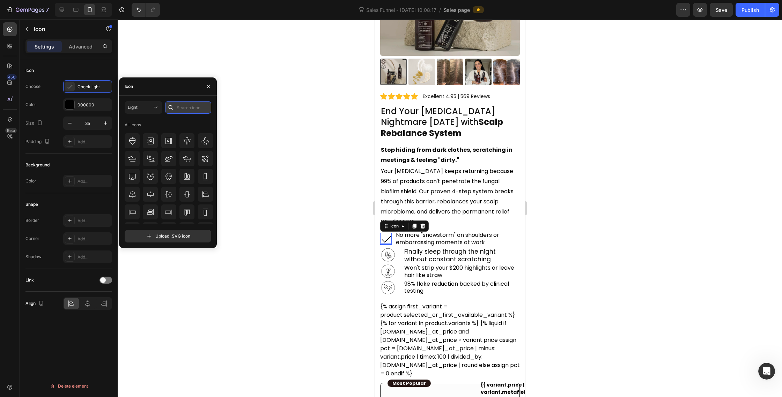
click at [183, 108] on input "text" at bounding box center [188, 107] width 46 height 13
click at [137, 154] on div at bounding box center [132, 153] width 15 height 15
click at [178, 105] on input "check" at bounding box center [188, 107] width 46 height 13
type input "tick"
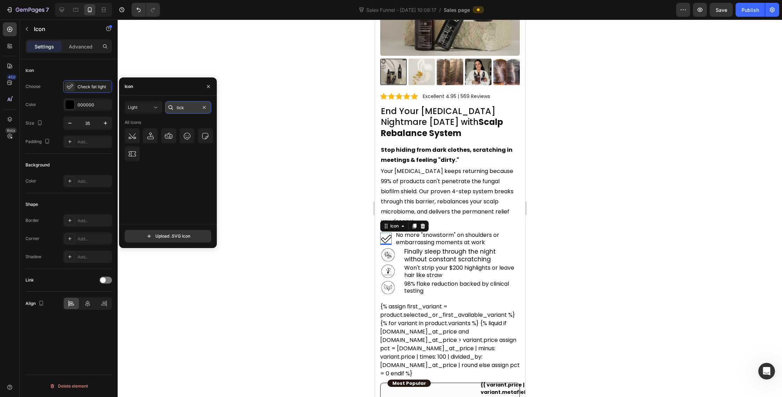
click at [178, 105] on input "tick" at bounding box center [188, 107] width 46 height 13
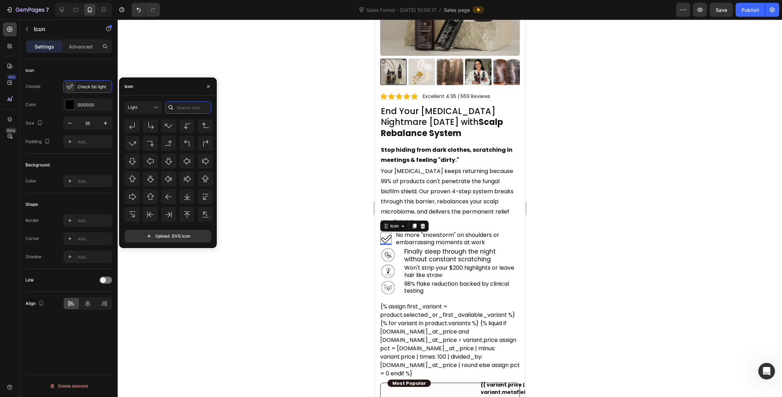
scroll to position [225, 0]
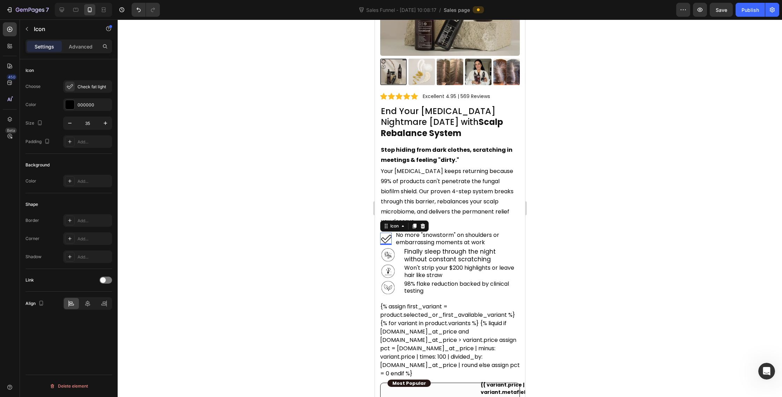
click at [283, 216] on div at bounding box center [450, 209] width 664 height 378
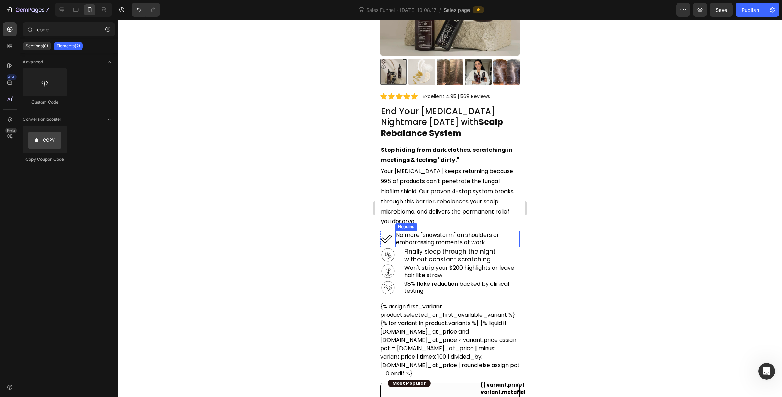
click at [507, 232] on p "No more "snowstorm" on shoulders or embarrassing moments at work" at bounding box center [458, 239] width 124 height 15
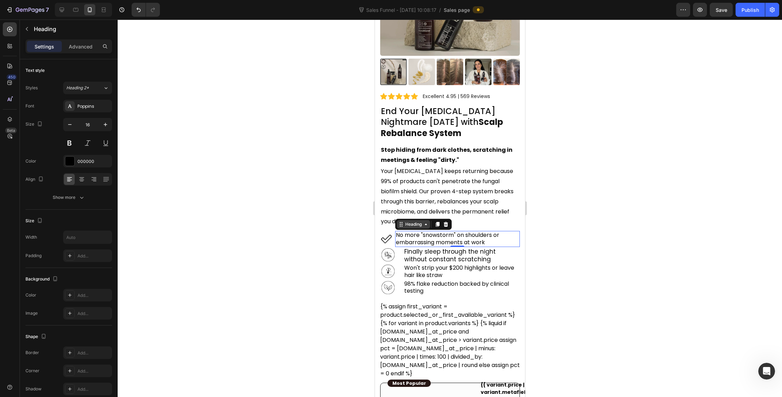
click at [407, 220] on div "Heading" at bounding box center [413, 224] width 33 height 8
click at [407, 210] on div "Row 2 cols" at bounding box center [410, 212] width 24 height 4
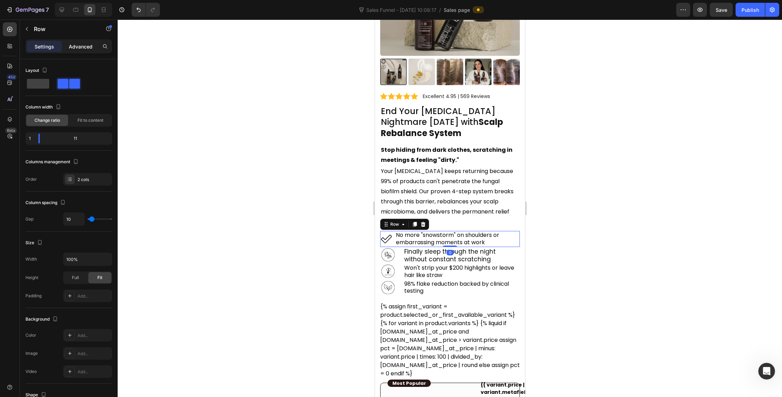
click at [83, 42] on div "Advanced" at bounding box center [80, 46] width 35 height 11
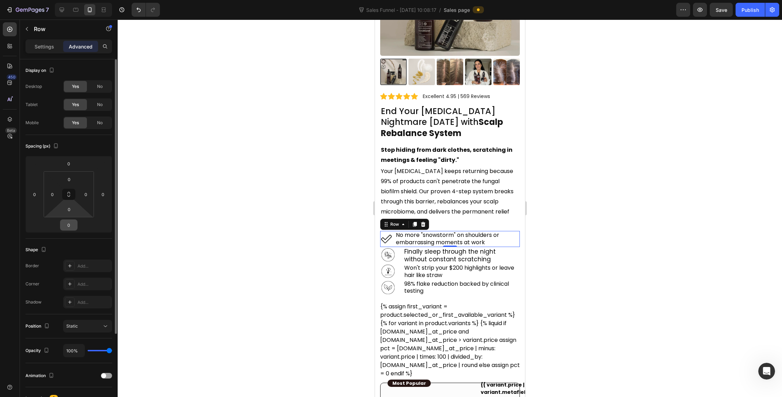
click at [72, 221] on input "0" at bounding box center [69, 225] width 14 height 10
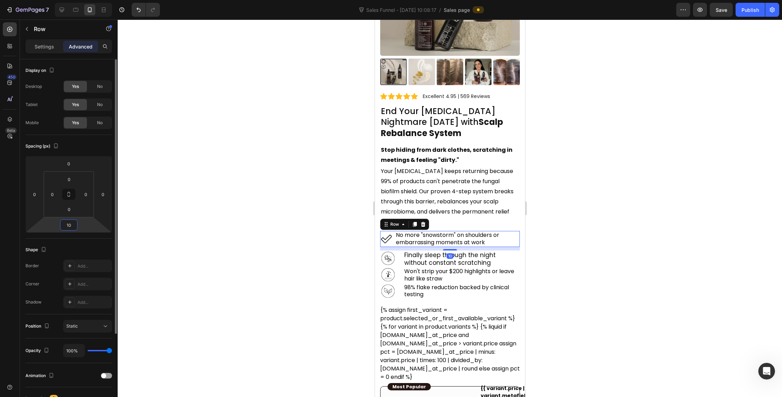
type input "1"
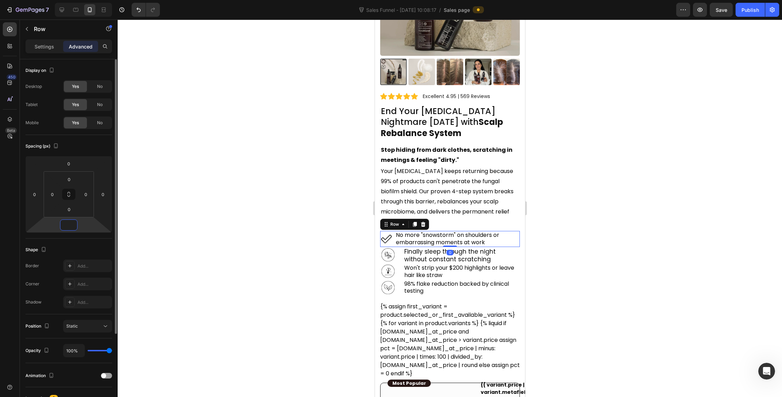
type input "6"
type input "5"
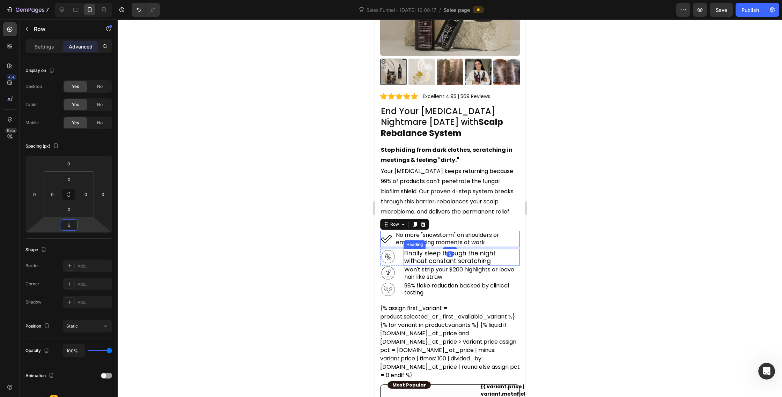
click at [509, 250] on p "Finally sleep through the night without constant scratching" at bounding box center [461, 257] width 115 height 15
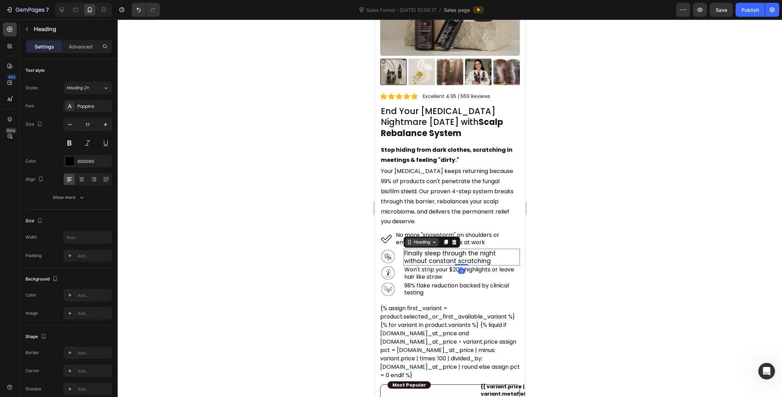
click at [412, 239] on div "Heading" at bounding box center [421, 242] width 19 height 6
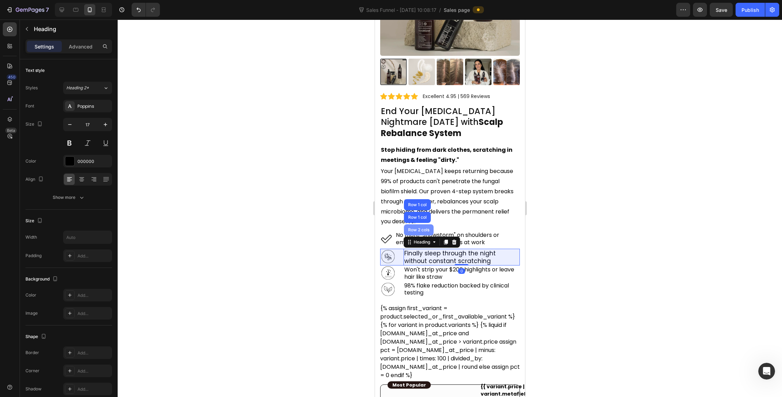
click at [414, 225] on div "Row 2 cols" at bounding box center [419, 230] width 30 height 11
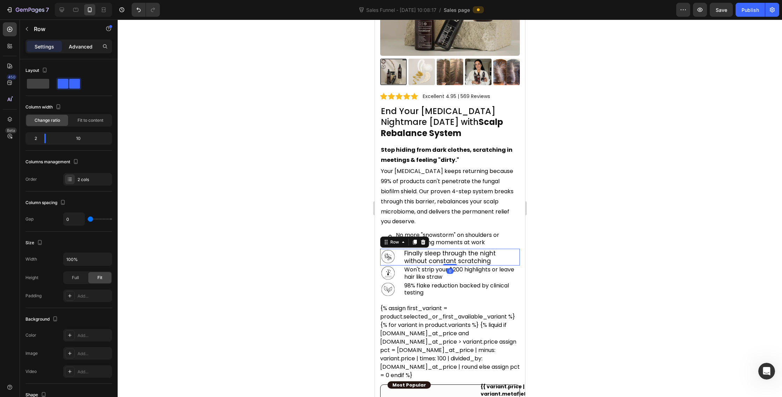
click at [88, 46] on p "Advanced" at bounding box center [81, 46] width 24 height 7
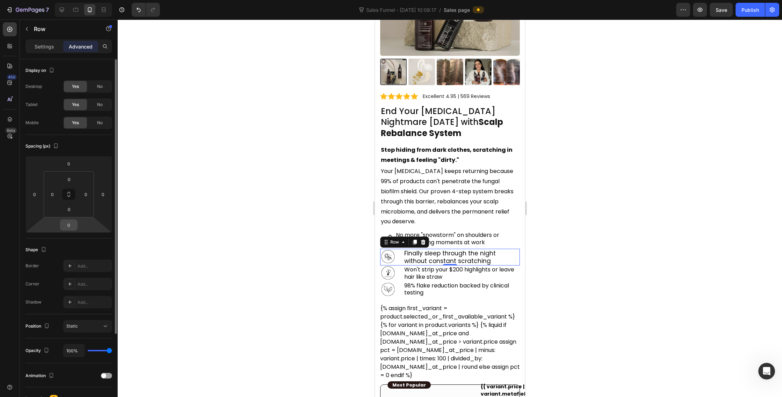
click at [72, 223] on input "0" at bounding box center [69, 225] width 14 height 10
type input "5"
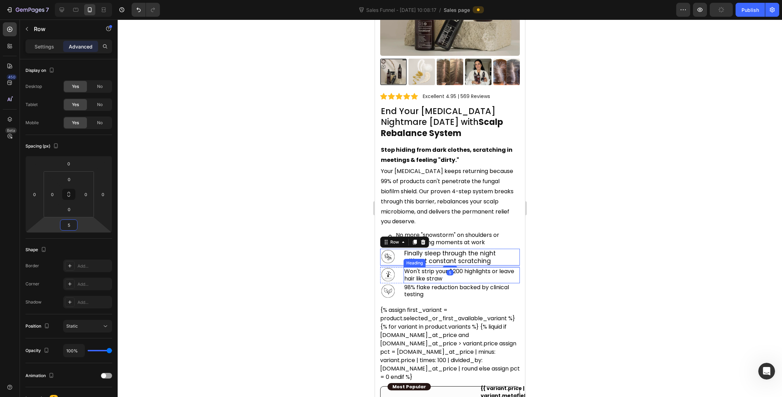
click at [487, 271] on p "Won't strip your $200 highlights or leave hair like straw" at bounding box center [461, 275] width 115 height 15
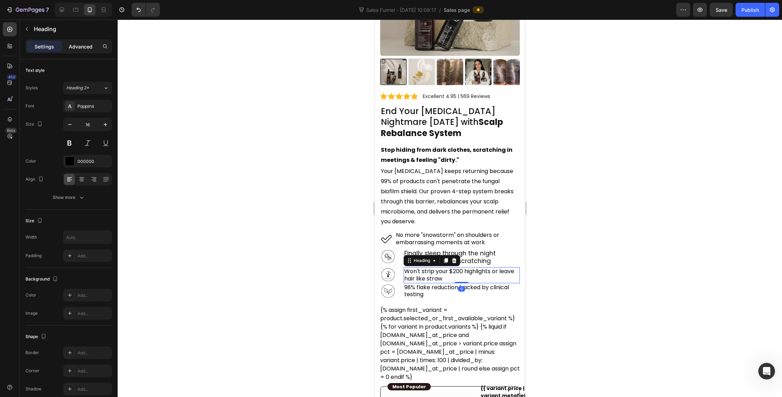
click at [75, 44] on p "Advanced" at bounding box center [81, 46] width 24 height 7
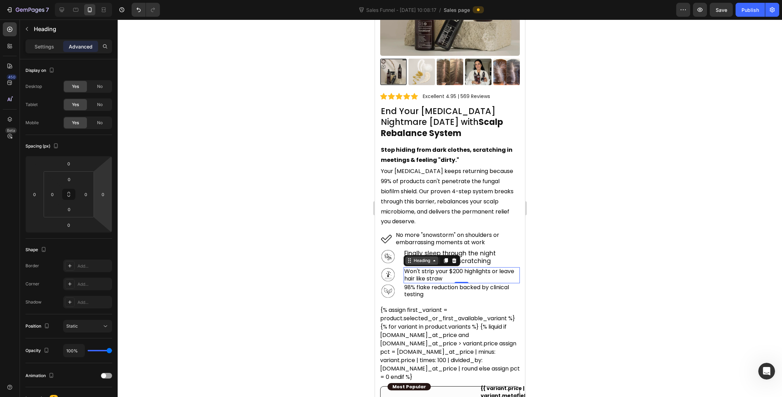
click at [411, 258] on icon at bounding box center [409, 261] width 6 height 6
click at [421, 243] on div "Row 2 cols" at bounding box center [419, 248] width 30 height 11
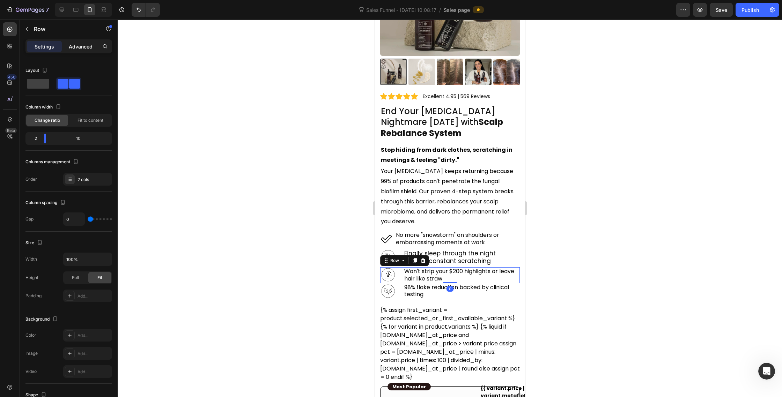
click at [84, 47] on p "Advanced" at bounding box center [81, 46] width 24 height 7
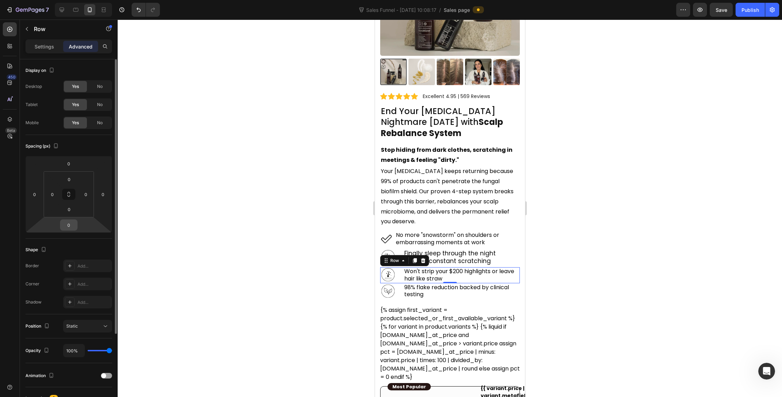
click at [69, 223] on input "0" at bounding box center [69, 225] width 14 height 10
type input "5"
click at [603, 298] on div at bounding box center [450, 209] width 664 height 378
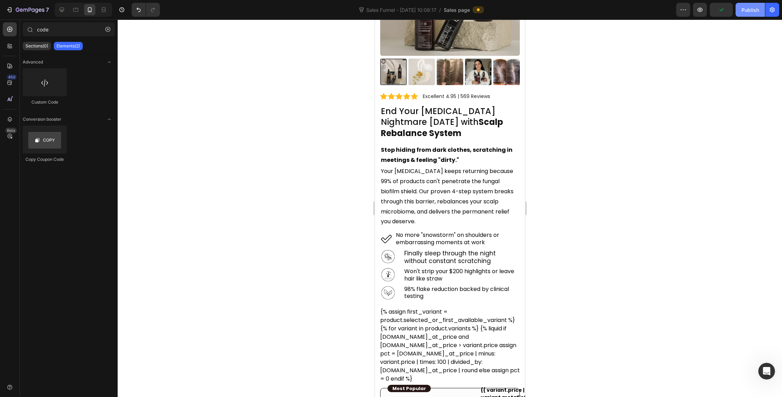
click at [745, 7] on div "Publish" at bounding box center [750, 9] width 17 height 7
